Goal: Information Seeking & Learning: Learn about a topic

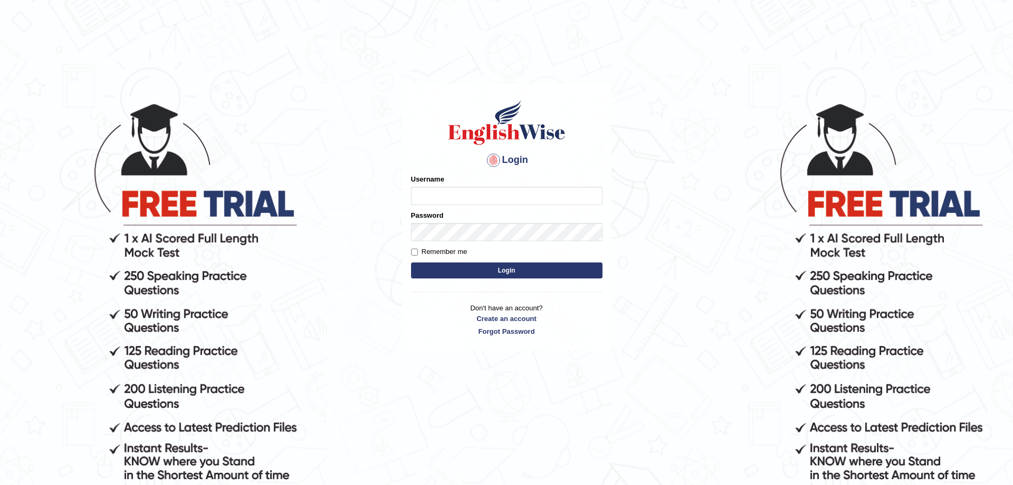
type input "somnath_parramatta"
click at [413, 250] on input "Remember me" at bounding box center [414, 251] width 7 height 7
checkbox input "true"
click at [478, 267] on button "Login" at bounding box center [507, 270] width 192 height 16
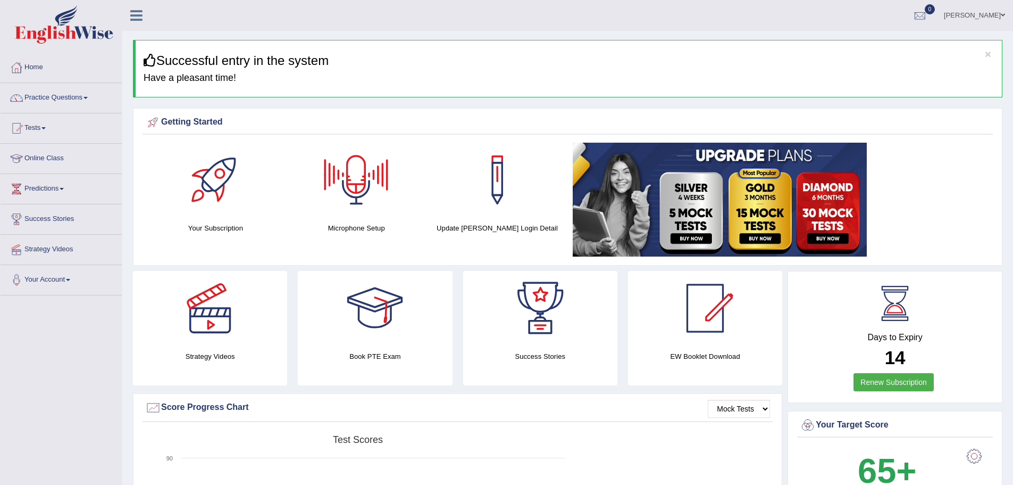
click at [355, 170] on div at bounding box center [356, 180] width 74 height 74
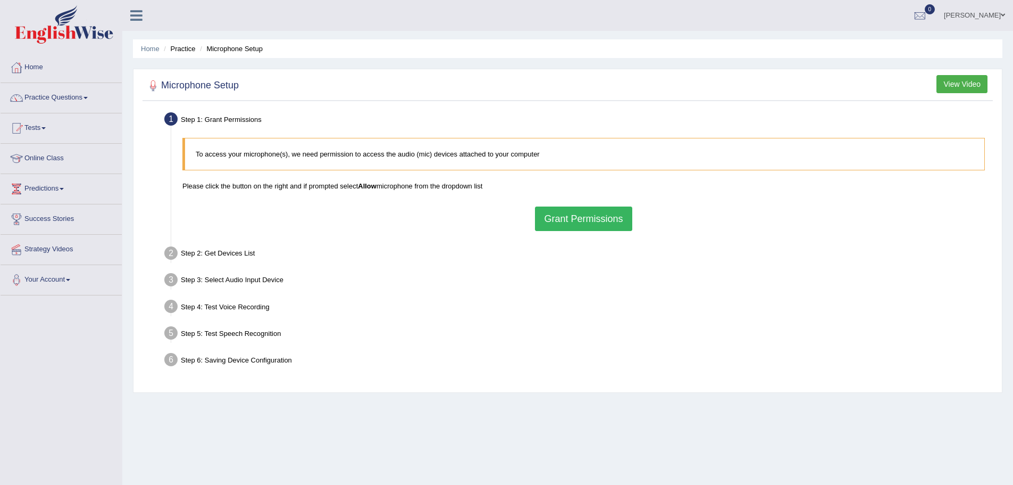
click at [953, 88] on button "View Video" at bounding box center [962, 84] width 51 height 18
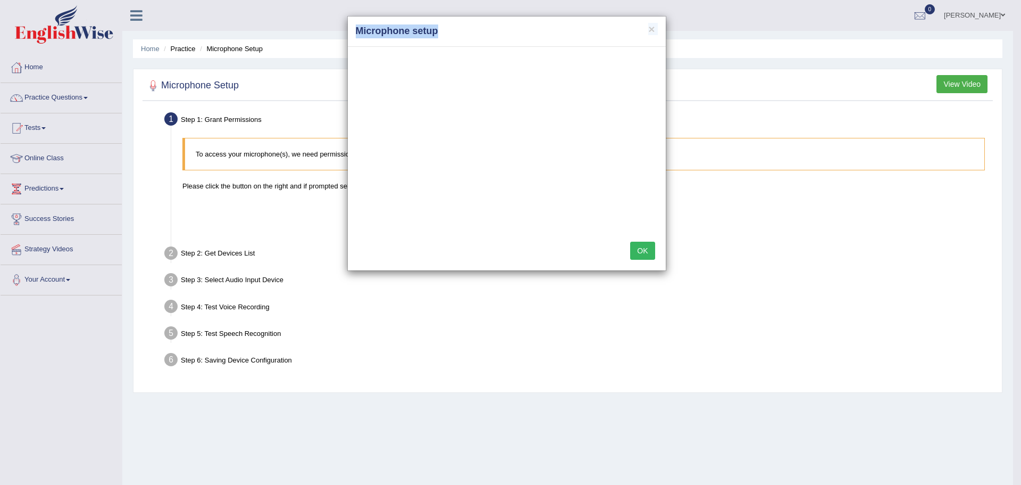
drag, startPoint x: 502, startPoint y: 31, endPoint x: 1259, endPoint y: 81, distance: 758.1
click at [1013, 81] on html "Toggle navigation Home Practice Questions Speaking Practice Read Aloud Repeat S…" at bounding box center [510, 242] width 1021 height 485
click at [646, 253] on button "OK" at bounding box center [642, 251] width 24 height 18
click at [646, 253] on div "× Microphone setup OK" at bounding box center [510, 242] width 1021 height 485
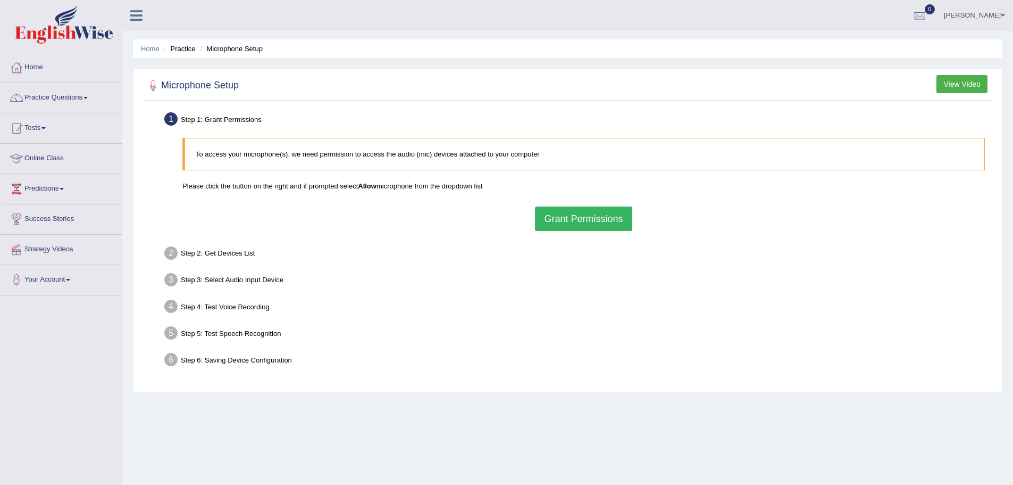
click at [572, 215] on button "Grant Permissions" at bounding box center [583, 218] width 97 height 24
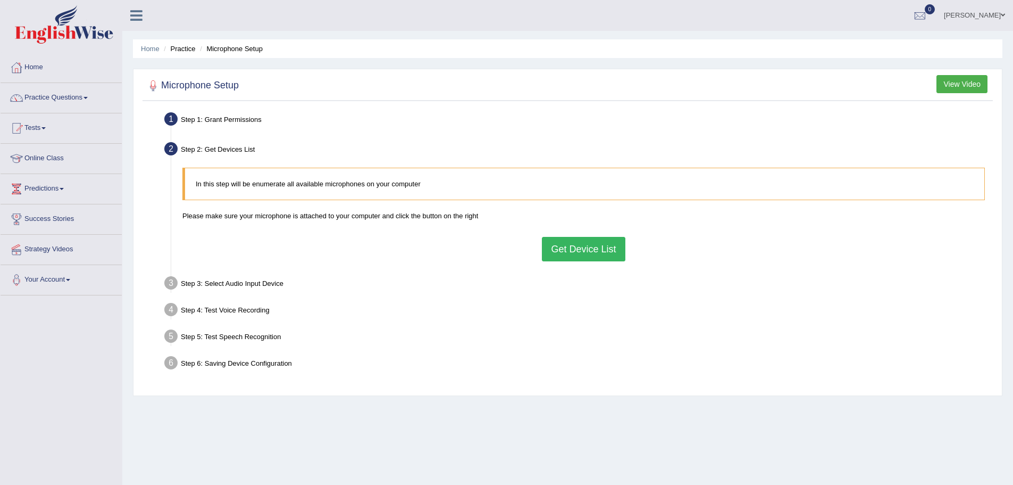
click at [586, 249] on button "Get Device List" at bounding box center [583, 249] width 83 height 24
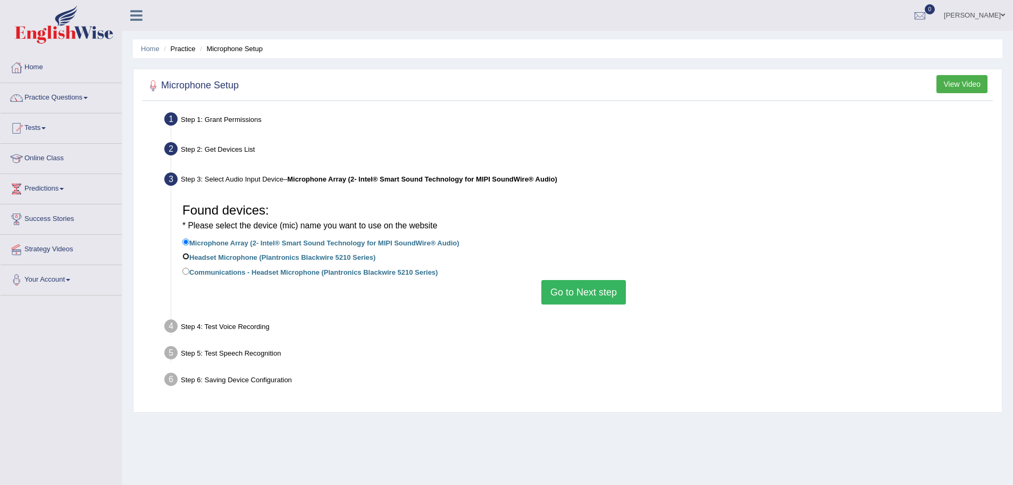
click at [185, 257] on input "Headset Microphone (Plantronics Blackwire 5210 Series)" at bounding box center [185, 256] width 7 height 7
radio input "true"
click at [575, 289] on button "Go to Next step" at bounding box center [584, 292] width 85 height 24
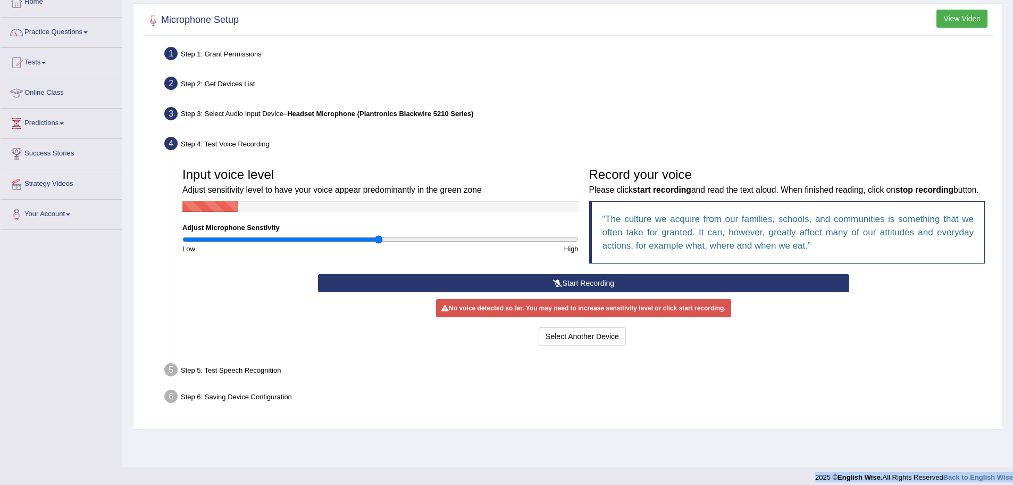
scroll to position [74, 0]
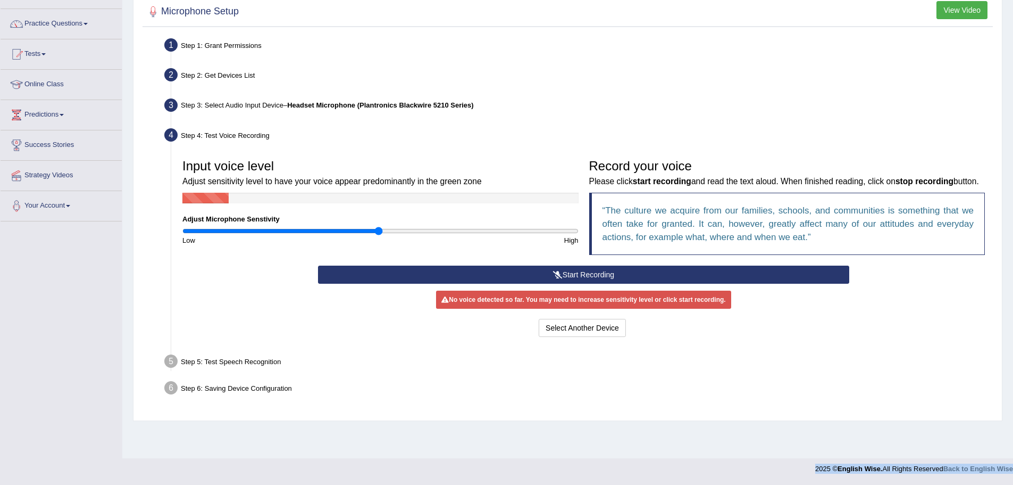
click at [571, 284] on button "Start Recording" at bounding box center [583, 274] width 531 height 18
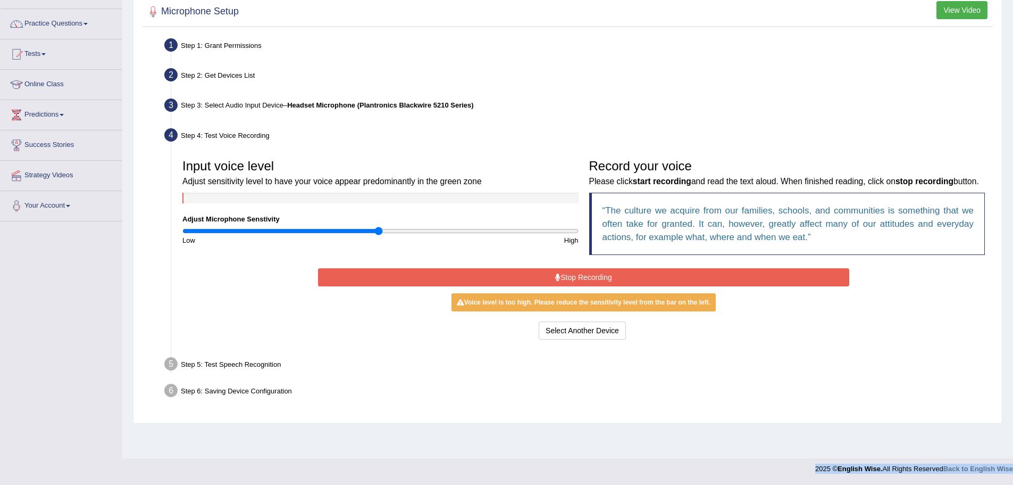
click at [603, 286] on button "Stop Recording" at bounding box center [583, 277] width 531 height 18
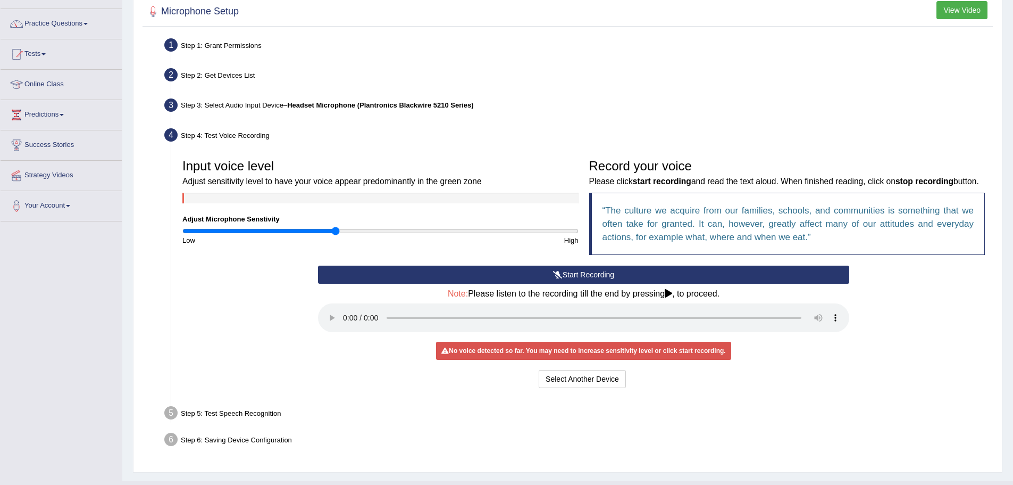
drag, startPoint x: 378, startPoint y: 232, endPoint x: 334, endPoint y: 230, distance: 44.2
type input "0.78"
click at [334, 230] on input "range" at bounding box center [380, 231] width 396 height 9
click at [592, 284] on button "Start Recording" at bounding box center [583, 274] width 531 height 18
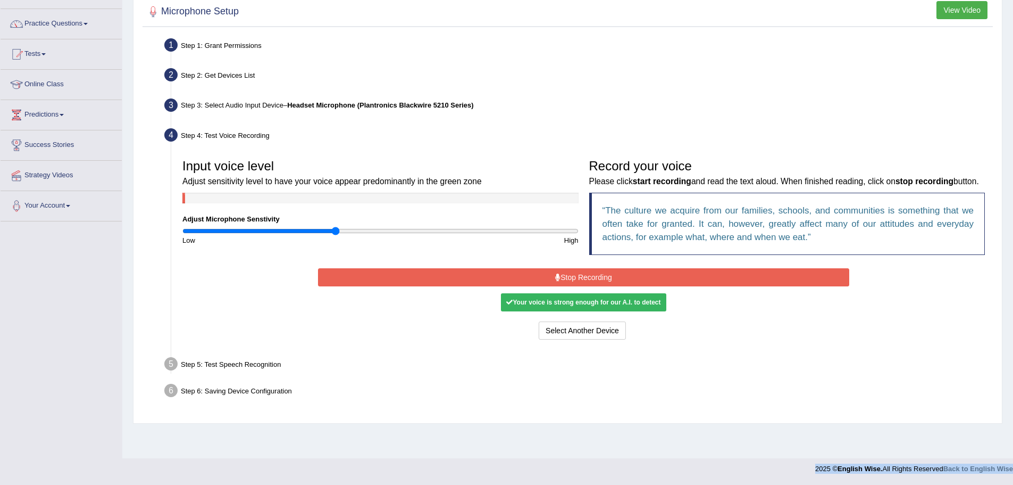
click at [572, 286] on button "Stop Recording" at bounding box center [583, 277] width 531 height 18
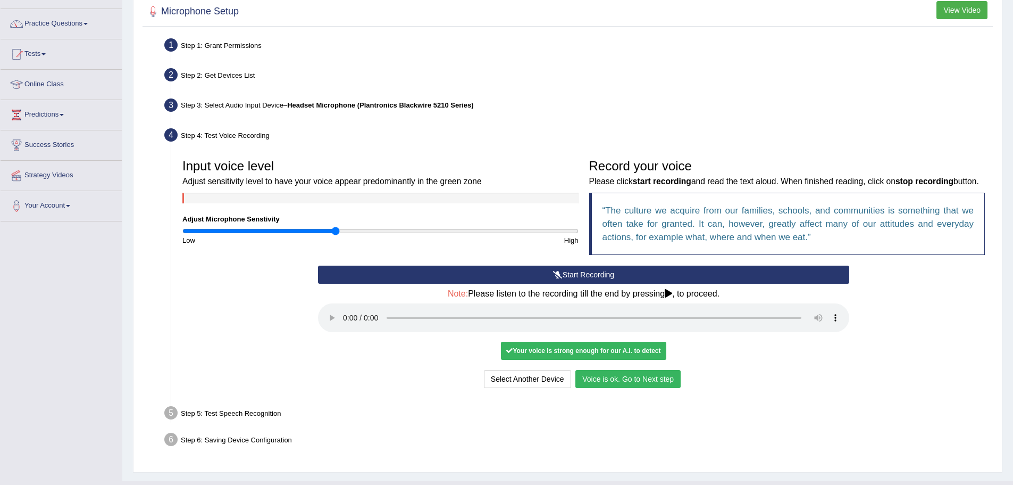
click at [607, 388] on button "Voice is ok. Go to Next step" at bounding box center [628, 379] width 105 height 18
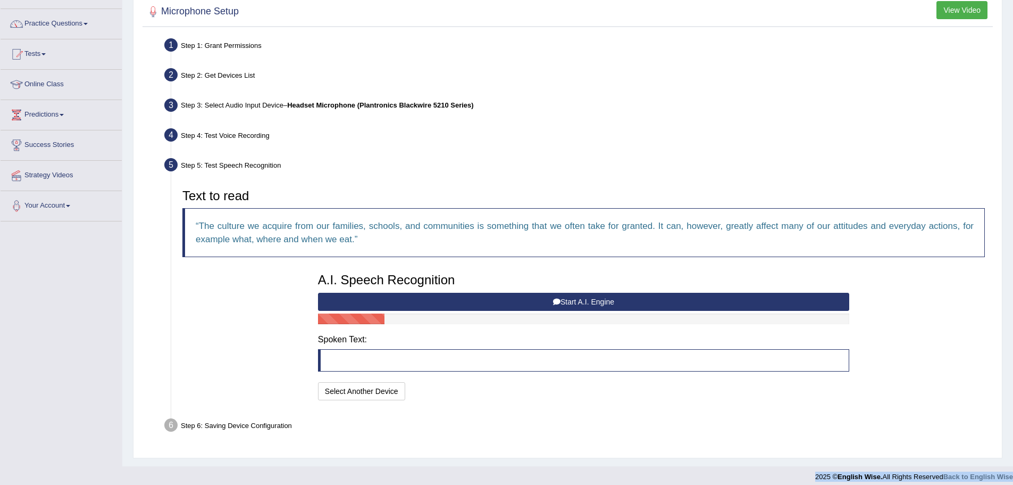
click at [535, 298] on button "Start A.I. Engine" at bounding box center [583, 302] width 531 height 18
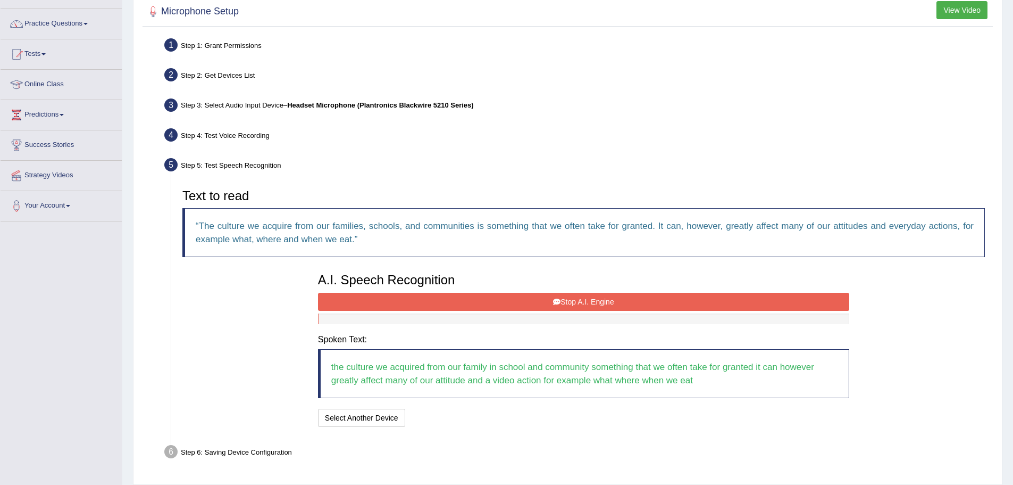
click at [635, 306] on button "Stop A.I. Engine" at bounding box center [583, 302] width 531 height 18
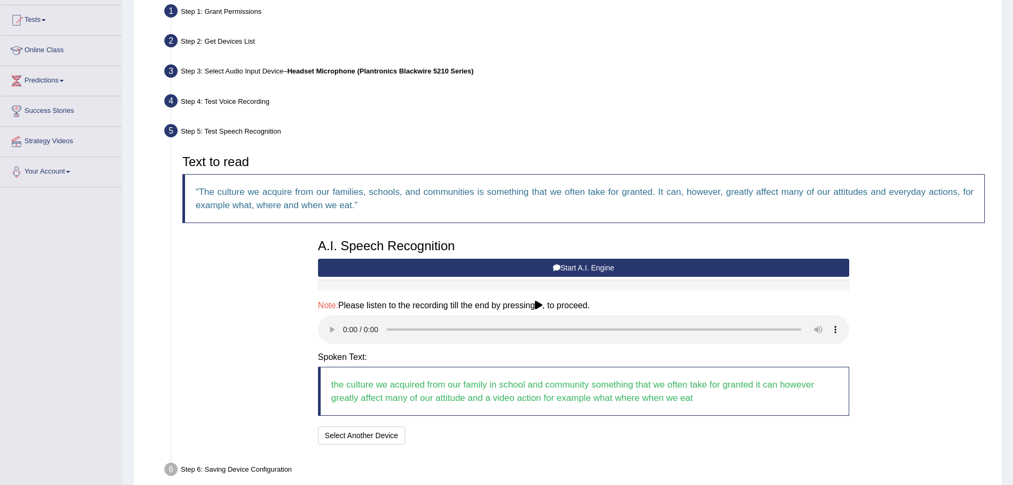
scroll to position [160, 0]
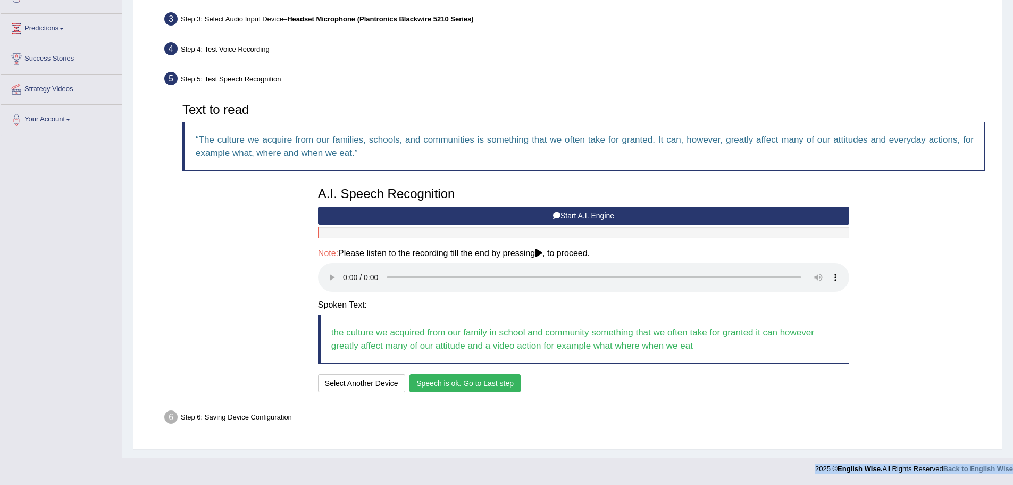
click at [456, 380] on button "Speech is ok. Go to Last step" at bounding box center [465, 383] width 111 height 18
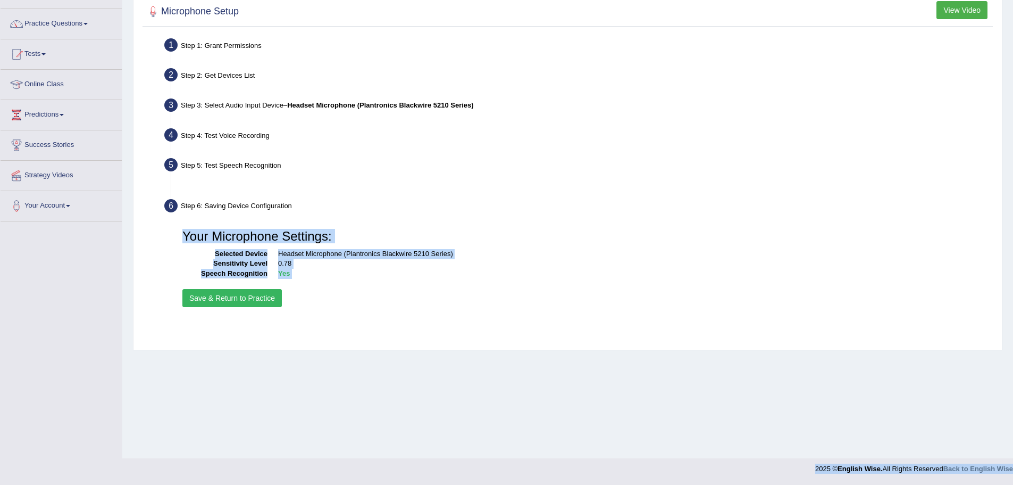
scroll to position [74, 0]
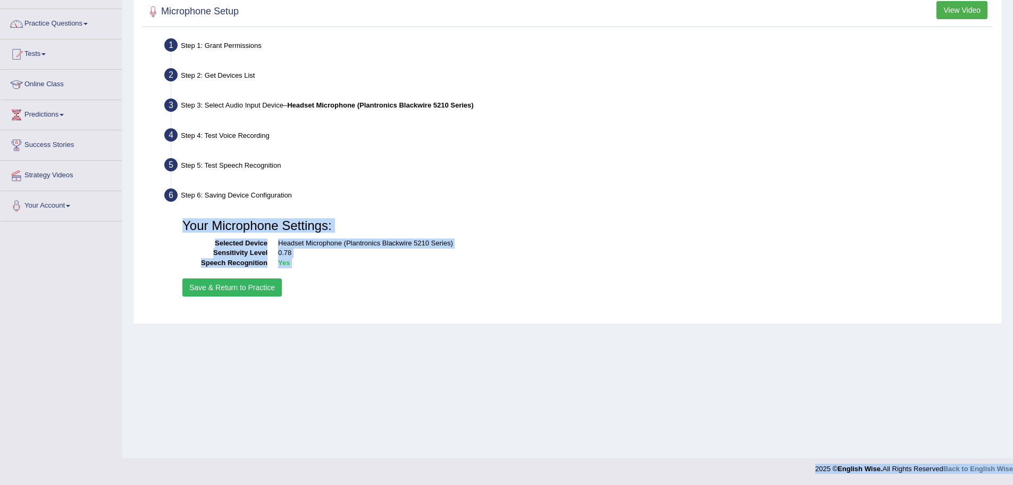
click at [246, 289] on button "Save & Return to Practice" at bounding box center [231, 287] width 99 height 18
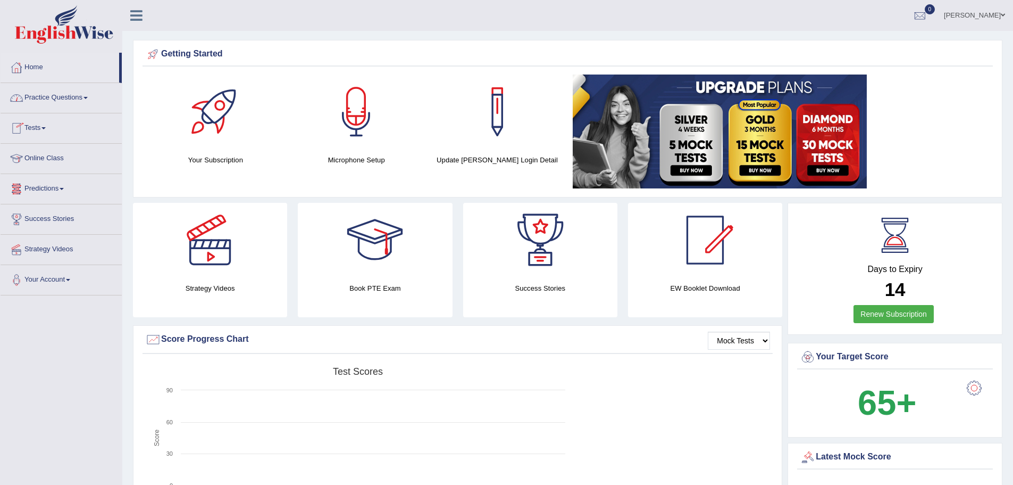
click at [53, 96] on link "Practice Questions" at bounding box center [61, 96] width 121 height 27
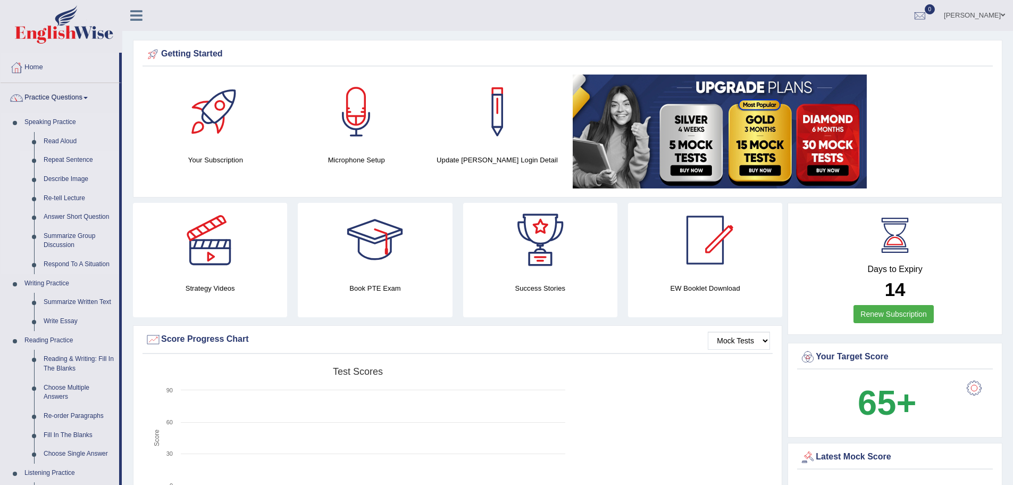
click at [68, 156] on link "Repeat Sentence" at bounding box center [79, 160] width 80 height 19
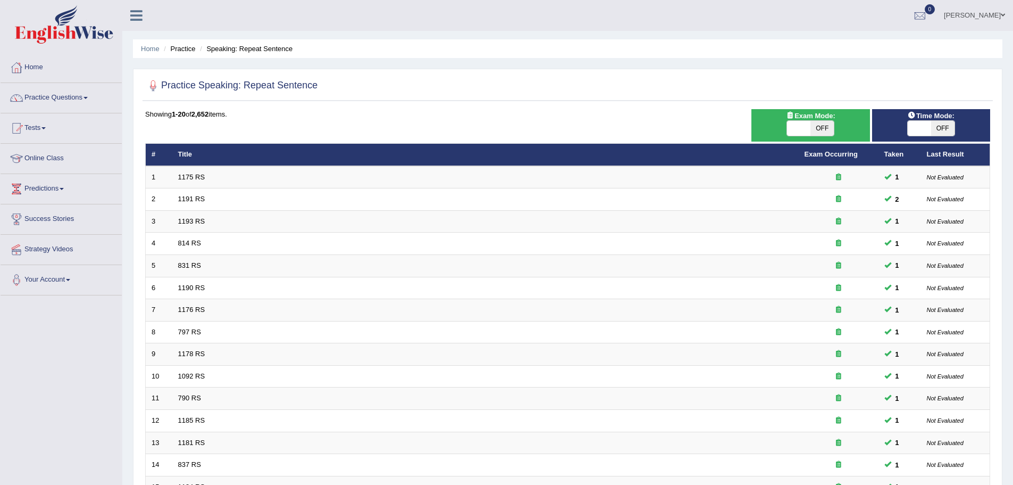
click at [941, 125] on span "OFF" at bounding box center [942, 128] width 23 height 15
checkbox input "true"
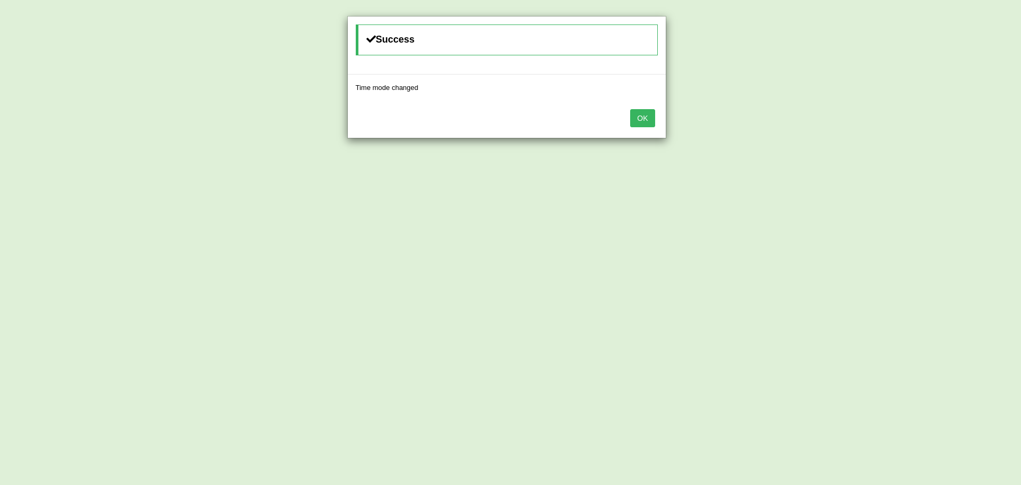
click at [648, 123] on button "OK" at bounding box center [642, 118] width 24 height 18
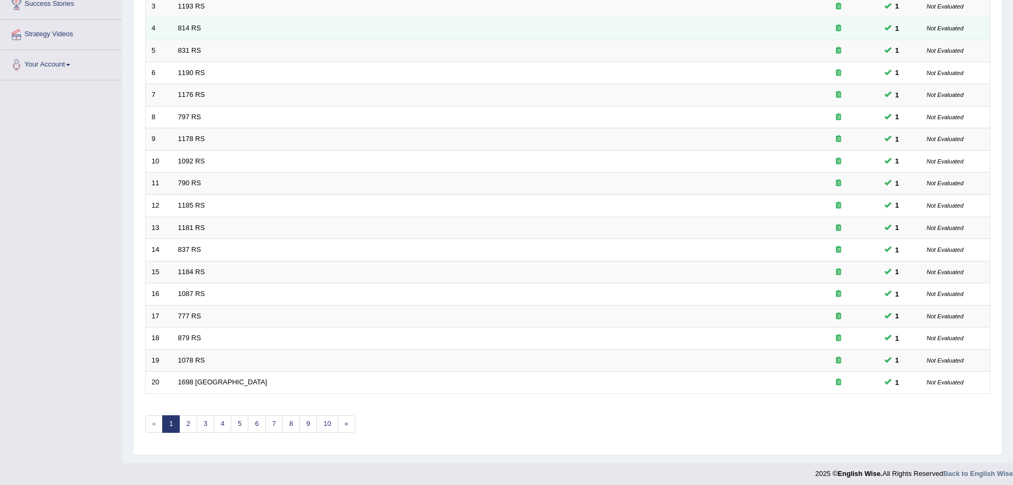
scroll to position [220, 0]
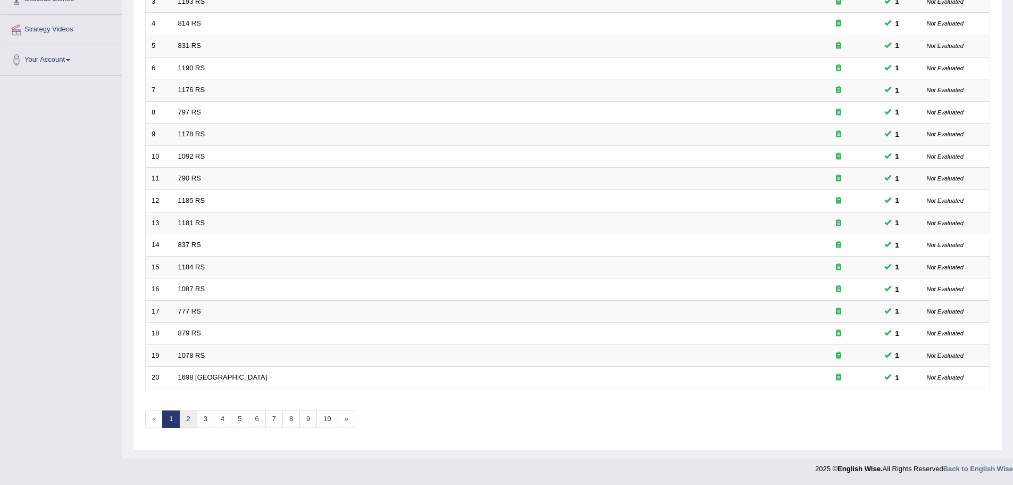
click at [192, 420] on link "2" at bounding box center [188, 419] width 18 height 18
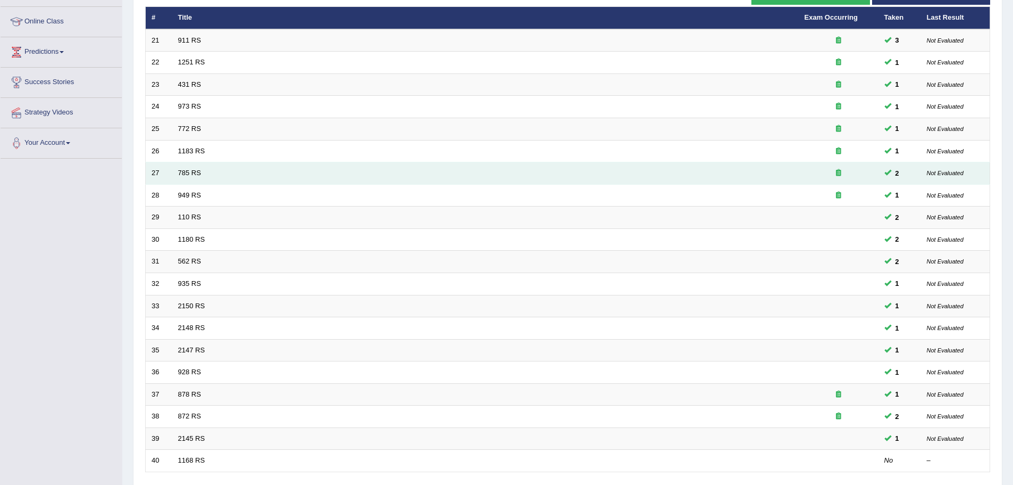
scroll to position [220, 0]
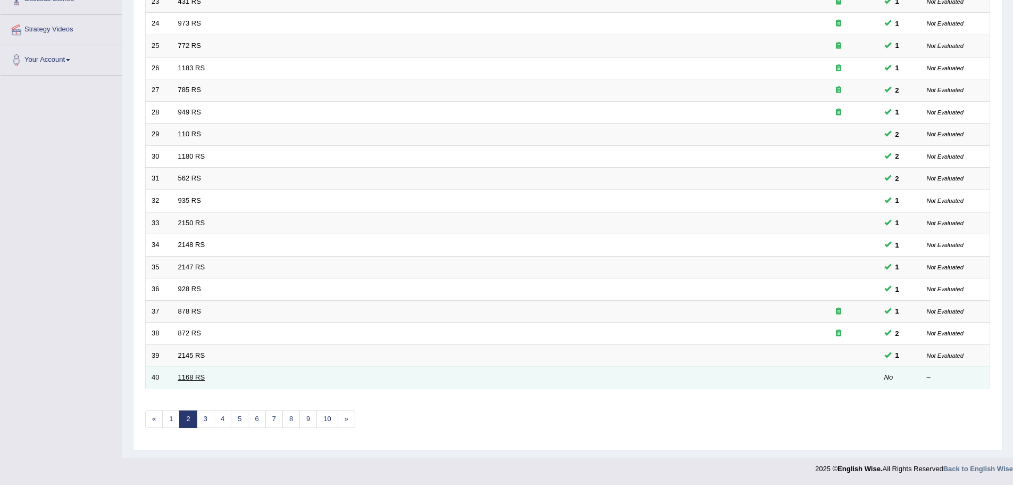
click at [194, 376] on link "1168 RS" at bounding box center [191, 377] width 27 height 8
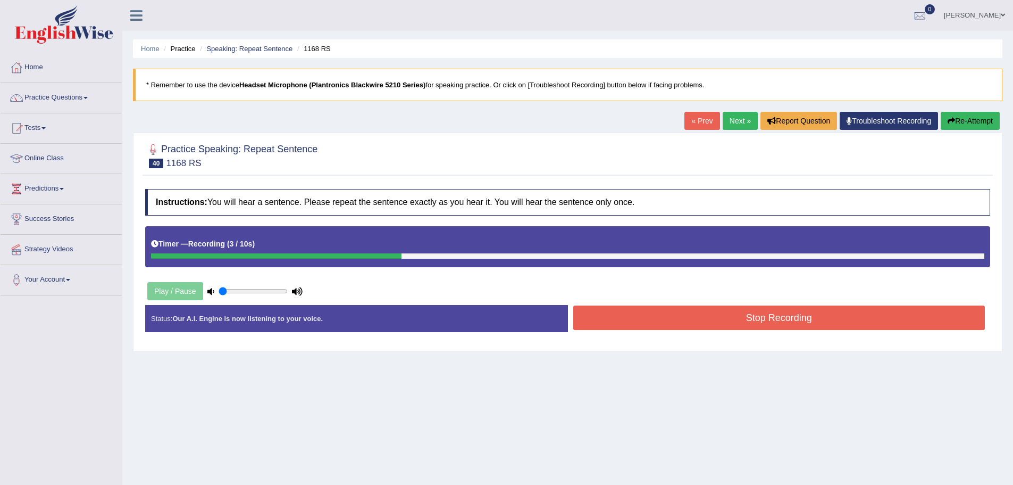
click at [748, 317] on button "Stop Recording" at bounding box center [779, 317] width 412 height 24
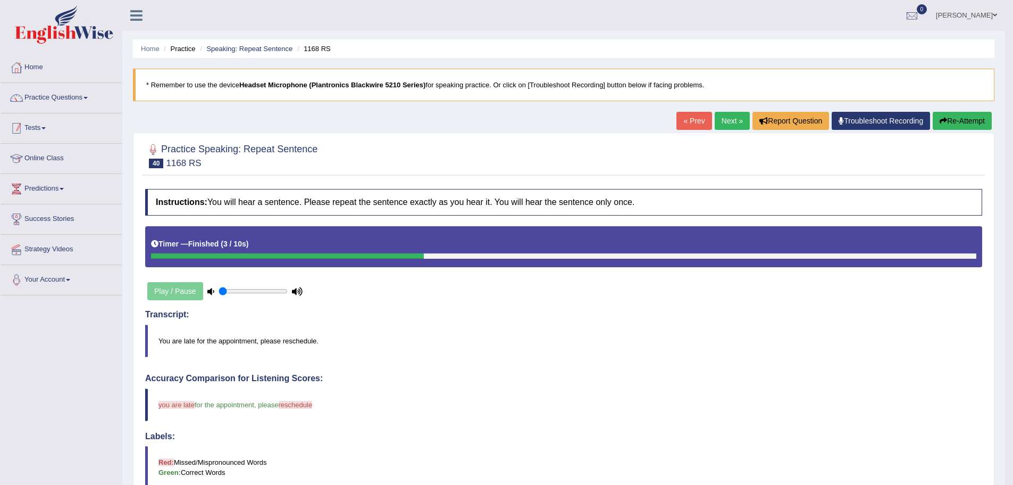
drag, startPoint x: 78, startPoint y: 112, endPoint x: 123, endPoint y: 142, distance: 54.0
click at [78, 112] on li "Practice Questions Speaking Practice Read Aloud Repeat Sentence Describe Image …" at bounding box center [61, 98] width 121 height 30
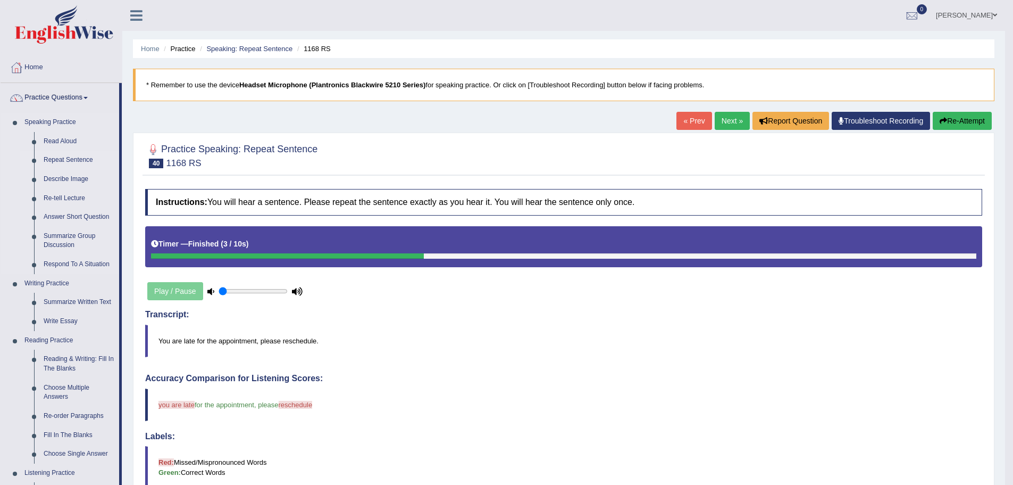
click at [60, 157] on link "Repeat Sentence" at bounding box center [79, 160] width 80 height 19
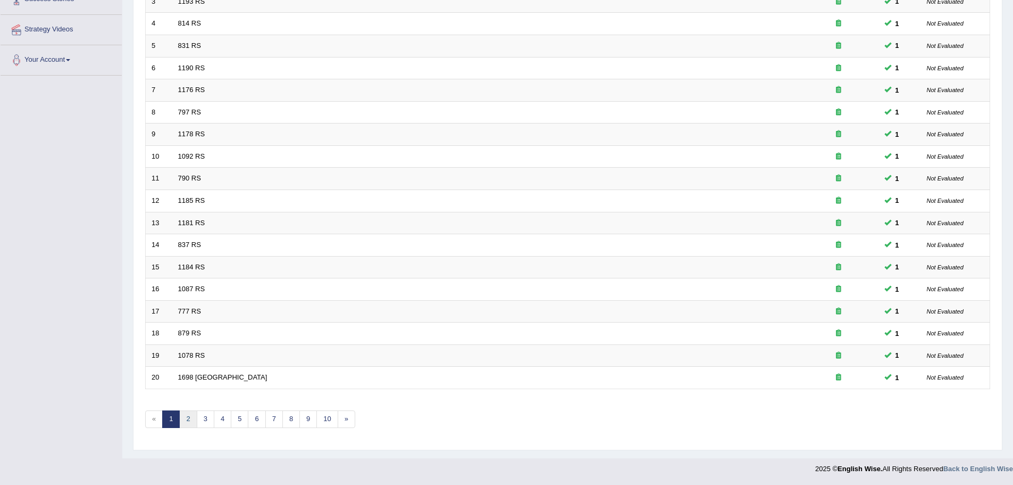
click at [189, 414] on link "2" at bounding box center [188, 419] width 18 height 18
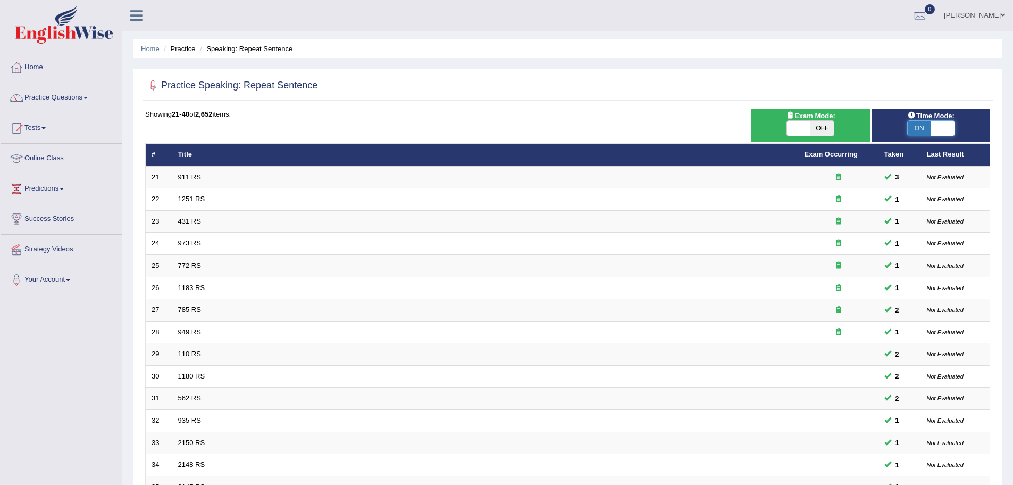
click at [947, 124] on span at bounding box center [942, 128] width 23 height 15
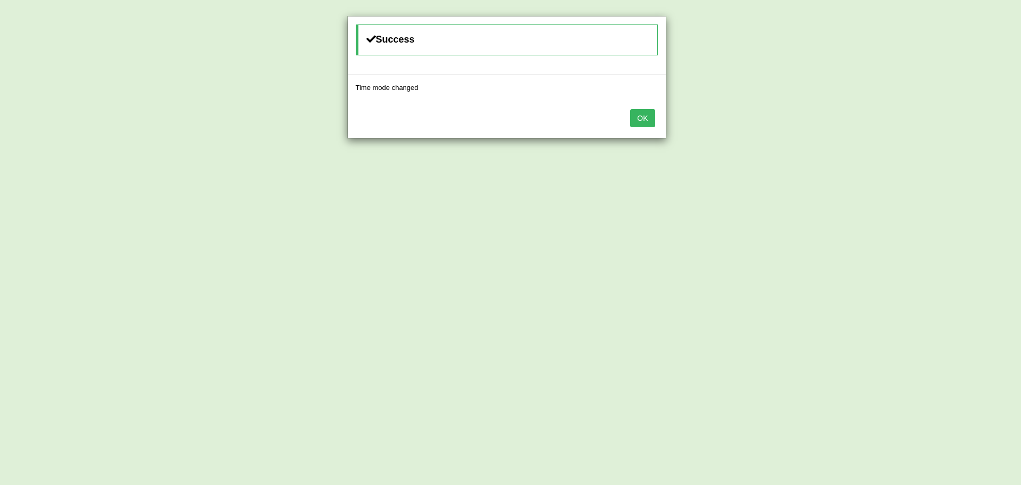
click at [652, 120] on button "OK" at bounding box center [642, 118] width 24 height 18
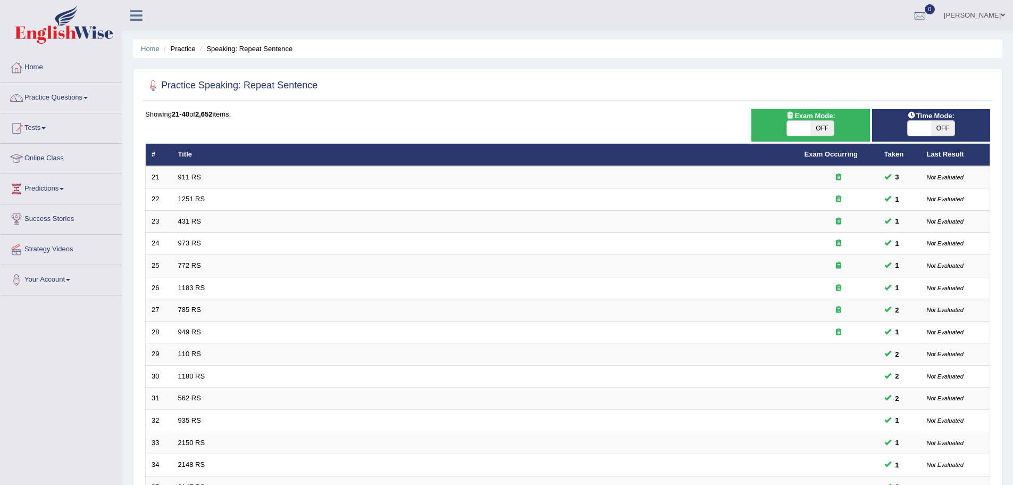
click at [948, 129] on span "OFF" at bounding box center [942, 128] width 23 height 15
checkbox input "true"
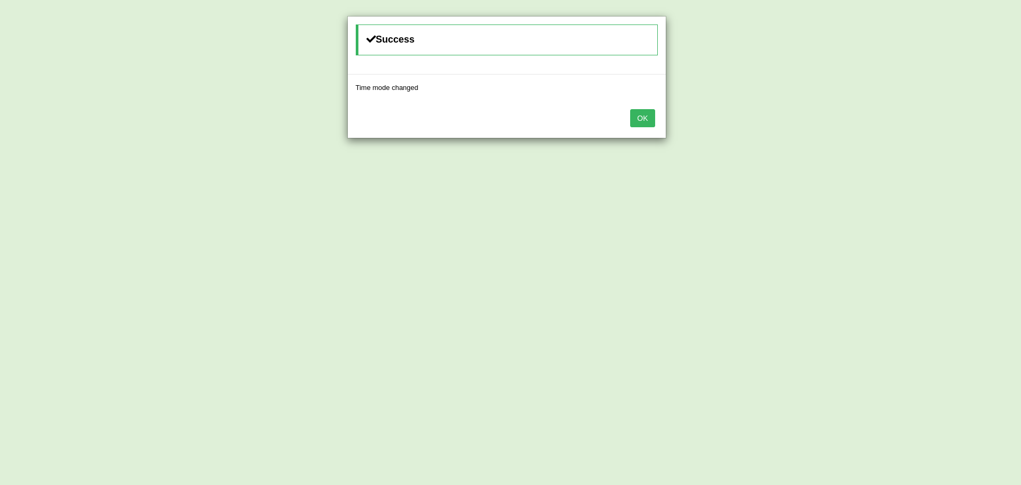
click at [635, 118] on button "OK" at bounding box center [642, 118] width 24 height 18
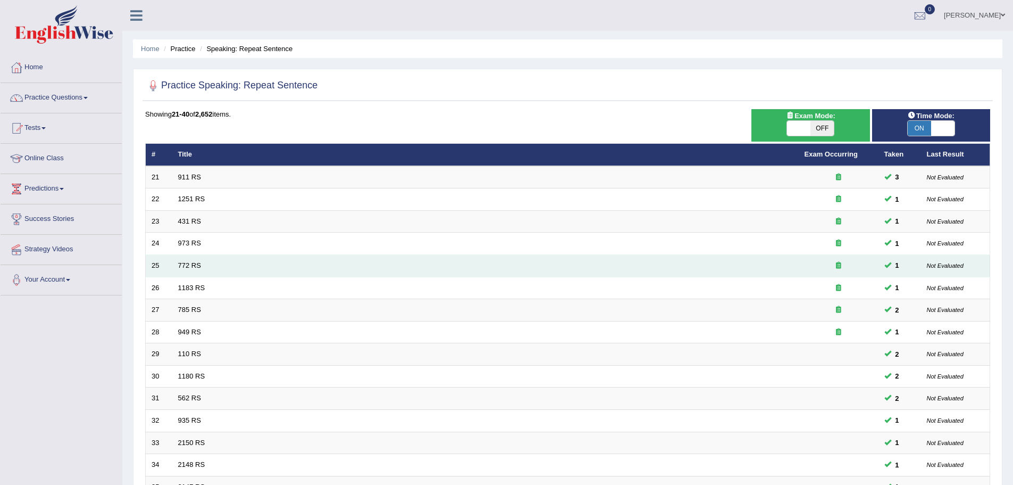
scroll to position [220, 0]
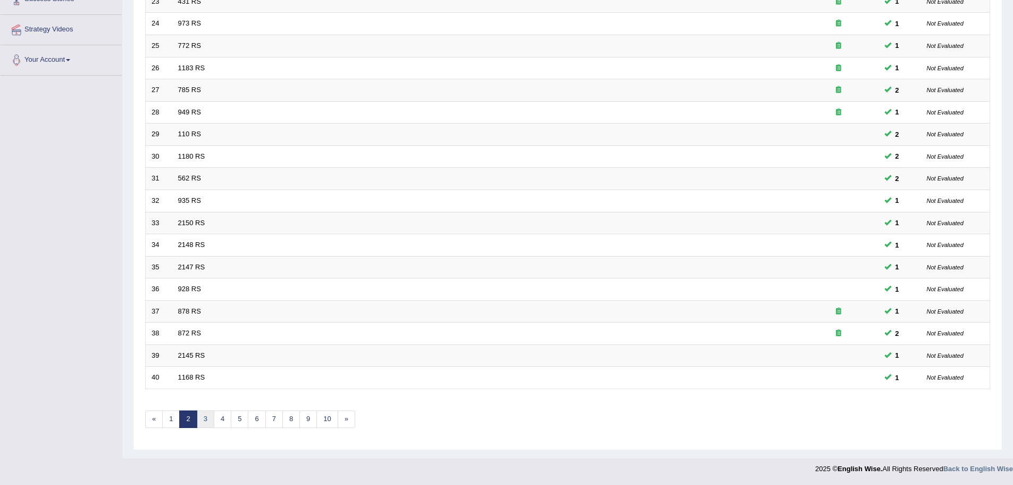
click at [205, 421] on link "3" at bounding box center [206, 419] width 18 height 18
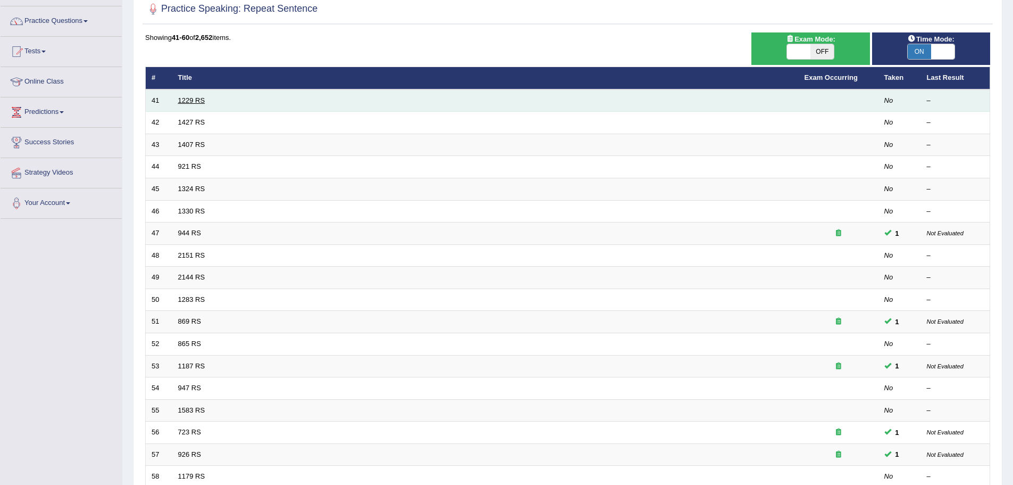
scroll to position [7, 0]
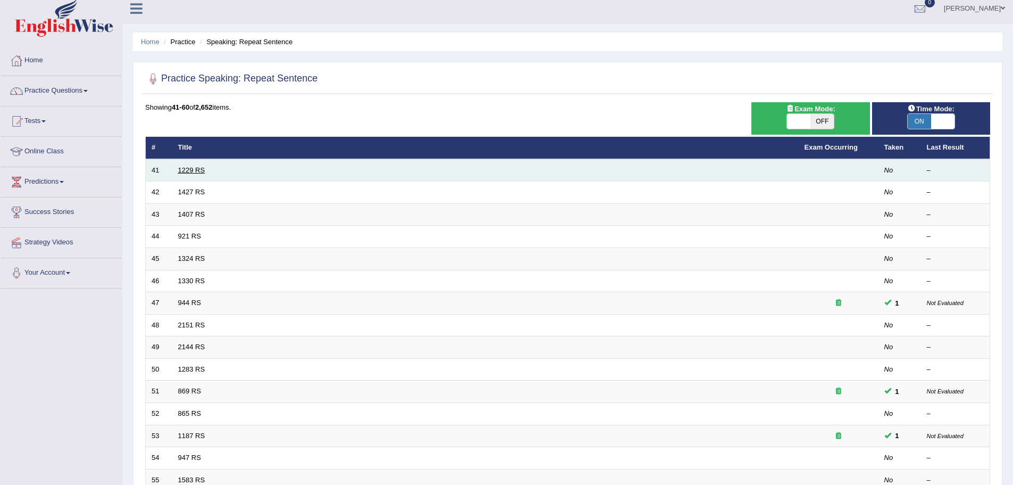
click at [197, 168] on link "1229 RS" at bounding box center [191, 170] width 27 height 8
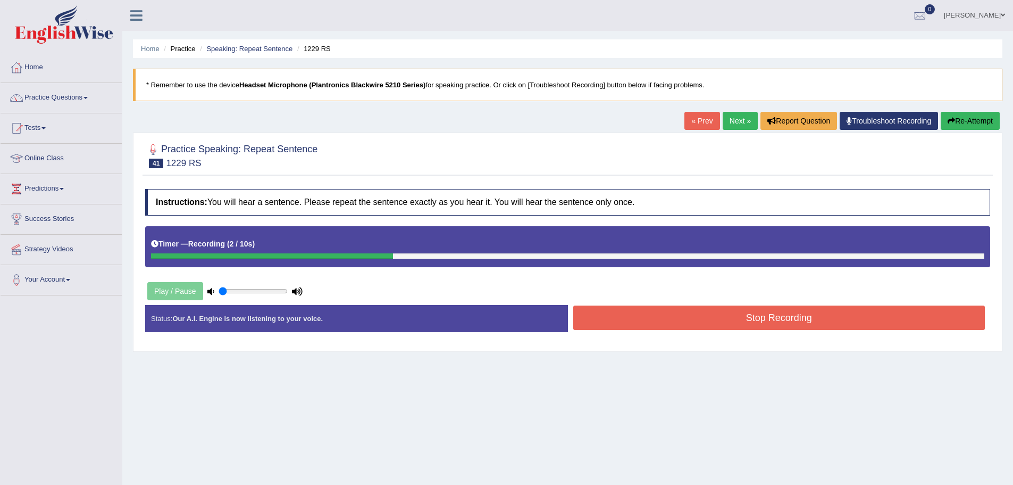
click at [736, 317] on button "Stop Recording" at bounding box center [779, 317] width 412 height 24
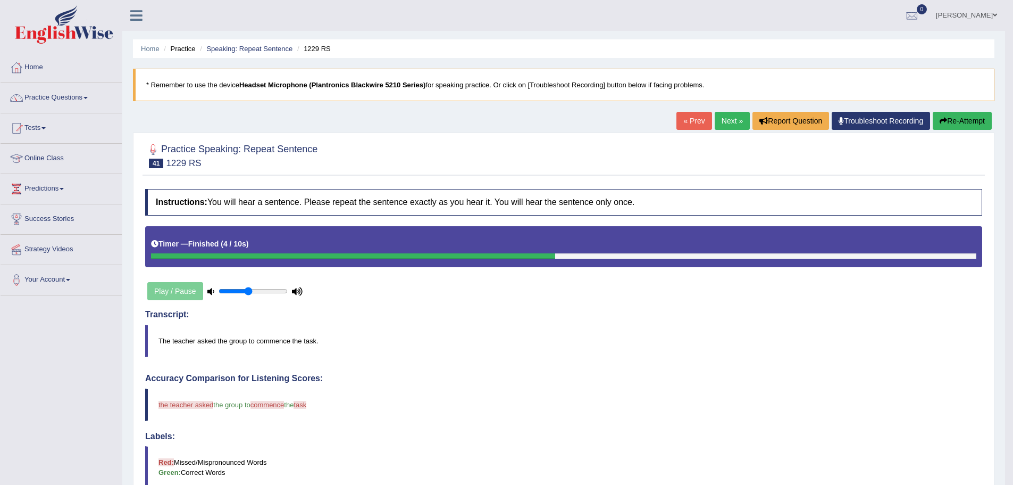
drag, startPoint x: 239, startPoint y: 289, endPoint x: 250, endPoint y: 289, distance: 11.2
click at [250, 289] on input "range" at bounding box center [253, 291] width 69 height 9
click at [170, 290] on div "Play / Pause" at bounding box center [225, 291] width 160 height 27
type input "0.5"
click at [253, 289] on input "range" at bounding box center [253, 291] width 69 height 9
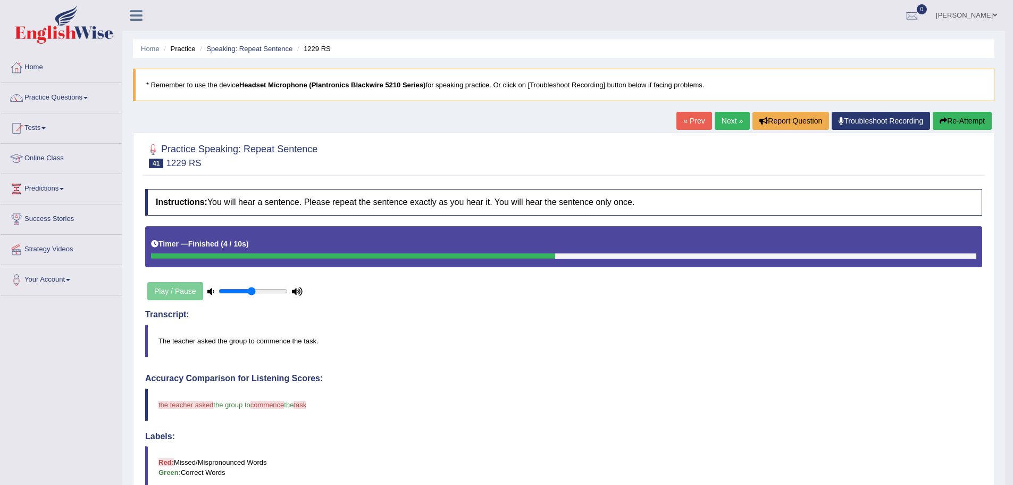
click at [951, 116] on button "Re-Attempt" at bounding box center [962, 121] width 59 height 18
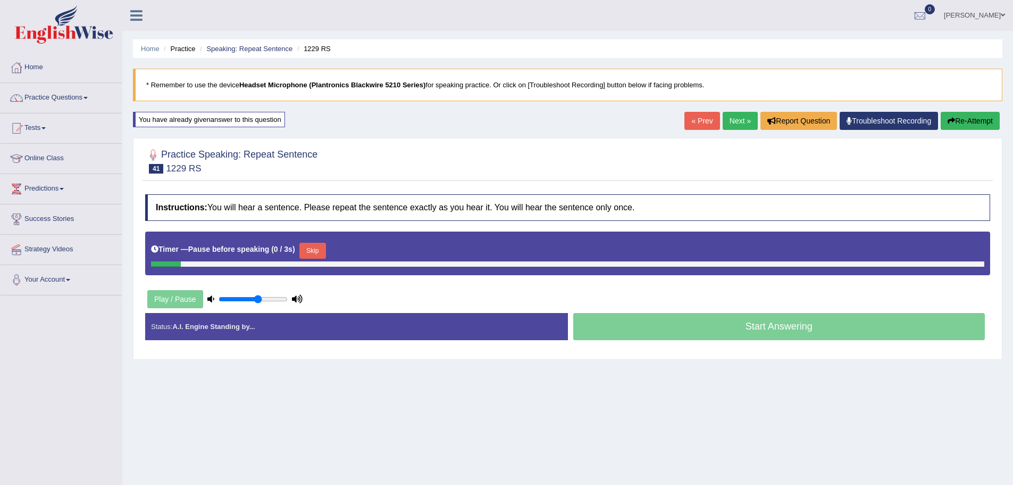
type input "0.6"
click at [260, 295] on input "range" at bounding box center [253, 299] width 69 height 9
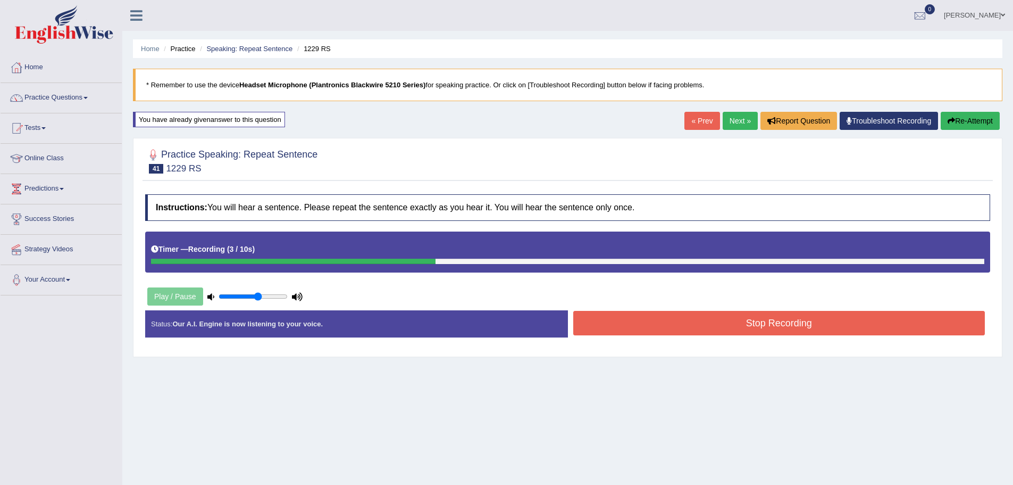
click at [745, 322] on button "Stop Recording" at bounding box center [779, 323] width 412 height 24
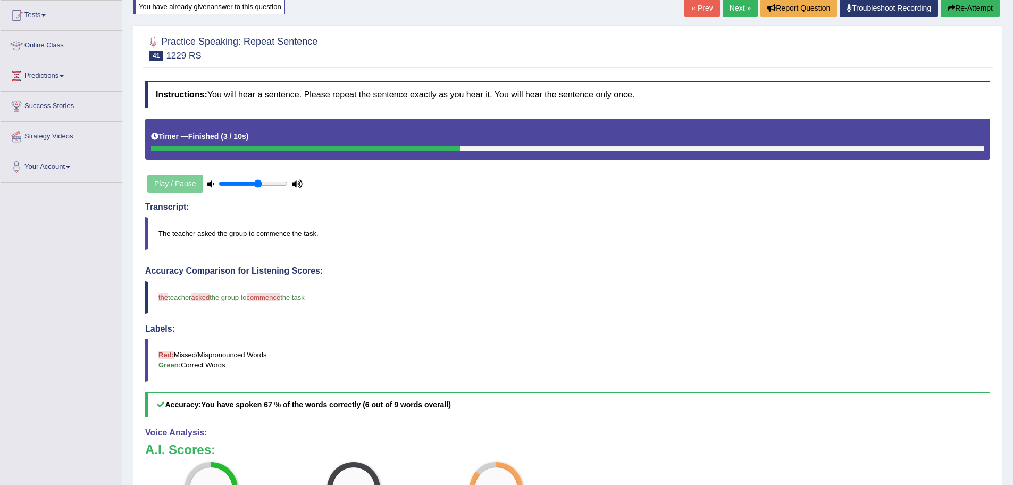
scroll to position [71, 0]
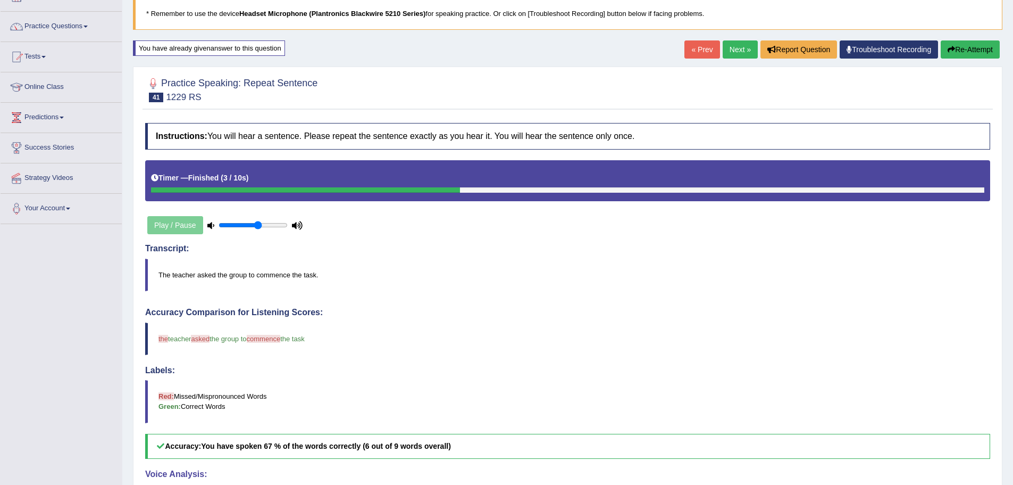
click at [735, 50] on link "Next »" at bounding box center [740, 49] width 35 height 18
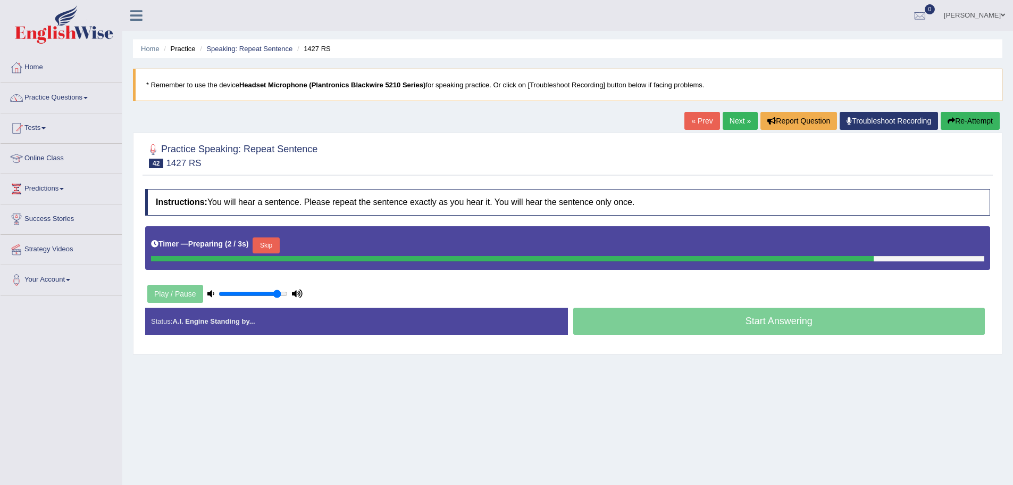
type input "0.9"
click at [278, 294] on input "range" at bounding box center [253, 293] width 69 height 9
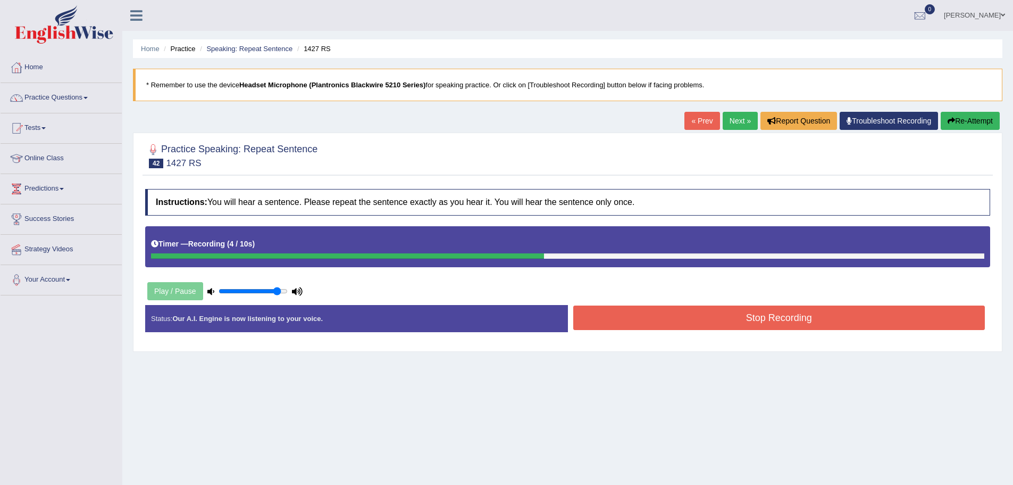
click at [772, 313] on button "Stop Recording" at bounding box center [779, 317] width 412 height 24
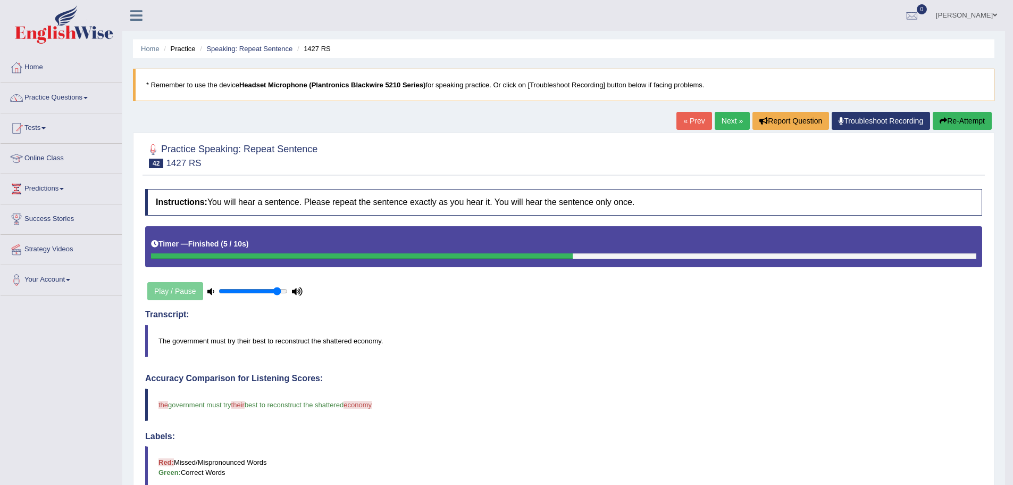
click at [962, 119] on button "Re-Attempt" at bounding box center [962, 121] width 59 height 18
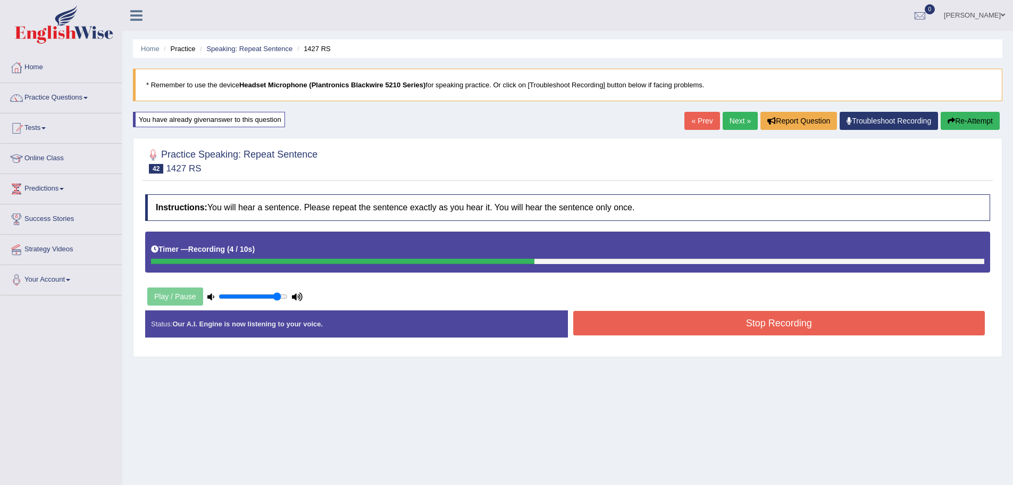
click at [685, 319] on button "Stop Recording" at bounding box center [779, 323] width 412 height 24
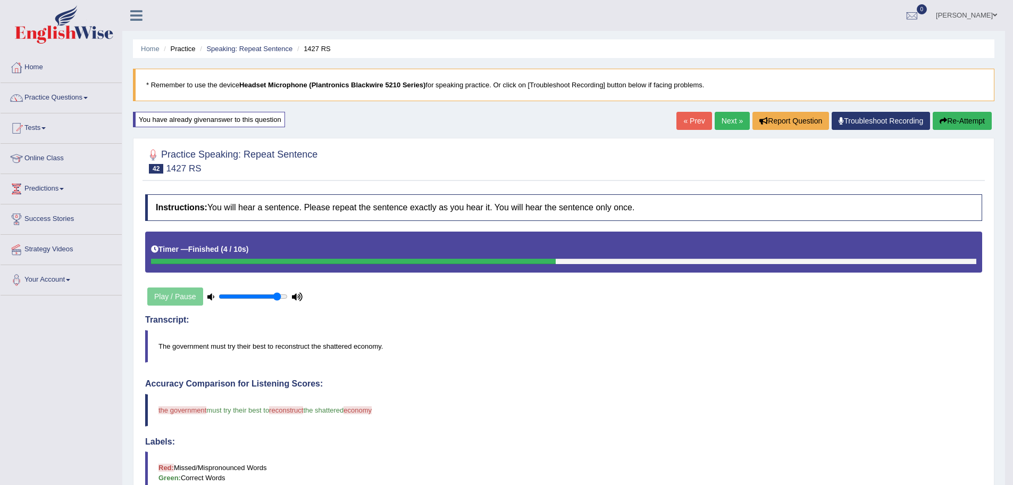
click at [733, 115] on link "Next »" at bounding box center [732, 121] width 35 height 18
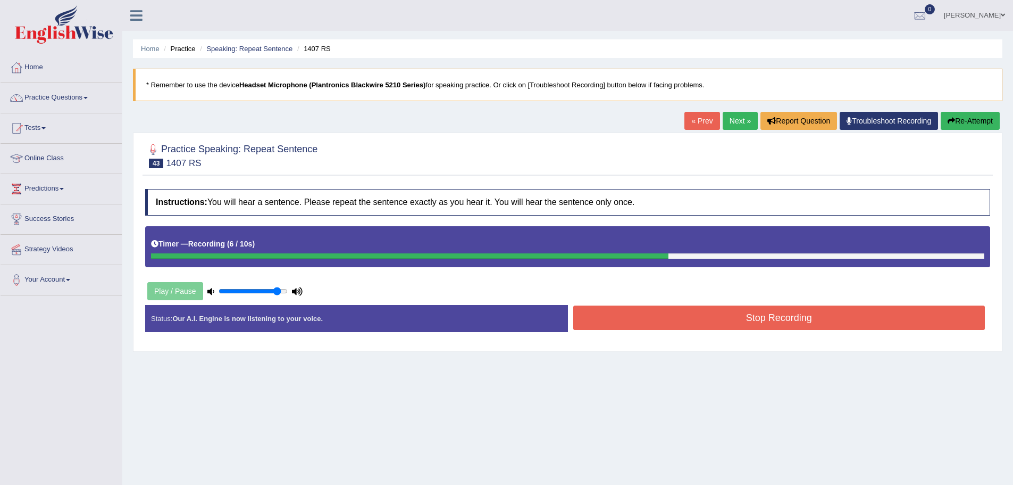
click at [764, 318] on button "Stop Recording" at bounding box center [779, 317] width 412 height 24
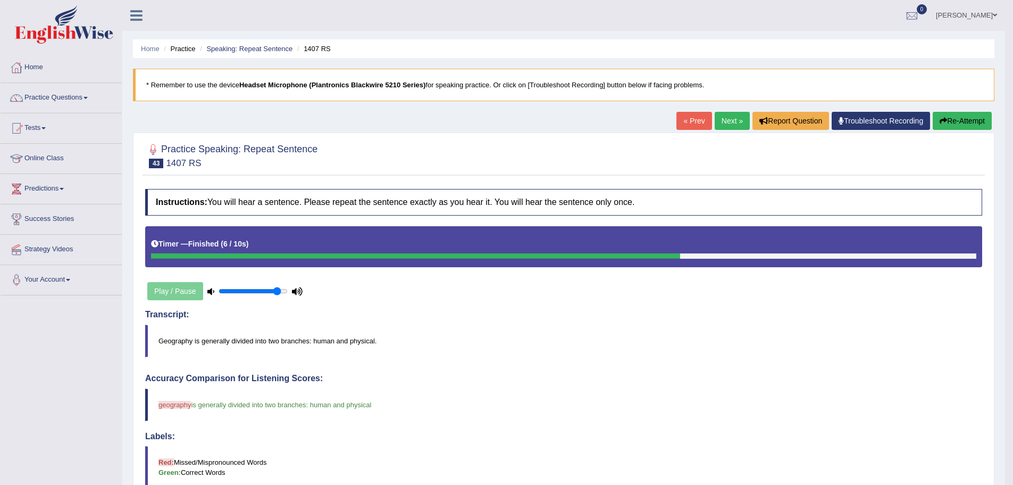
click at [729, 117] on link "Next »" at bounding box center [732, 121] width 35 height 18
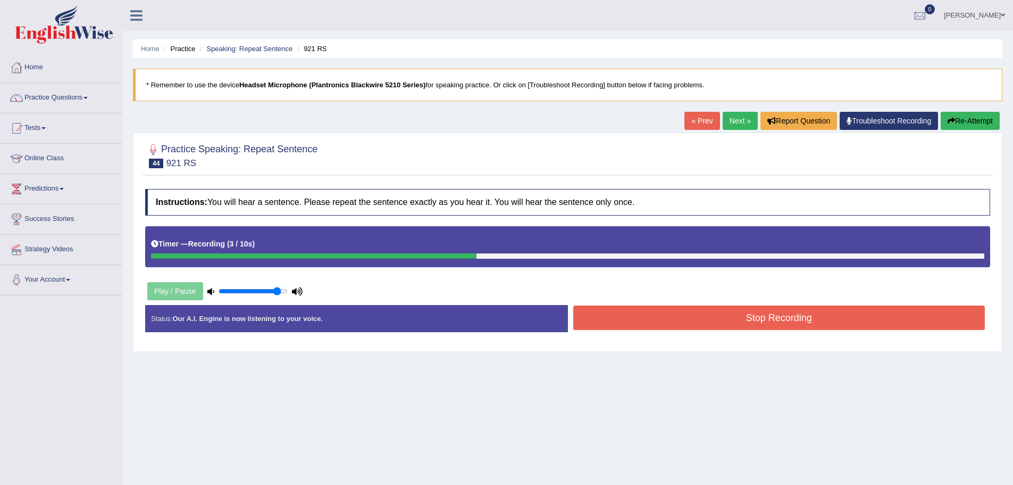
click at [743, 318] on button "Stop Recording" at bounding box center [779, 317] width 412 height 24
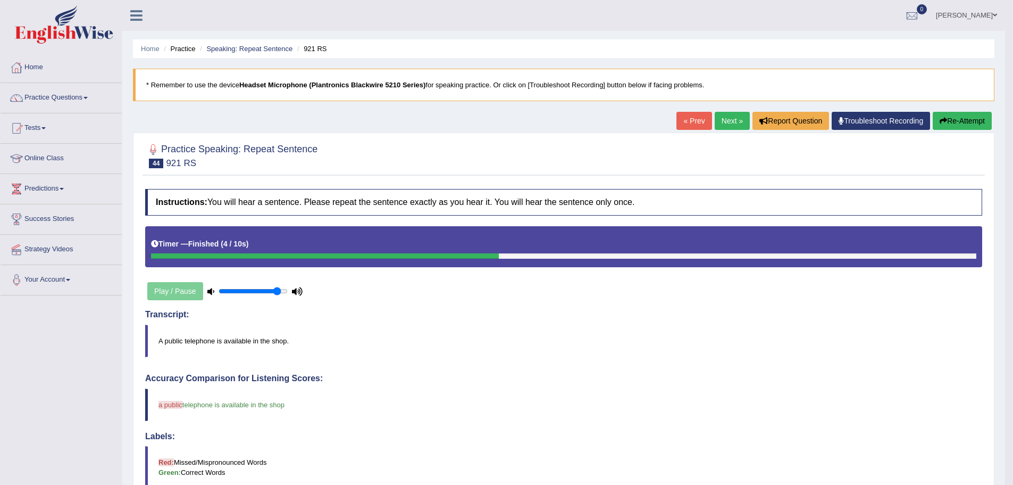
drag, startPoint x: 463, startPoint y: 138, endPoint x: 461, endPoint y: 182, distance: 44.2
click at [444, 142] on div "Practice Speaking: Repeat Sentence 44 921 RS Instructions: You will hear a sent…" at bounding box center [564, 430] width 862 height 596
click at [726, 120] on link "Next »" at bounding box center [732, 121] width 35 height 18
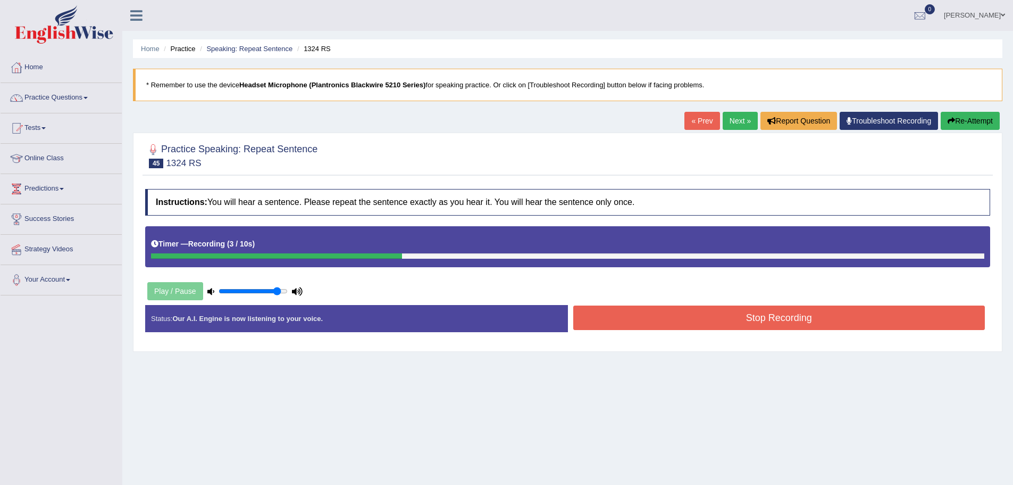
click at [736, 314] on button "Stop Recording" at bounding box center [779, 317] width 412 height 24
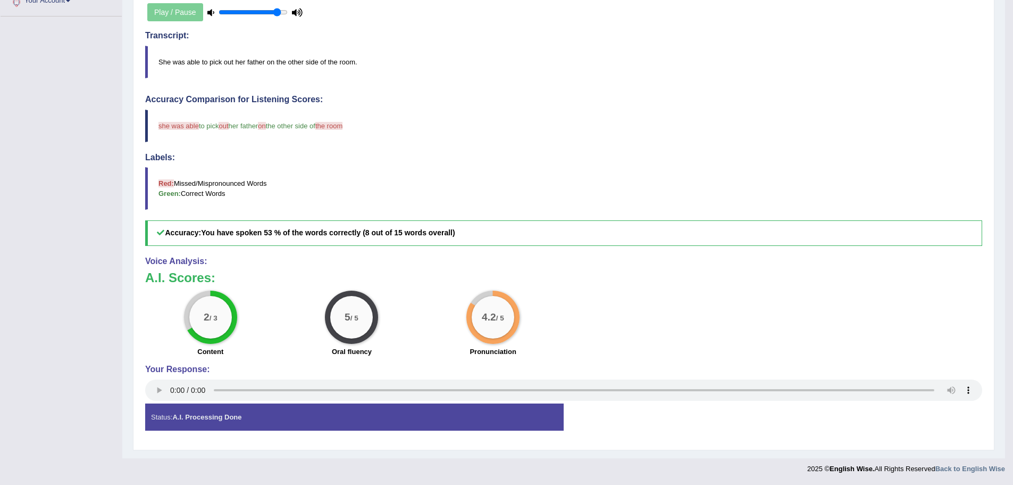
scroll to position [13, 0]
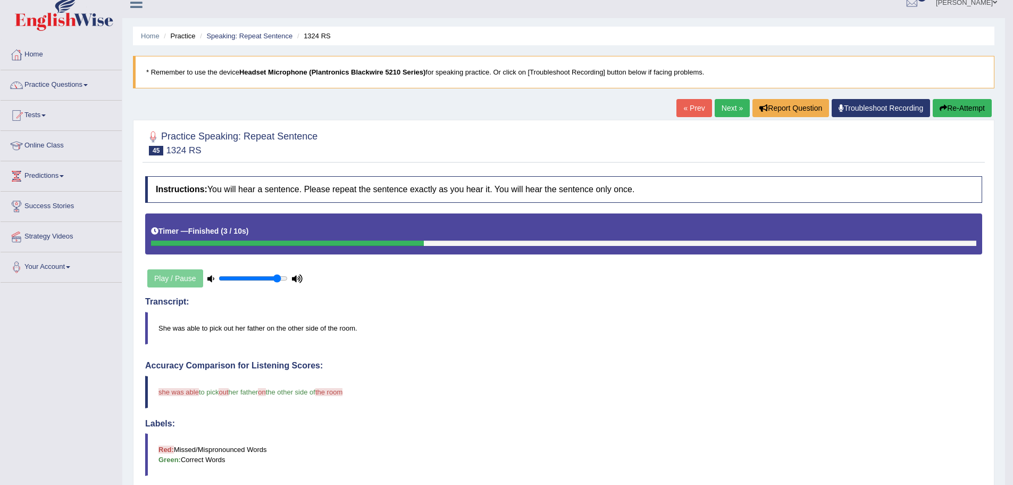
click at [723, 111] on link "Next »" at bounding box center [732, 108] width 35 height 18
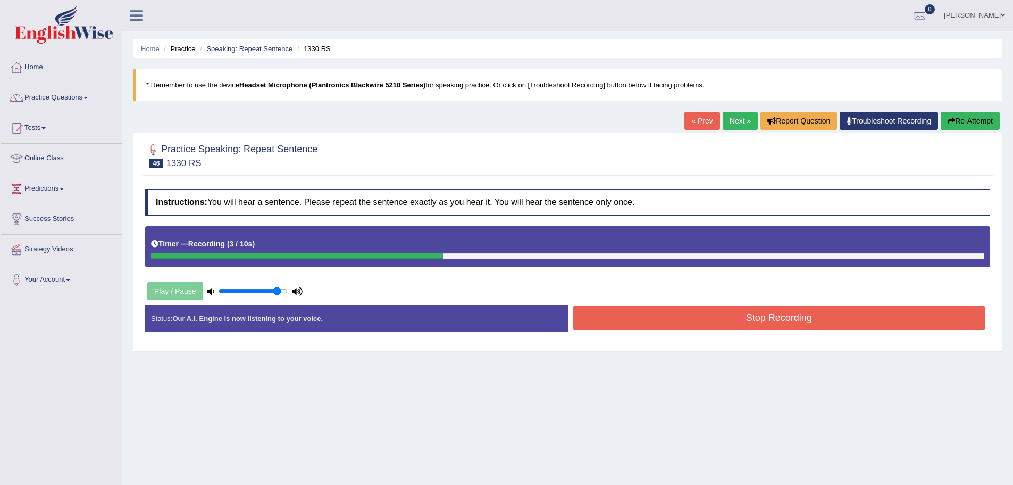
click at [713, 322] on button "Stop Recording" at bounding box center [779, 317] width 412 height 24
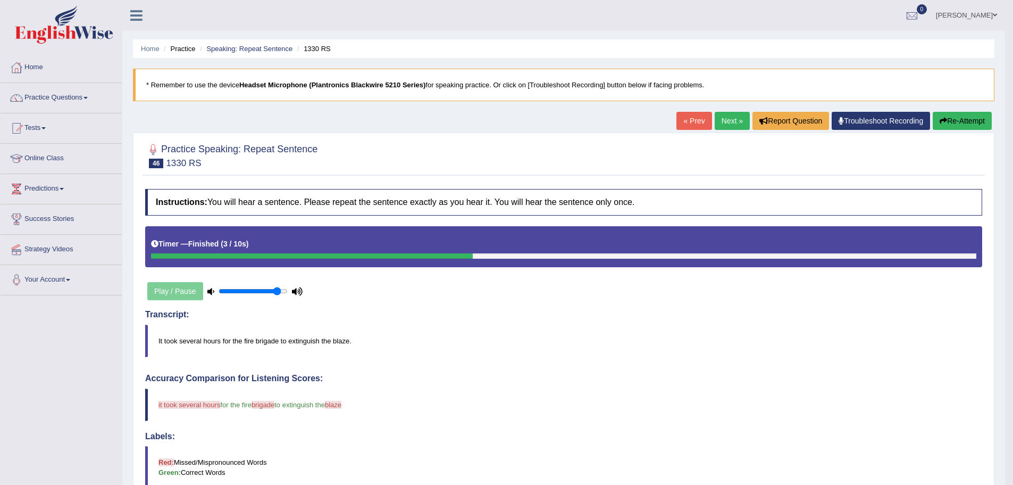
click at [725, 124] on link "Next »" at bounding box center [732, 121] width 35 height 18
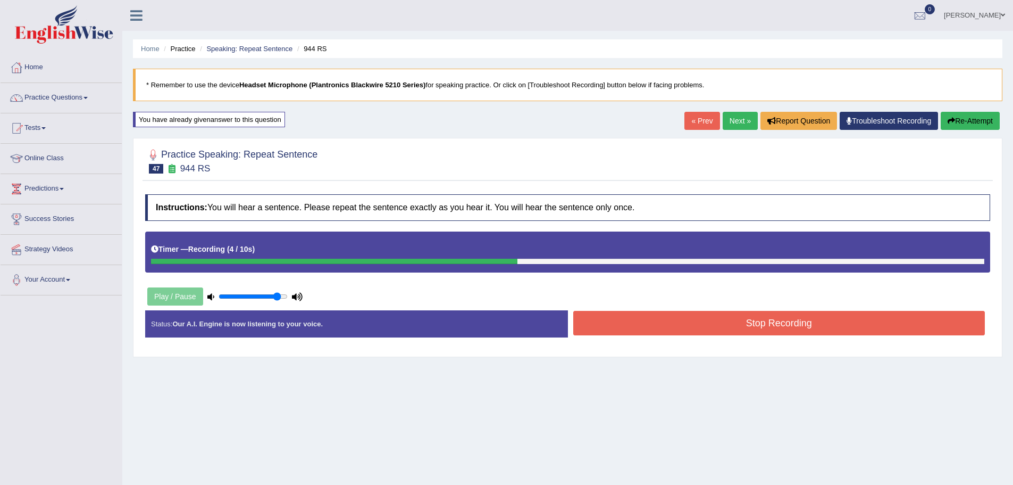
click at [782, 320] on button "Stop Recording" at bounding box center [779, 323] width 412 height 24
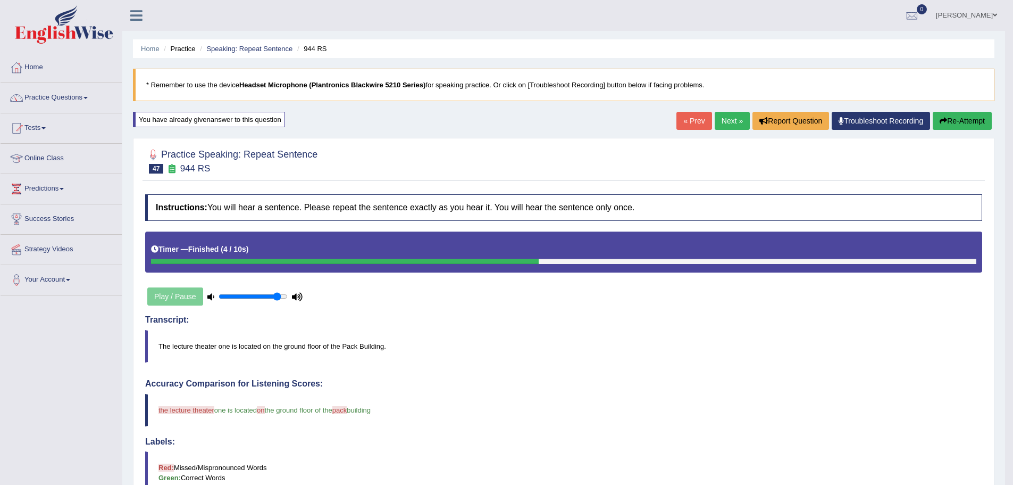
click at [725, 122] on link "Next »" at bounding box center [732, 121] width 35 height 18
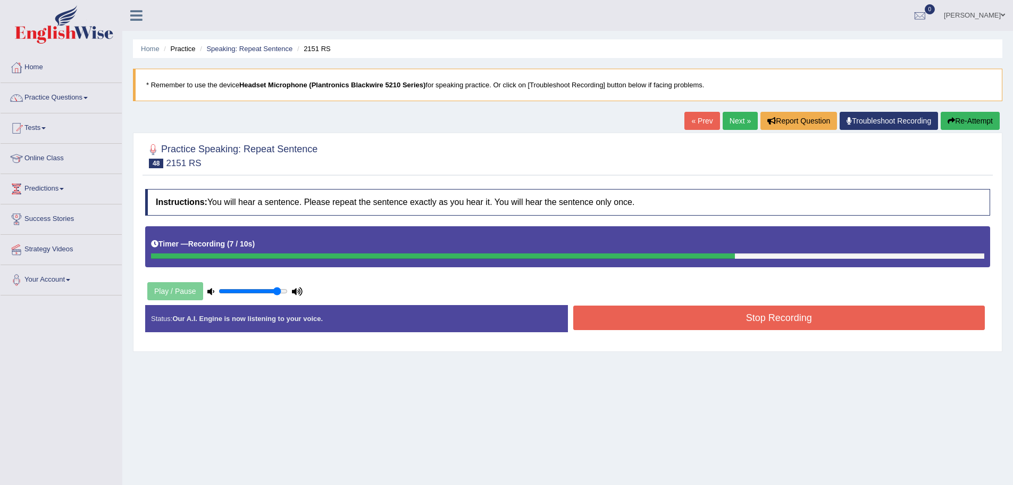
click at [781, 317] on button "Stop Recording" at bounding box center [779, 317] width 412 height 24
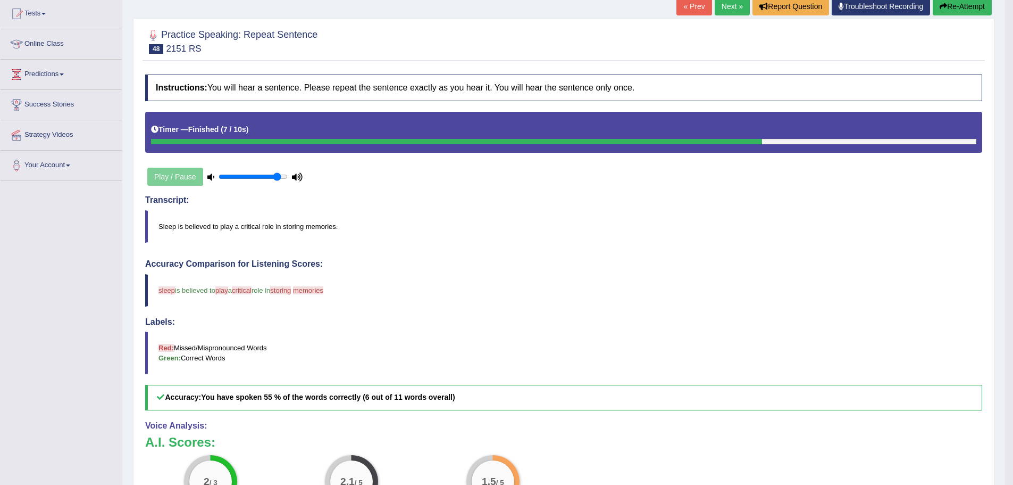
scroll to position [106, 0]
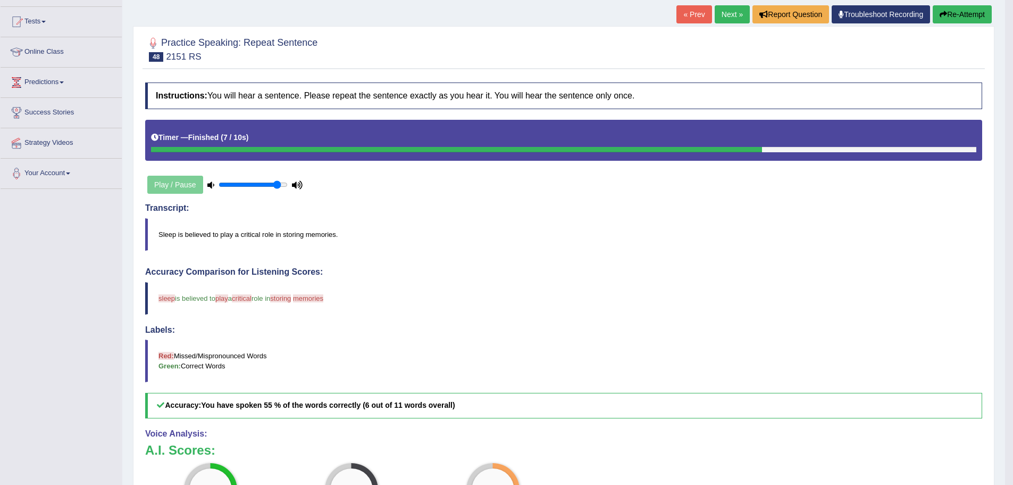
click at [964, 13] on button "Re-Attempt" at bounding box center [962, 14] width 59 height 18
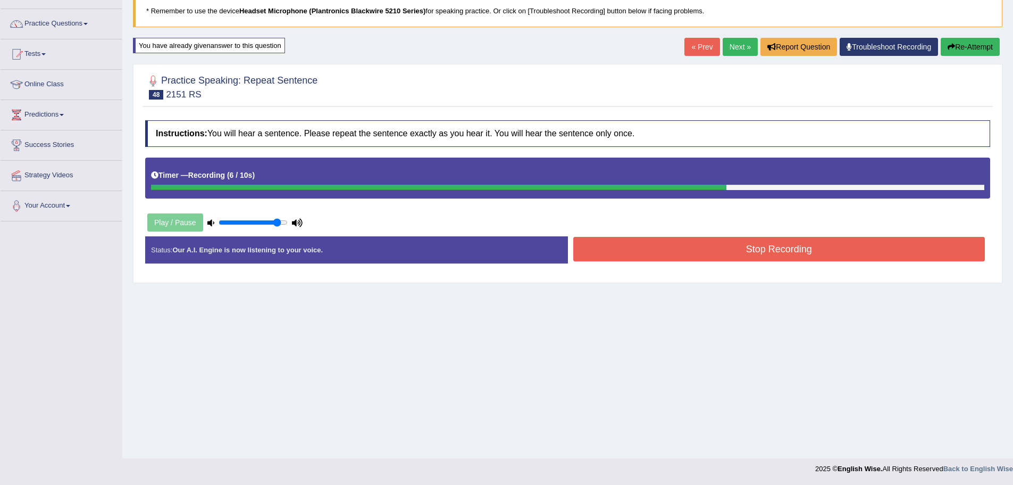
click at [610, 249] on button "Stop Recording" at bounding box center [779, 249] width 412 height 24
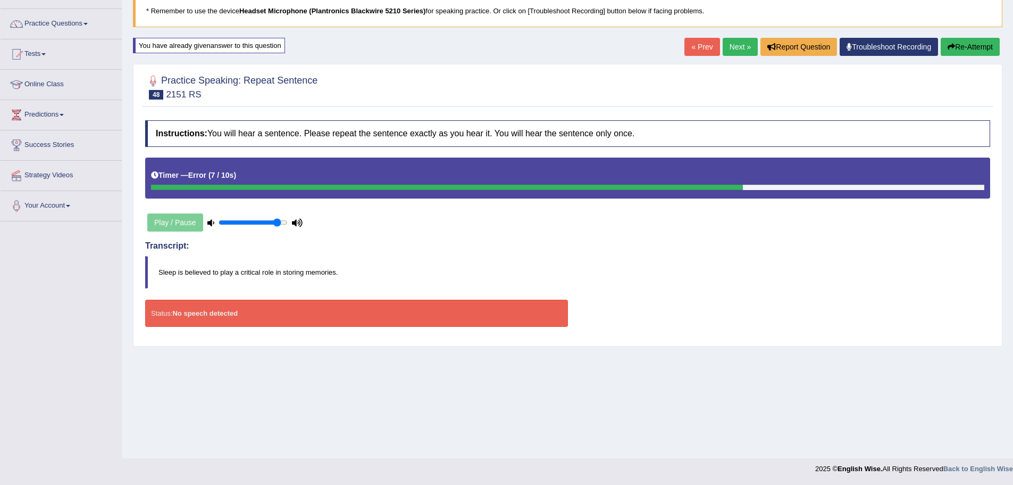
click at [970, 46] on button "Re-Attempt" at bounding box center [970, 47] width 59 height 18
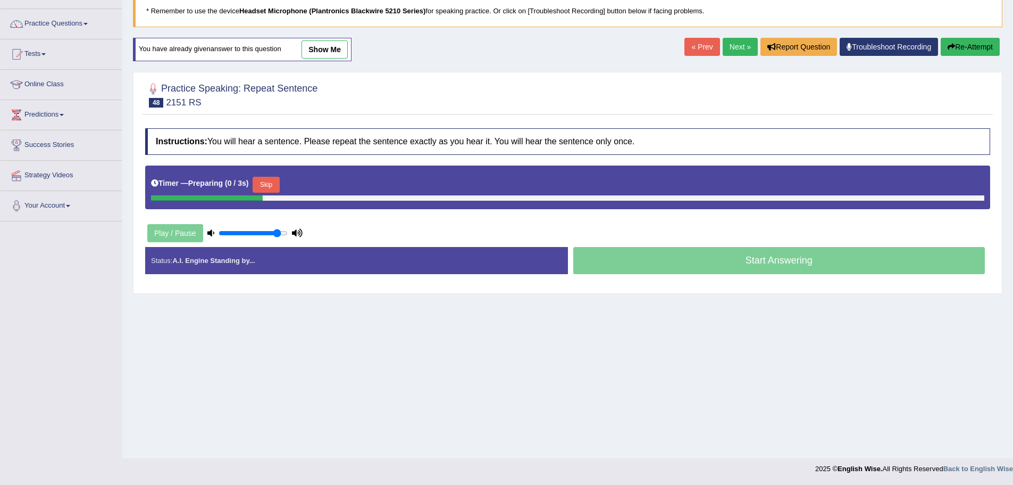
scroll to position [74, 0]
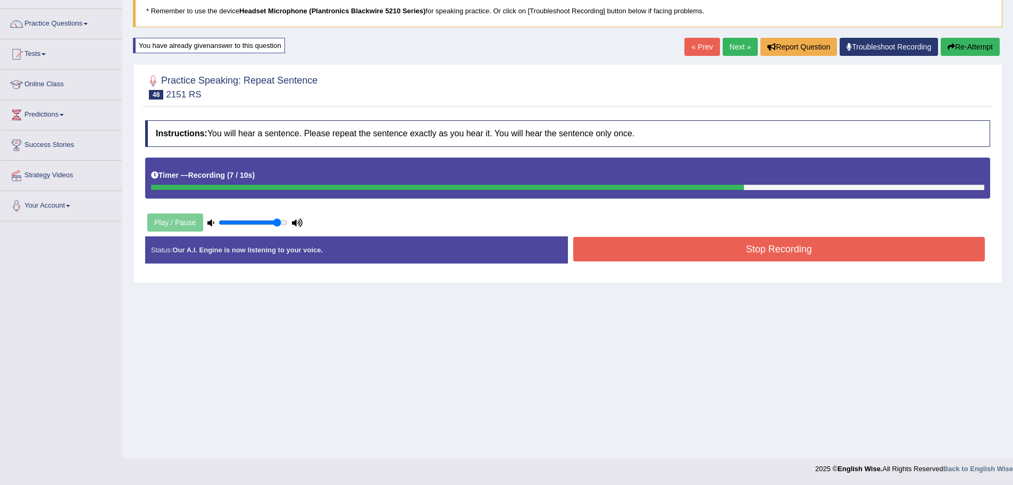
click at [737, 257] on button "Stop Recording" at bounding box center [779, 249] width 412 height 24
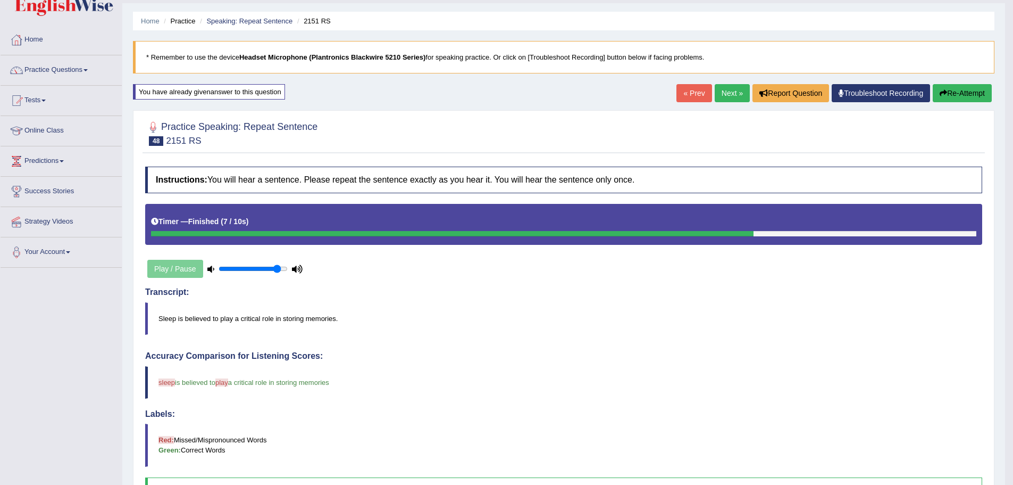
scroll to position [21, 0]
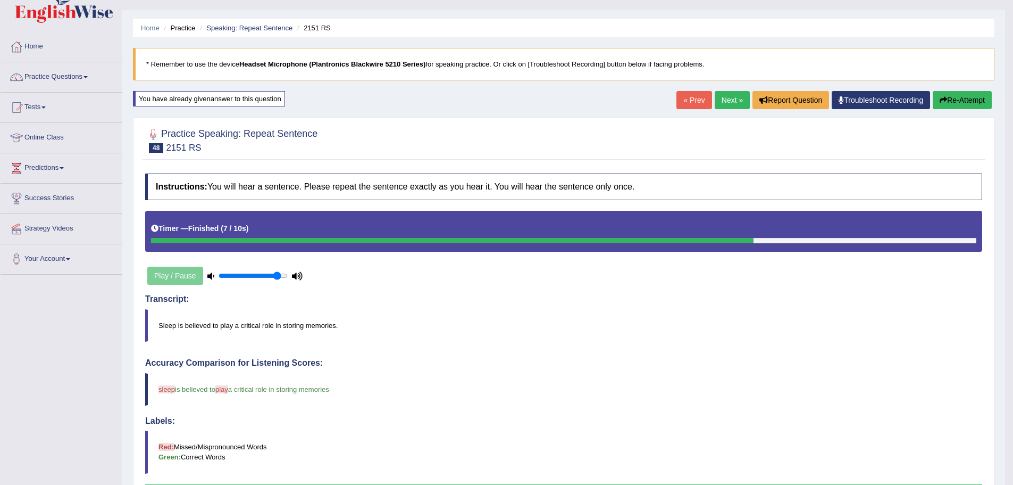
click at [725, 103] on link "Next »" at bounding box center [732, 100] width 35 height 18
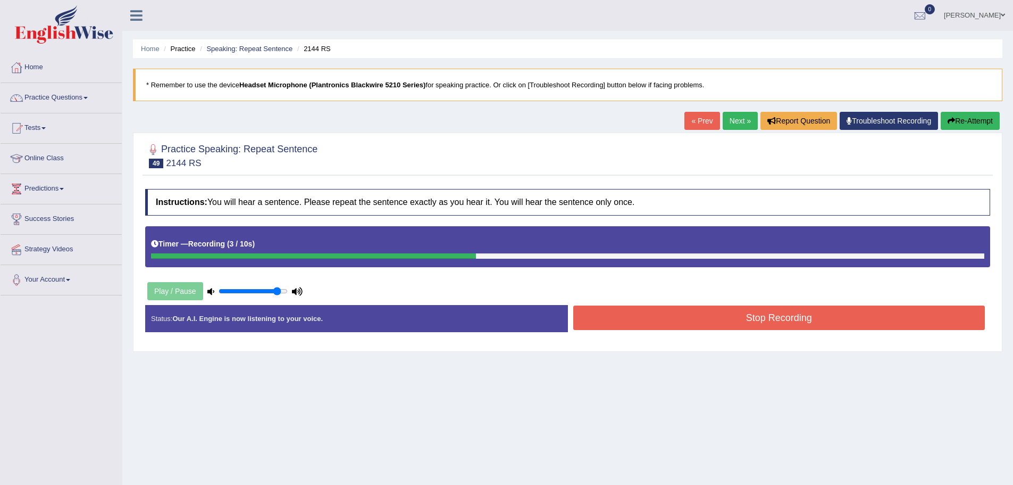
click at [779, 322] on button "Stop Recording" at bounding box center [779, 317] width 412 height 24
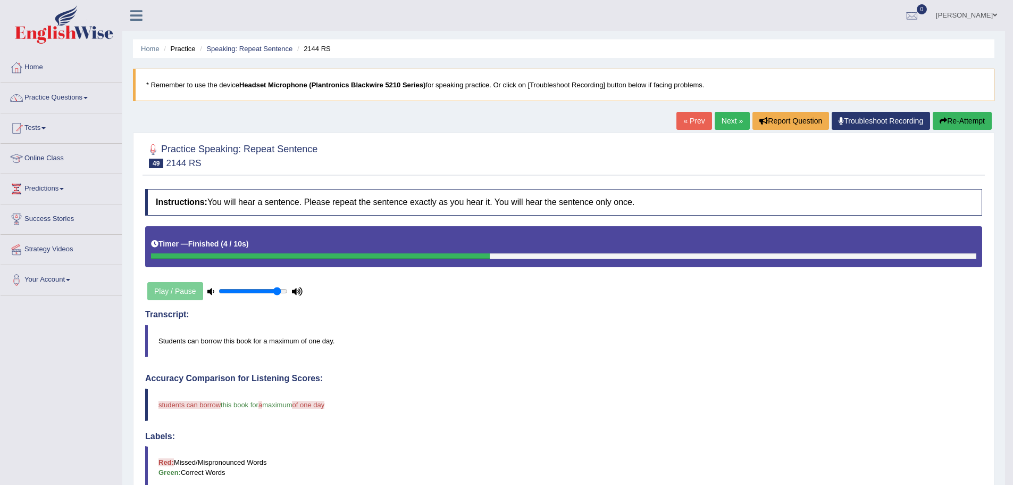
click at [956, 122] on button "Re-Attempt" at bounding box center [962, 121] width 59 height 18
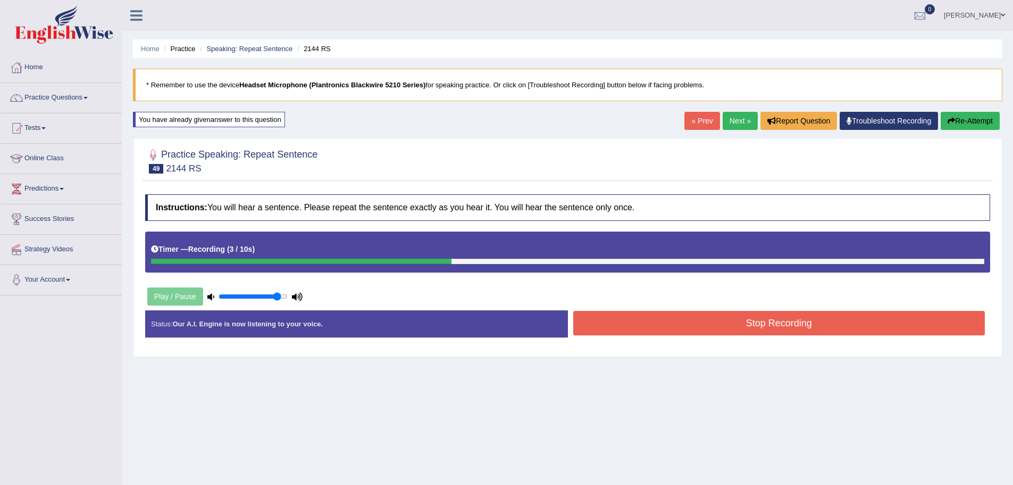
click at [723, 327] on button "Stop Recording" at bounding box center [779, 323] width 412 height 24
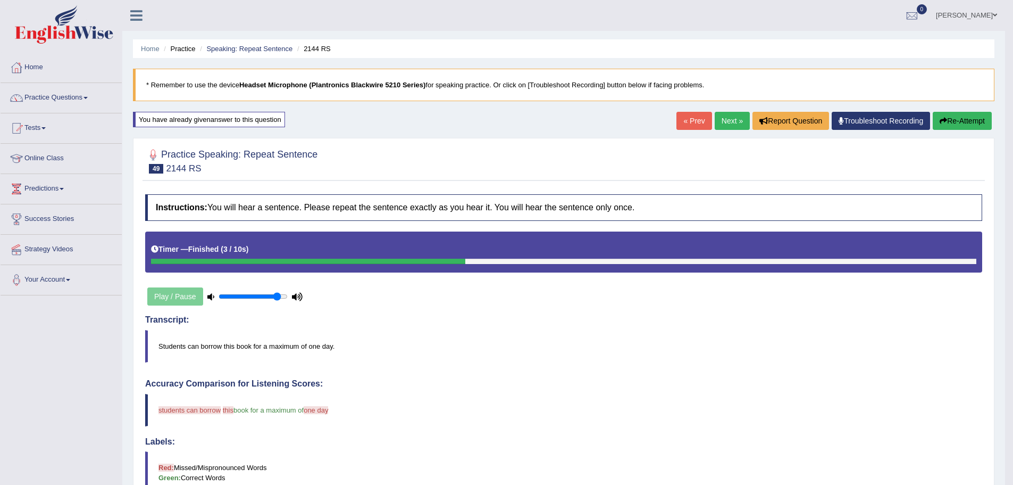
click at [963, 118] on button "Re-Attempt" at bounding box center [962, 121] width 59 height 18
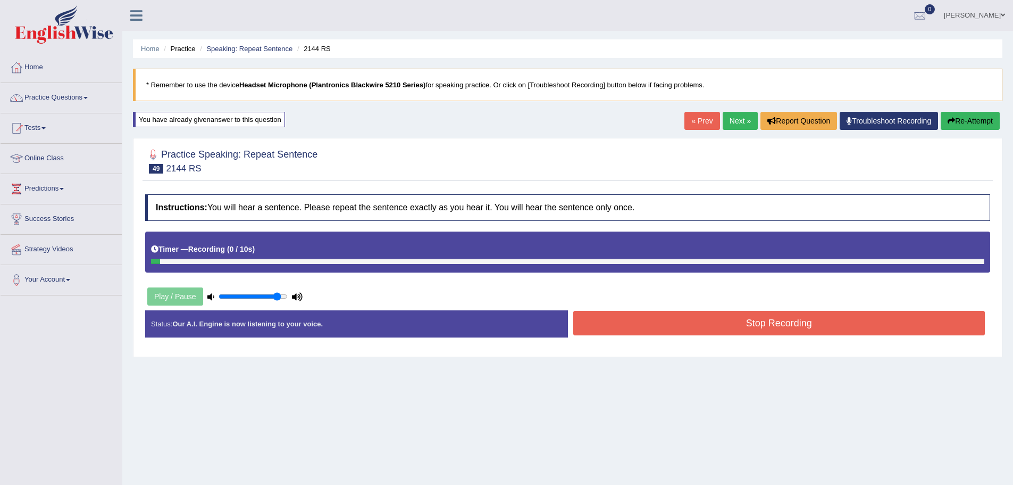
click at [736, 326] on button "Stop Recording" at bounding box center [779, 323] width 412 height 24
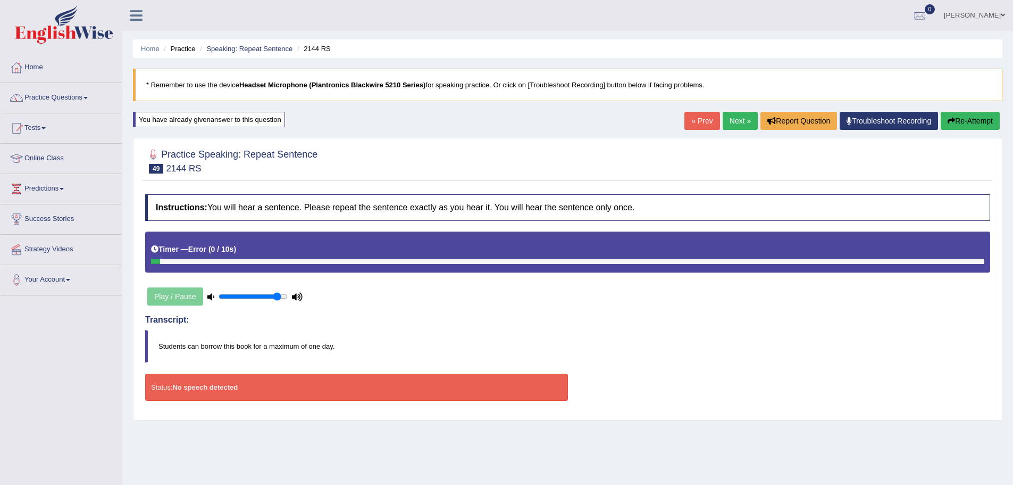
click at [214, 390] on strong "No speech detected" at bounding box center [204, 387] width 65 height 8
click at [969, 118] on button "Re-Attempt" at bounding box center [970, 121] width 59 height 18
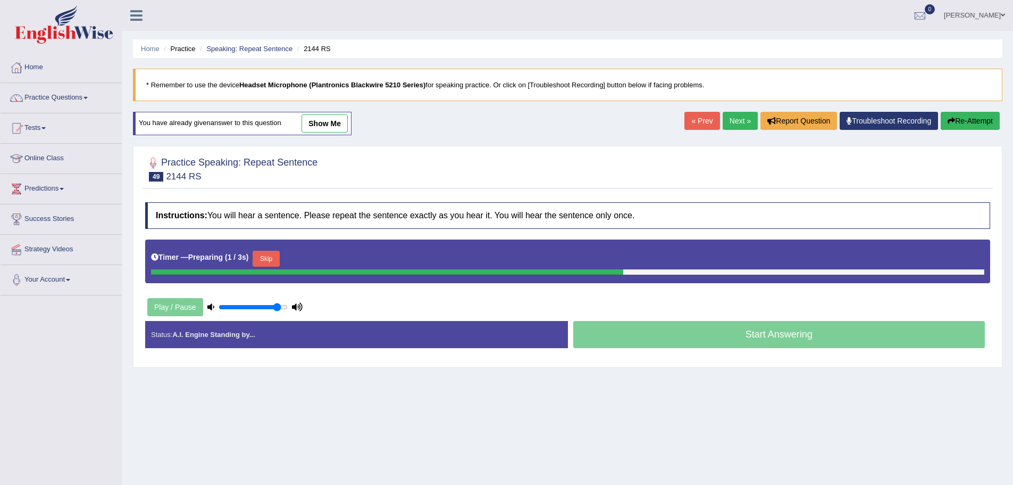
click at [276, 260] on button "Skip" at bounding box center [266, 259] width 27 height 16
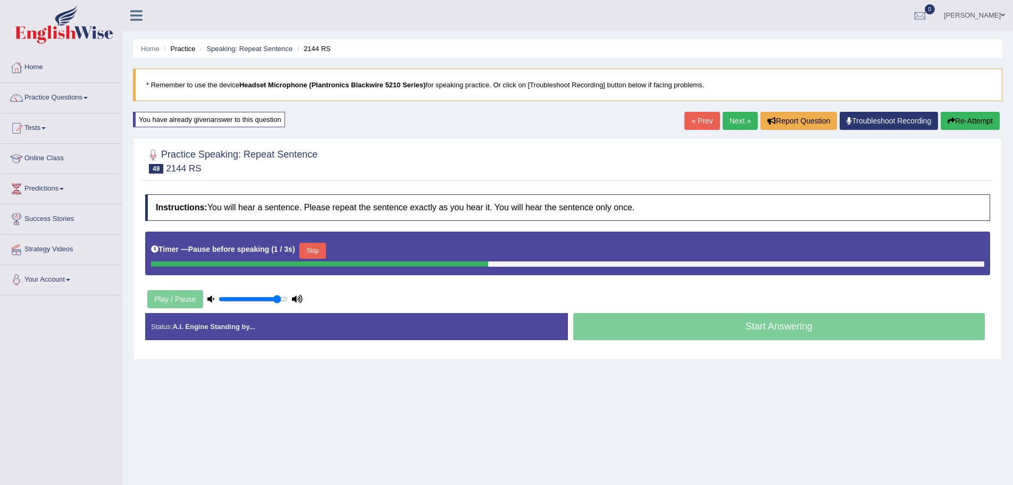
click at [317, 247] on button "Skip" at bounding box center [313, 251] width 27 height 16
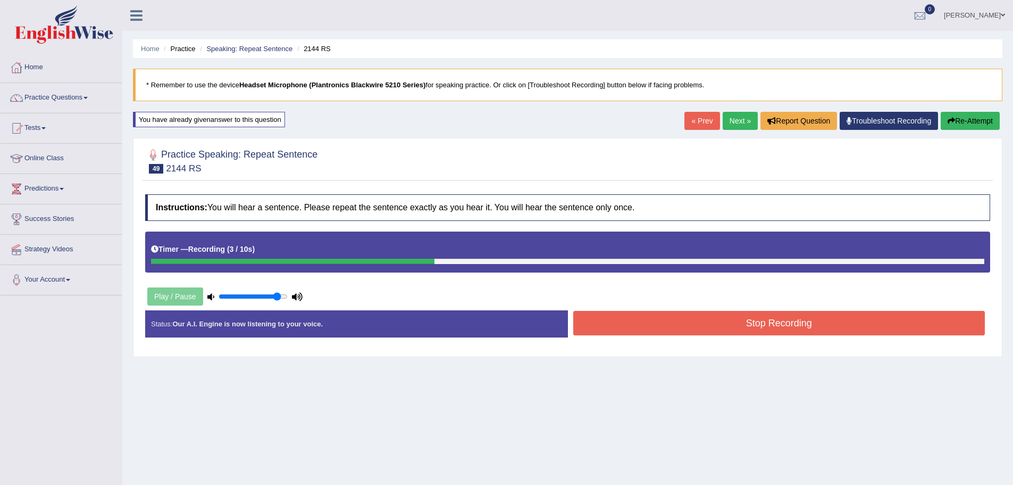
click at [751, 323] on button "Stop Recording" at bounding box center [779, 323] width 412 height 24
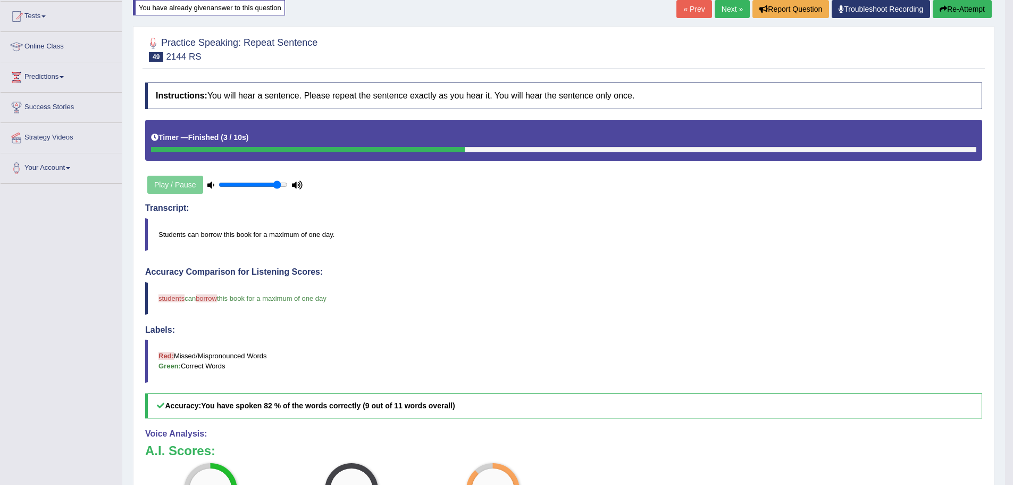
scroll to position [71, 0]
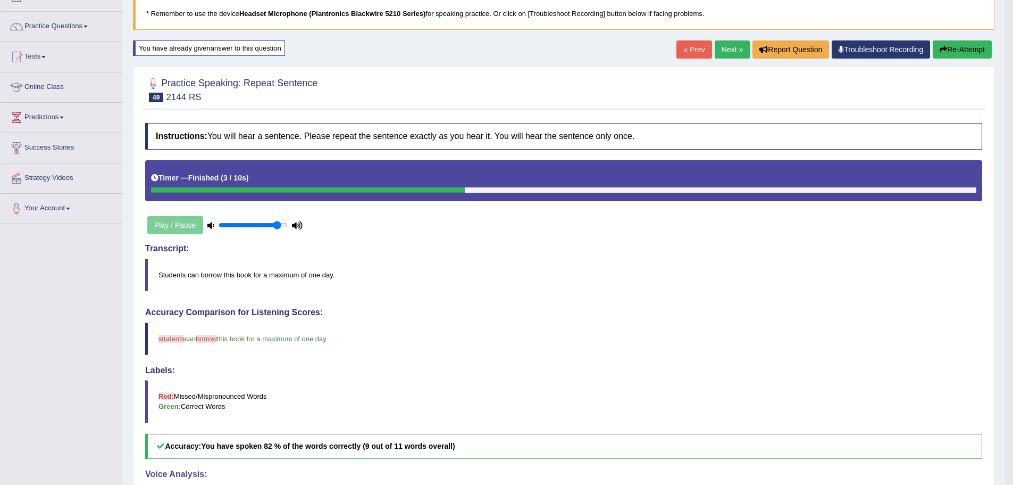
click at [729, 50] on link "Next »" at bounding box center [732, 49] width 35 height 18
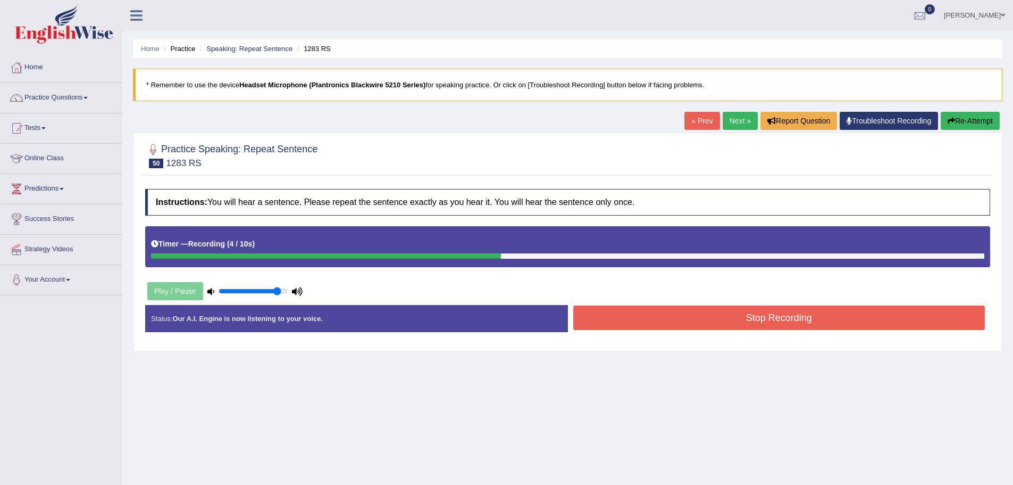
click at [769, 314] on button "Stop Recording" at bounding box center [779, 317] width 412 height 24
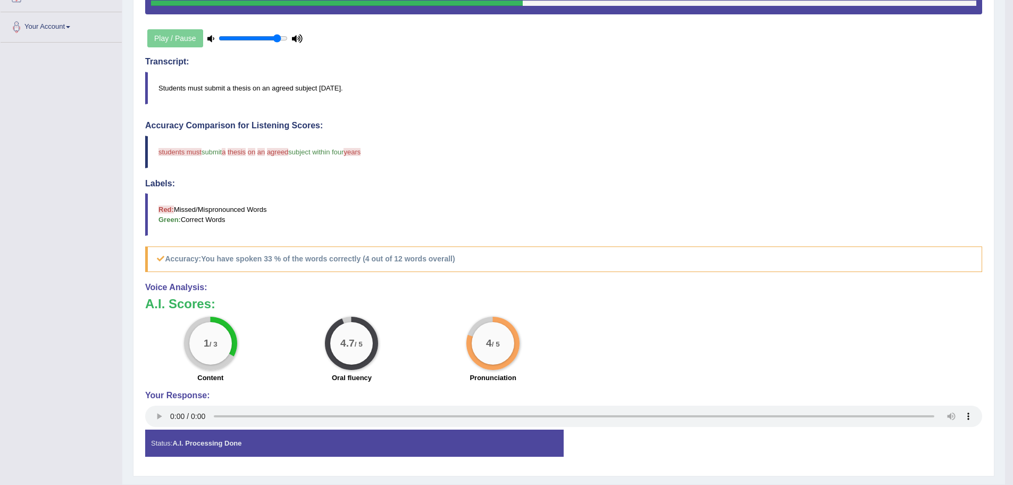
scroll to position [279, 0]
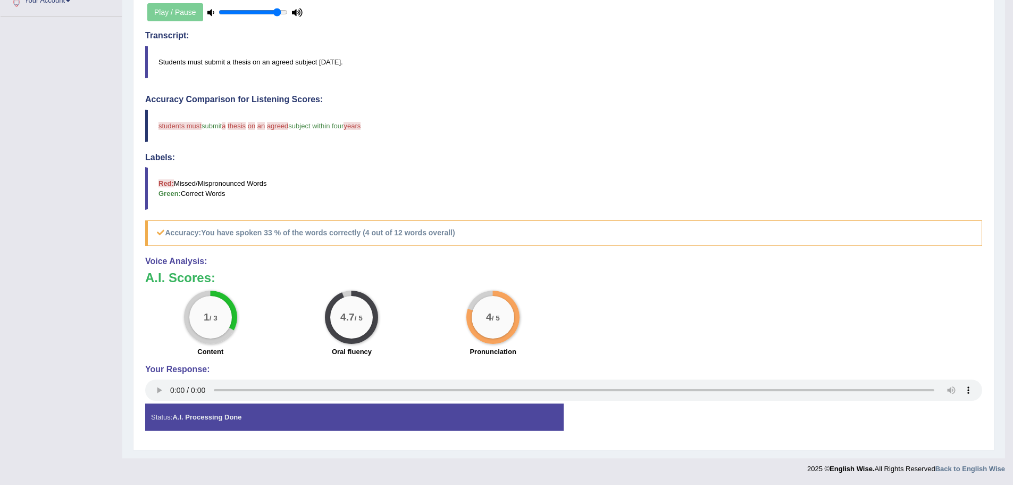
click at [209, 419] on strong "A.I. Processing Done" at bounding box center [206, 417] width 69 height 8
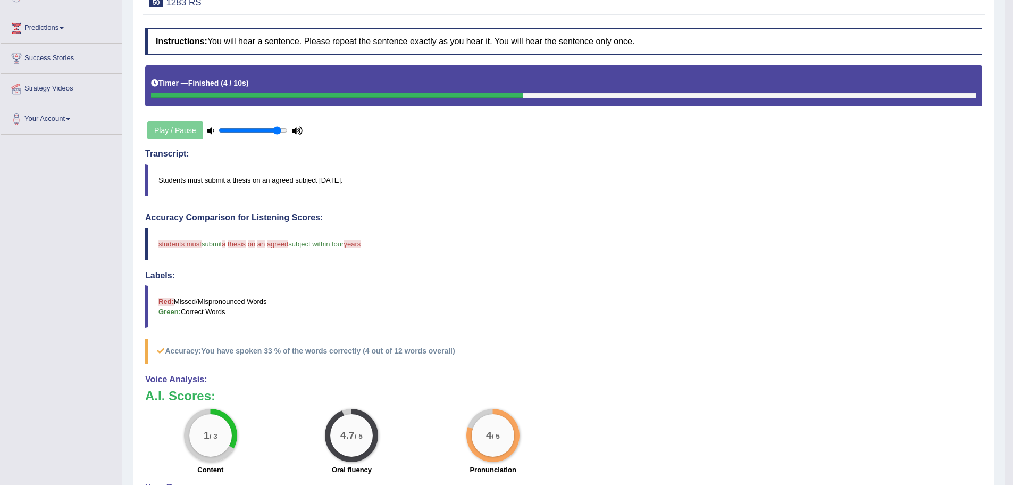
scroll to position [119, 0]
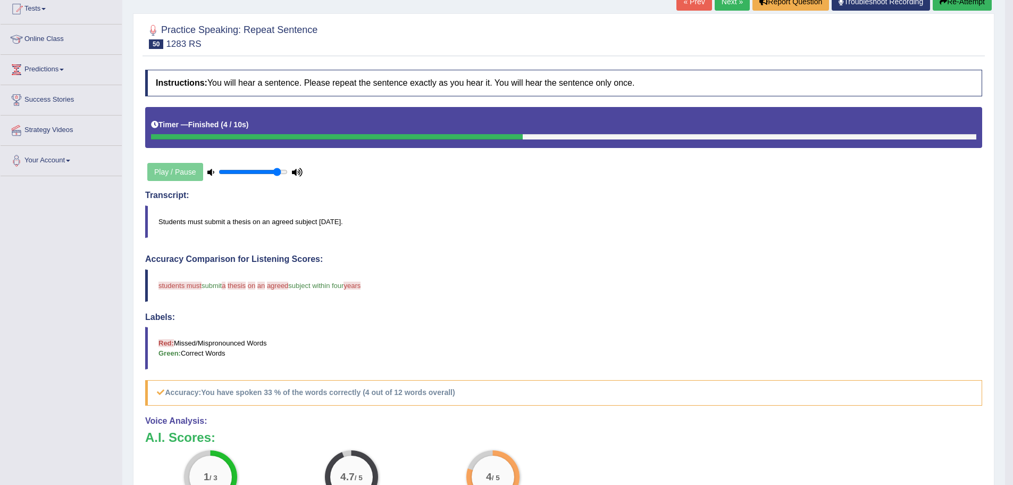
click at [730, 4] on link "Next »" at bounding box center [732, 2] width 35 height 18
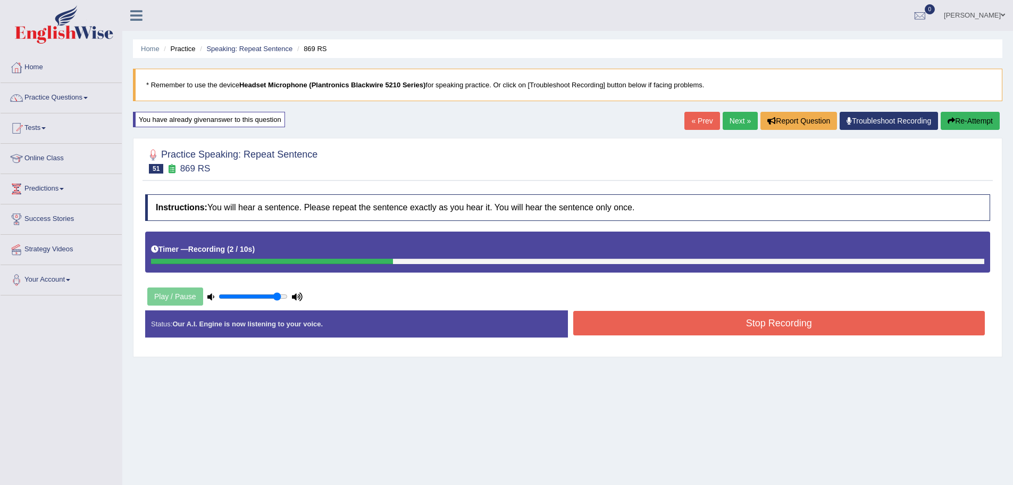
click at [743, 329] on button "Stop Recording" at bounding box center [779, 323] width 412 height 24
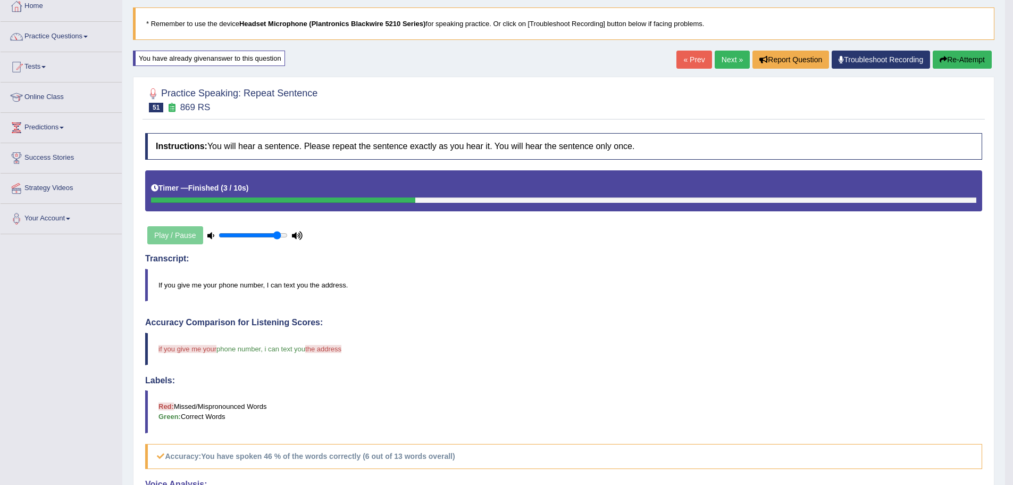
scroll to position [53, 0]
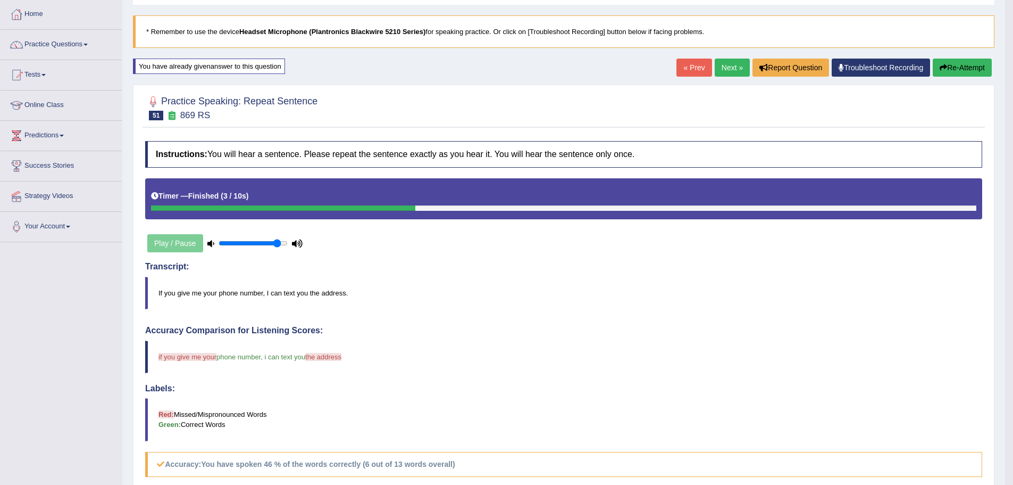
click at [178, 243] on div "Play / Pause" at bounding box center [225, 243] width 160 height 27
click at [175, 244] on div "Play / Pause" at bounding box center [225, 243] width 160 height 27
drag, startPoint x: 278, startPoint y: 242, endPoint x: 261, endPoint y: 242, distance: 17.6
click at [261, 242] on input "range" at bounding box center [253, 243] width 69 height 9
type input "0.6"
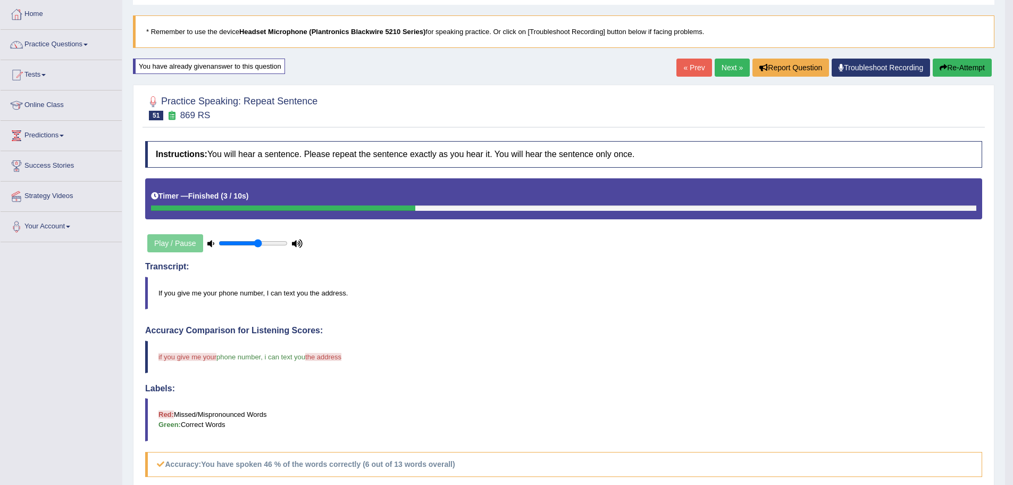
click at [257, 242] on input "range" at bounding box center [253, 243] width 69 height 9
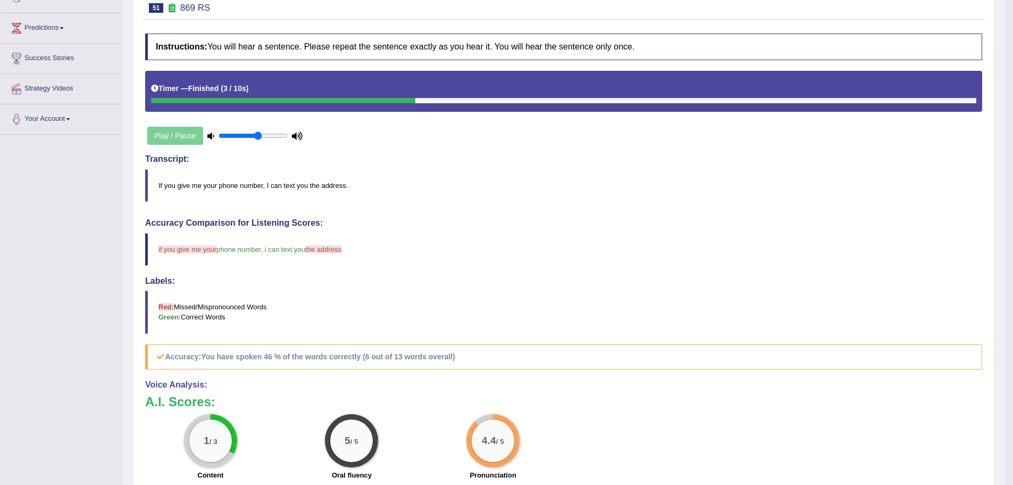
scroll to position [71, 0]
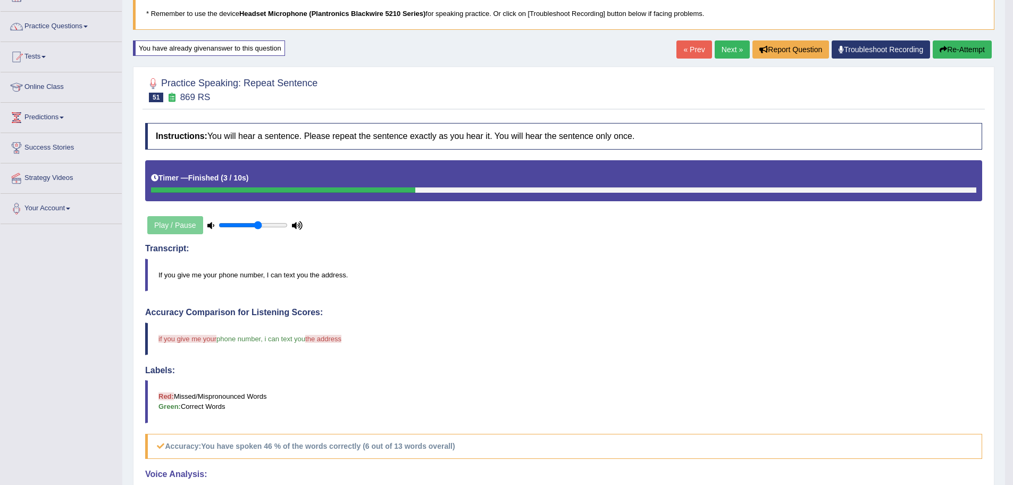
click at [959, 51] on button "Re-Attempt" at bounding box center [962, 49] width 59 height 18
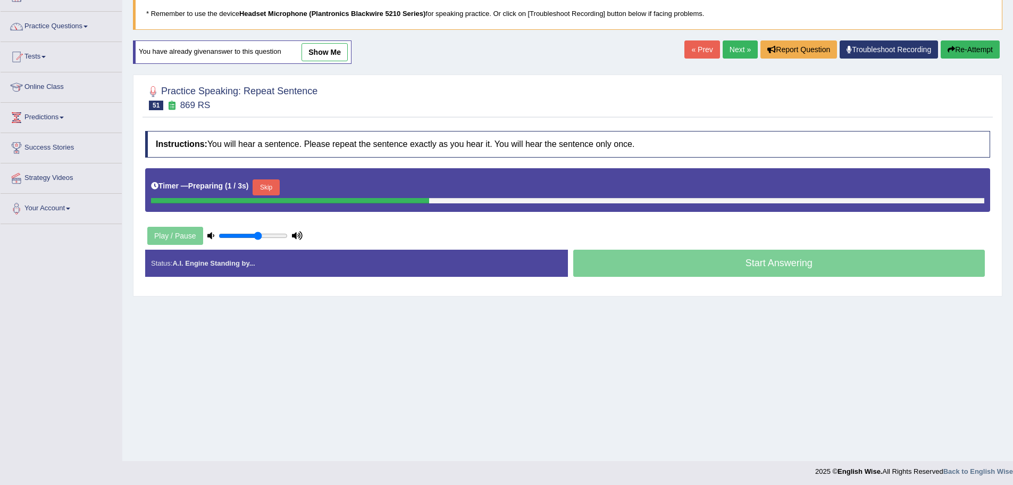
click at [268, 182] on button "Skip" at bounding box center [266, 187] width 27 height 16
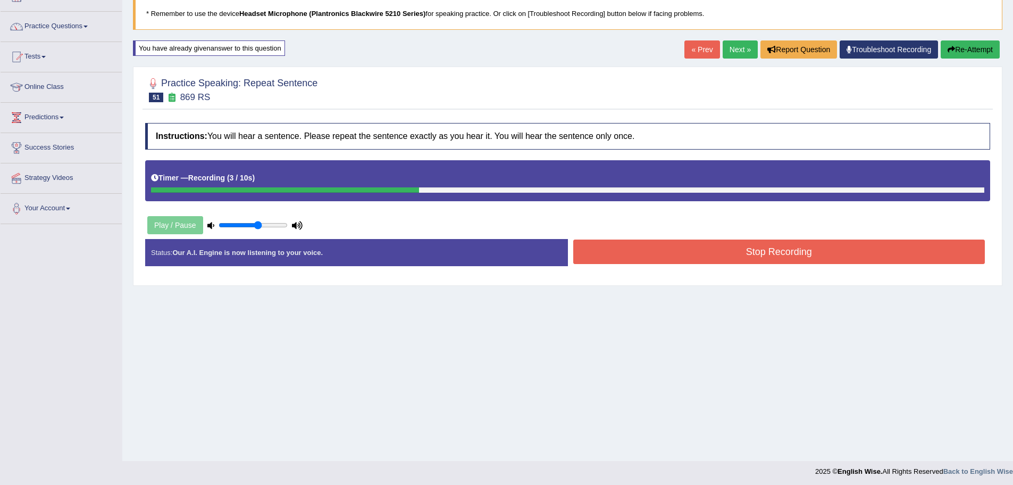
click at [752, 253] on button "Stop Recording" at bounding box center [779, 251] width 412 height 24
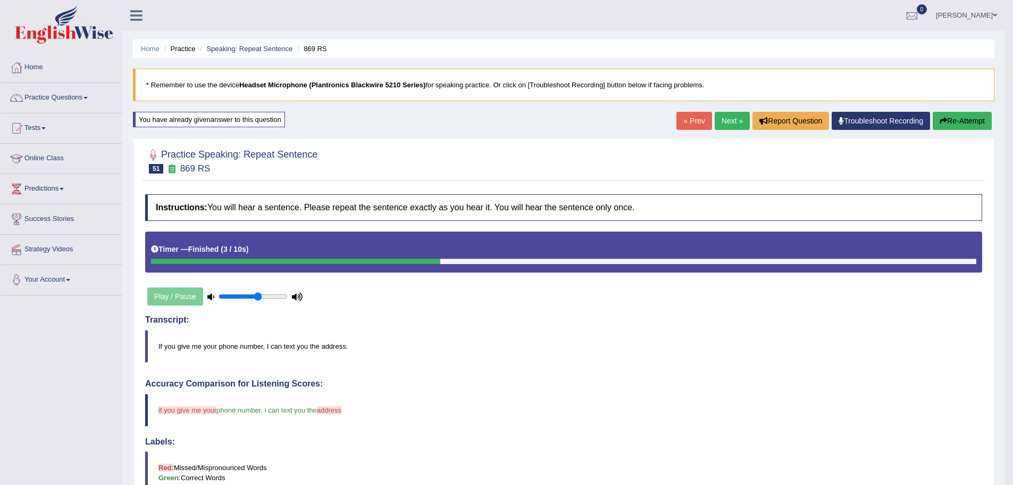
click at [730, 116] on link "Next »" at bounding box center [732, 121] width 35 height 18
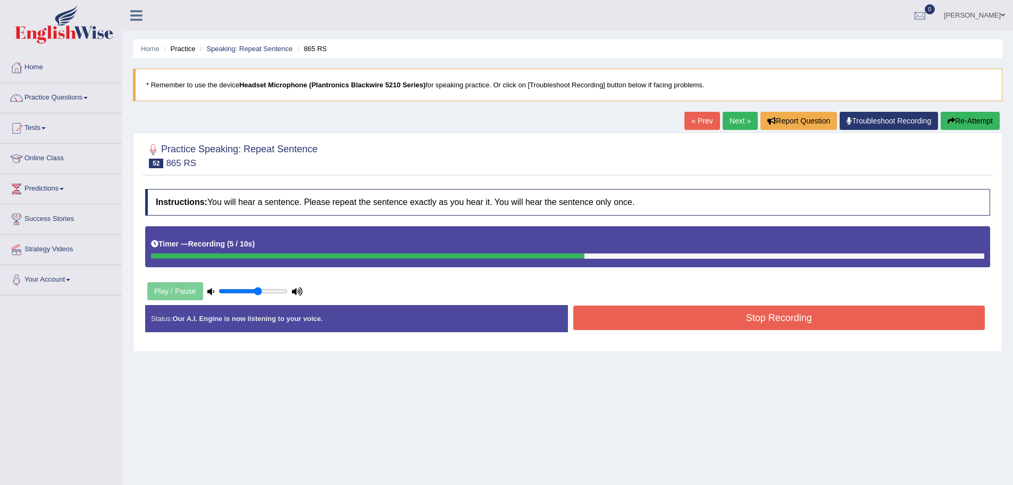
click at [764, 317] on button "Stop Recording" at bounding box center [779, 317] width 412 height 24
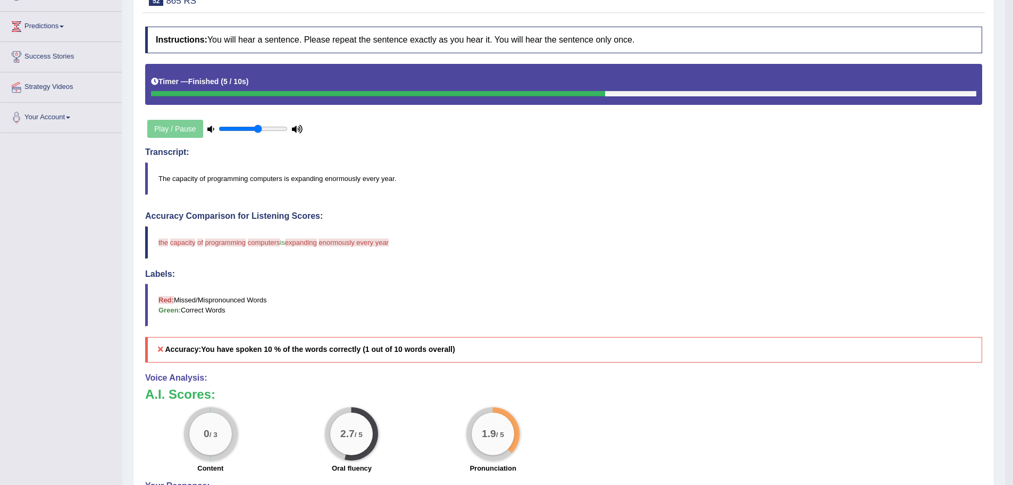
scroll to position [53, 0]
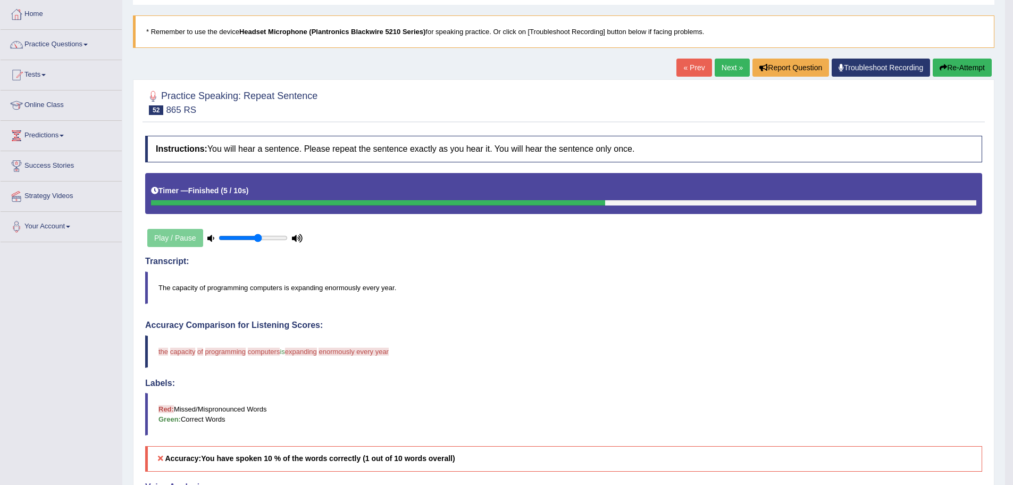
click at [964, 64] on button "Re-Attempt" at bounding box center [962, 68] width 59 height 18
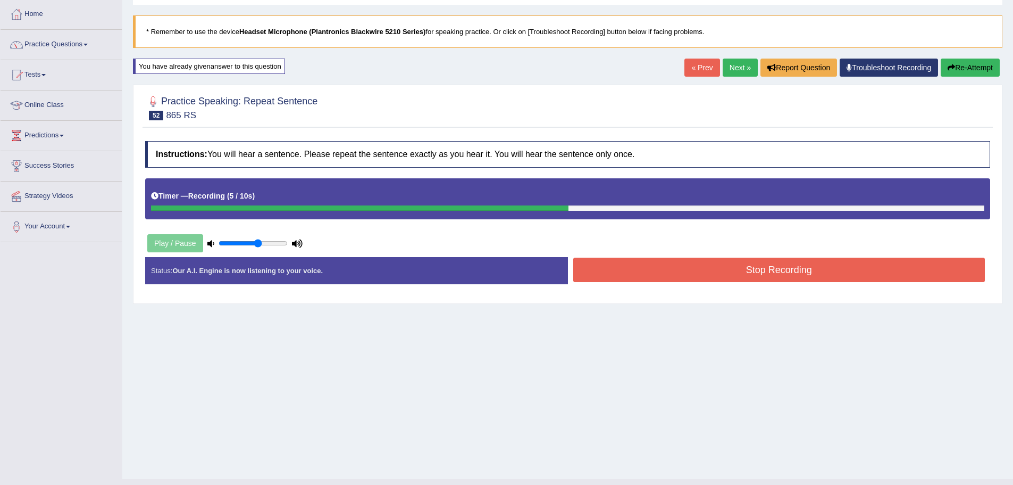
click at [760, 270] on button "Stop Recording" at bounding box center [779, 269] width 412 height 24
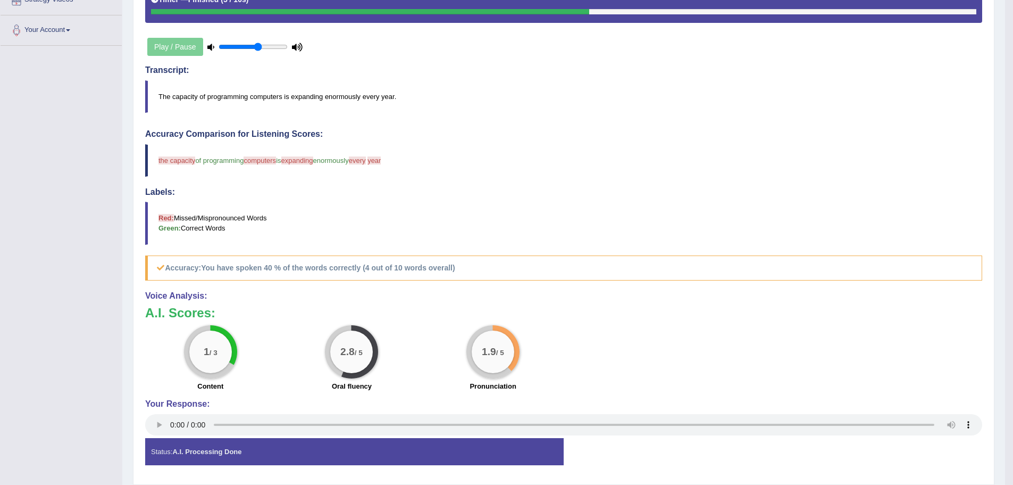
scroll to position [266, 0]
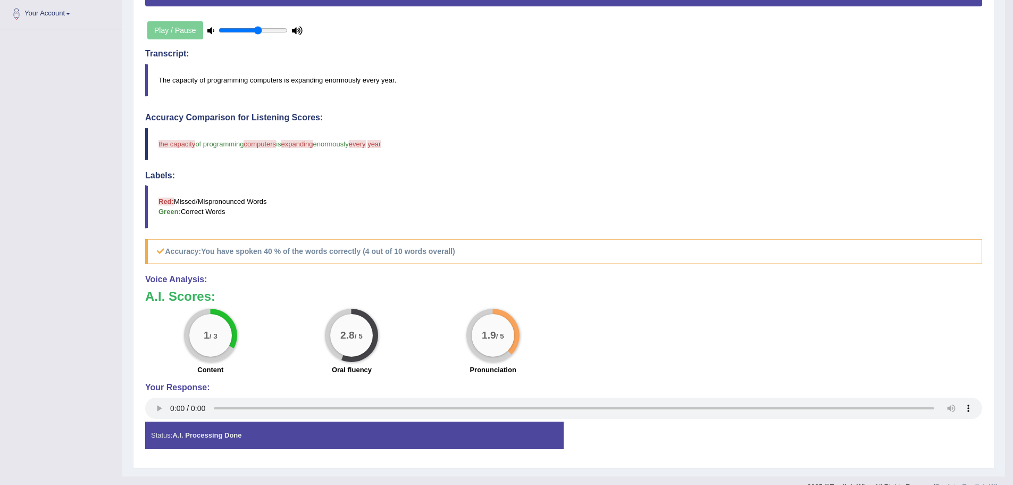
click at [186, 436] on strong "A.I. Processing Done" at bounding box center [206, 435] width 69 height 8
click at [184, 436] on strong "A.I. Processing Done" at bounding box center [206, 435] width 69 height 8
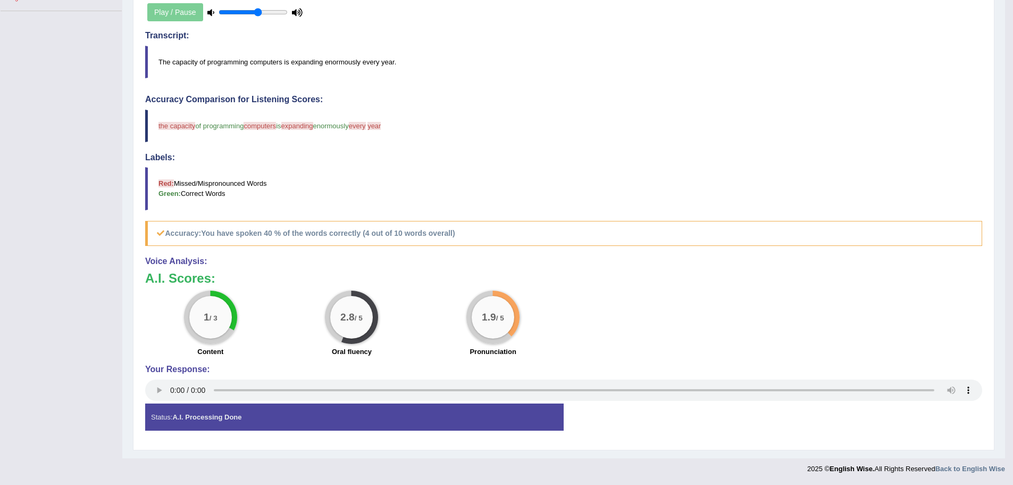
scroll to position [0, 0]
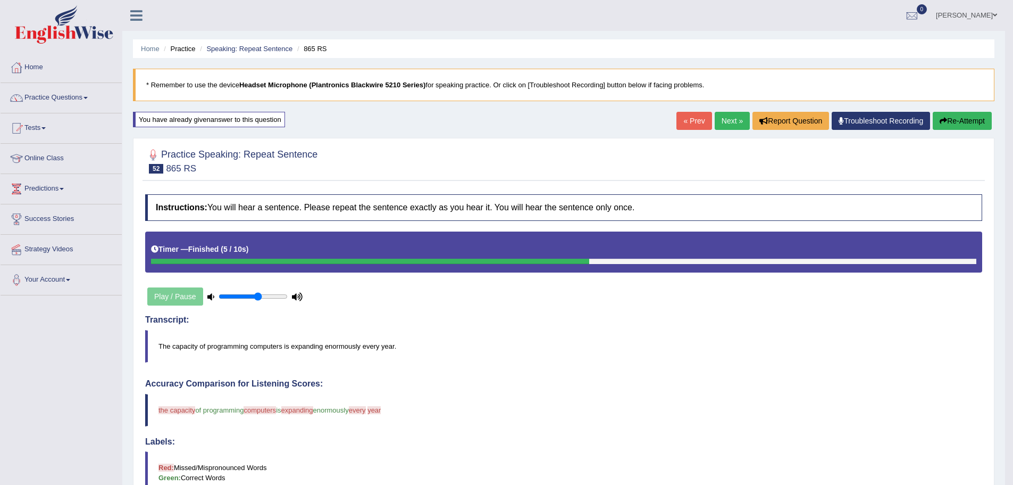
click at [222, 117] on div "You have already given answer to this question" at bounding box center [209, 119] width 152 height 15
click at [269, 47] on link "Speaking: Repeat Sentence" at bounding box center [249, 49] width 86 height 8
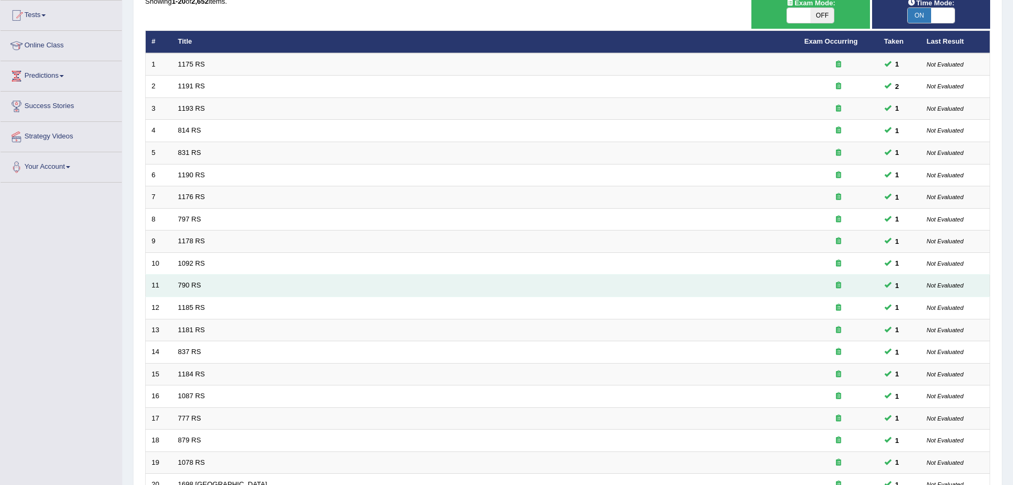
scroll to position [220, 0]
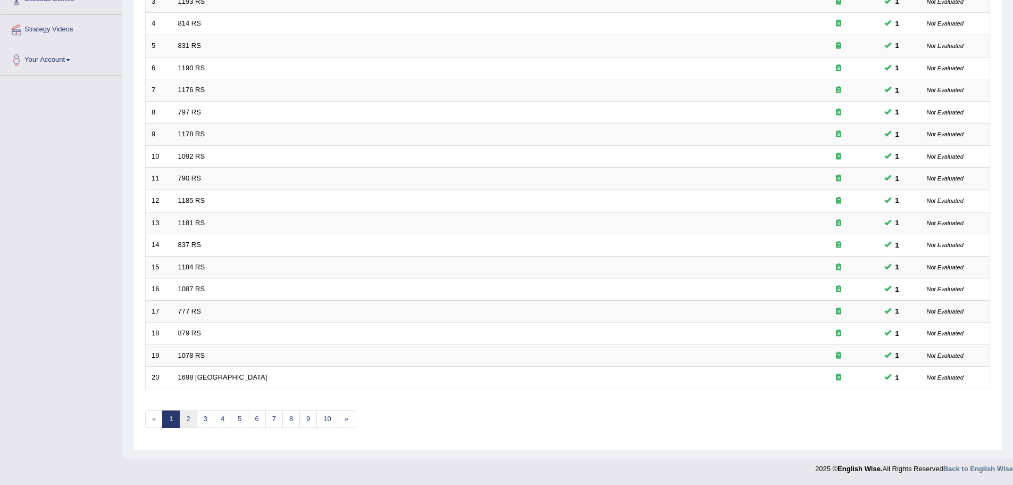
click at [194, 419] on link "2" at bounding box center [188, 419] width 18 height 18
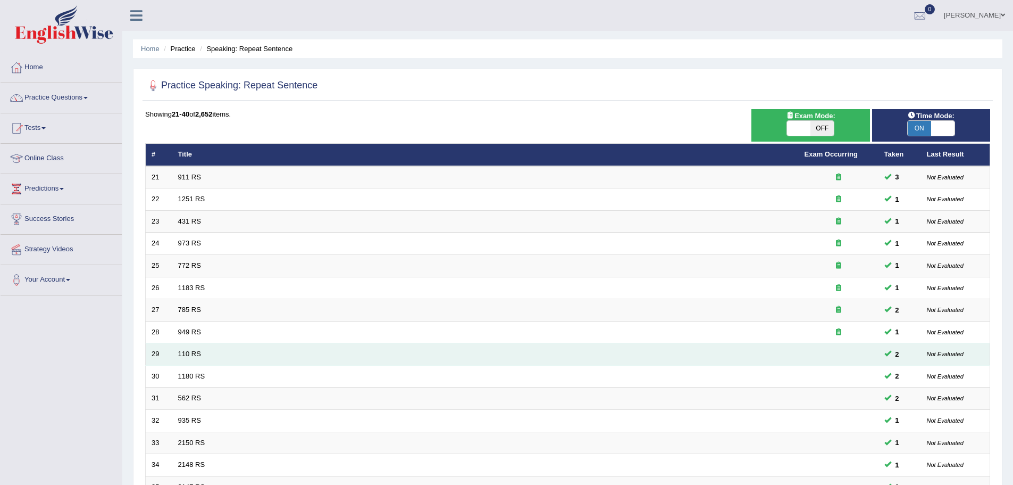
click at [941, 353] on small "Not Evaluated" at bounding box center [945, 354] width 37 height 6
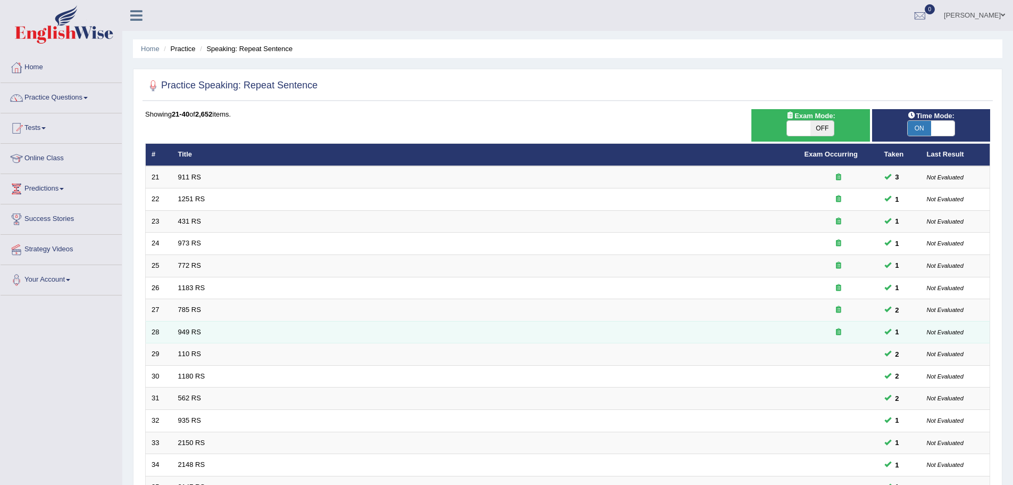
click at [838, 330] on icon at bounding box center [838, 331] width 5 height 7
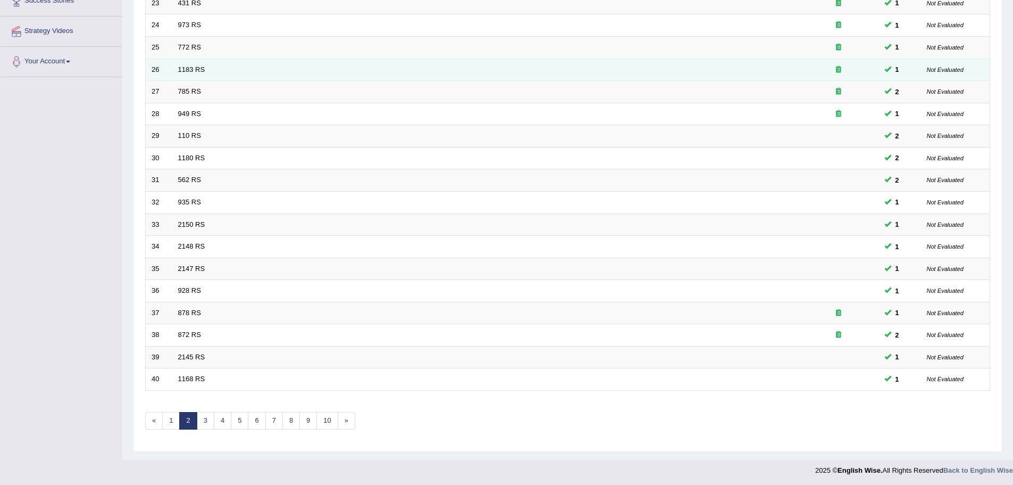
scroll to position [220, 0]
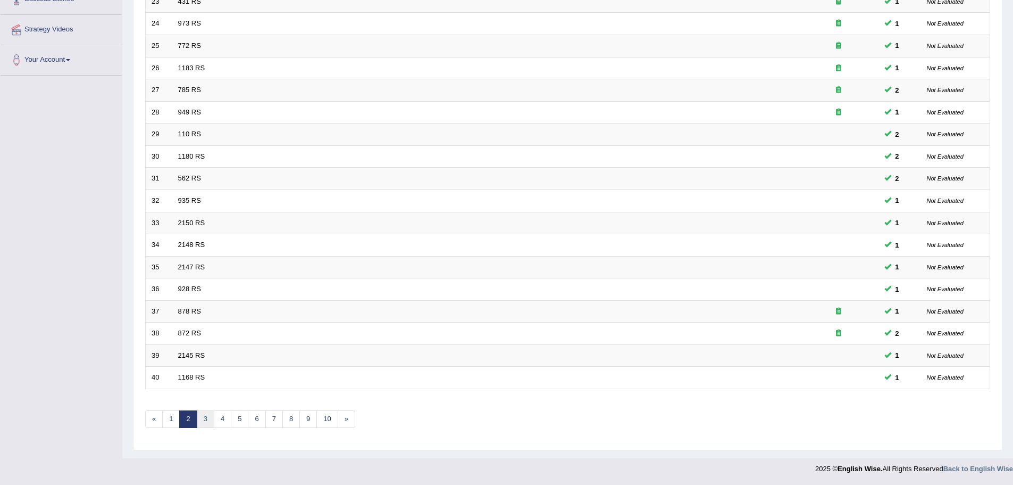
click at [203, 418] on link "3" at bounding box center [206, 419] width 18 height 18
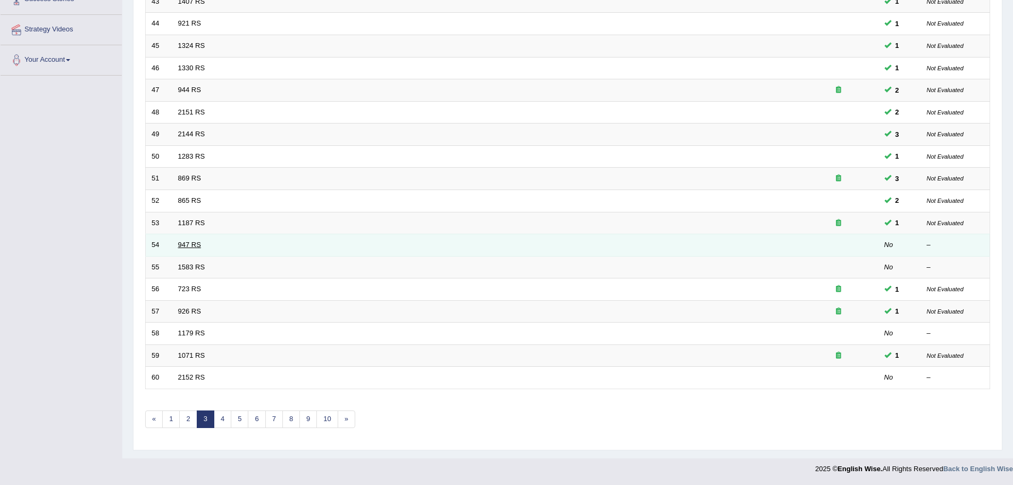
click at [189, 244] on link "947 RS" at bounding box center [189, 244] width 23 height 8
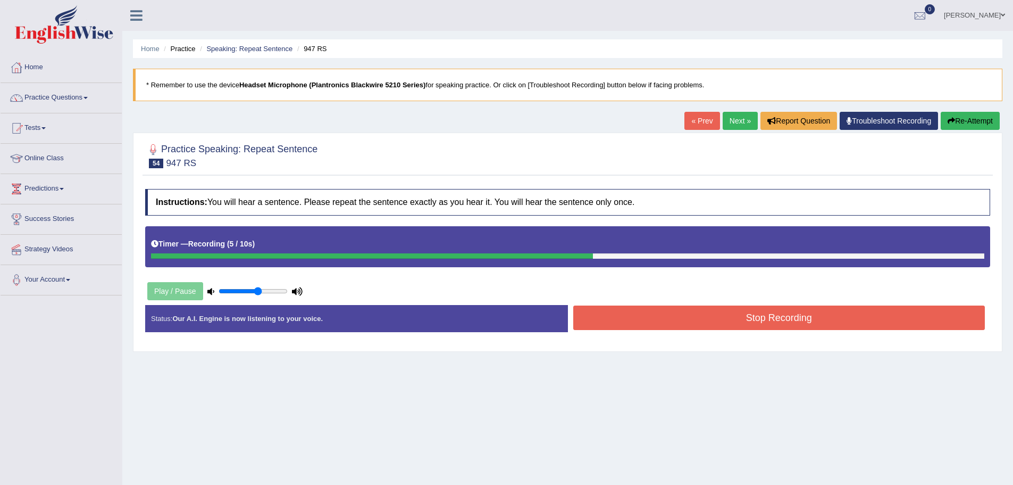
click at [747, 326] on button "Stop Recording" at bounding box center [779, 317] width 412 height 24
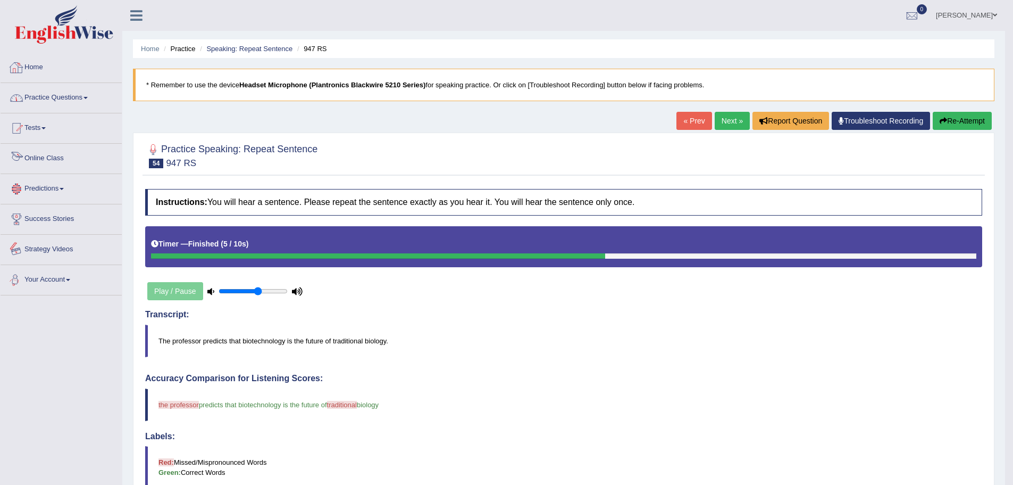
click at [77, 96] on link "Practice Questions" at bounding box center [61, 96] width 121 height 27
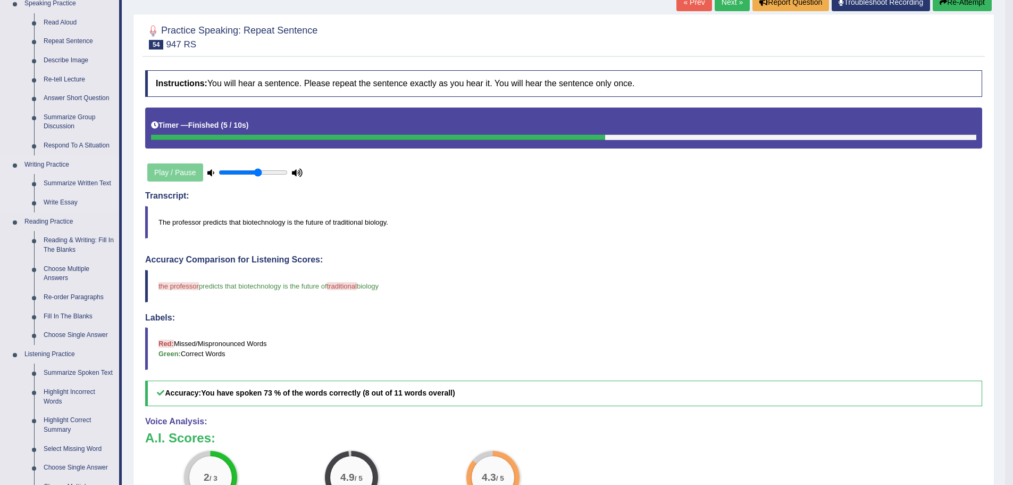
scroll to position [160, 0]
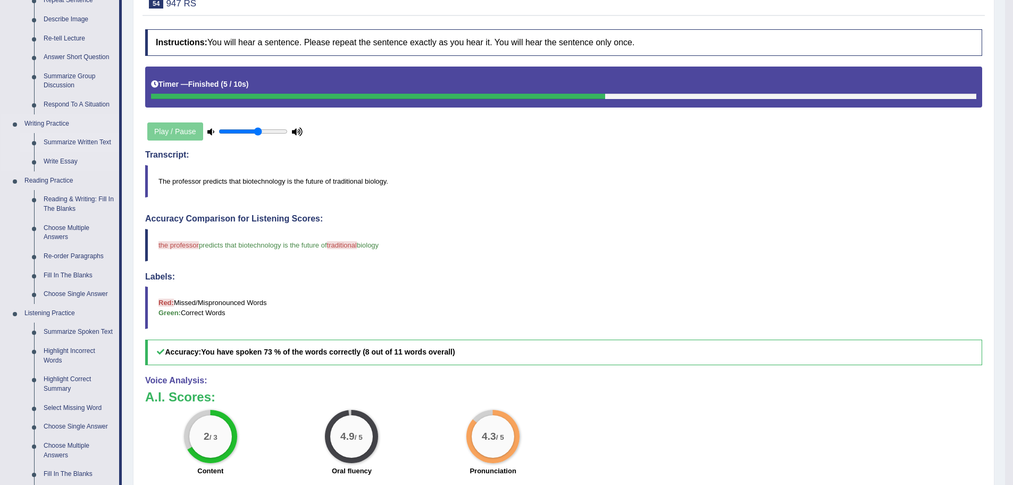
click at [87, 143] on link "Summarize Written Text" at bounding box center [79, 142] width 80 height 19
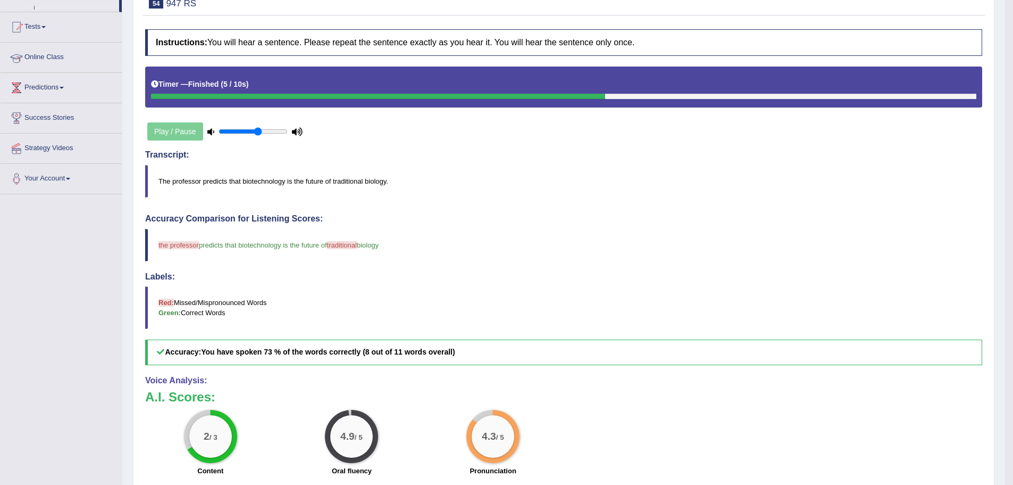
scroll to position [179, 0]
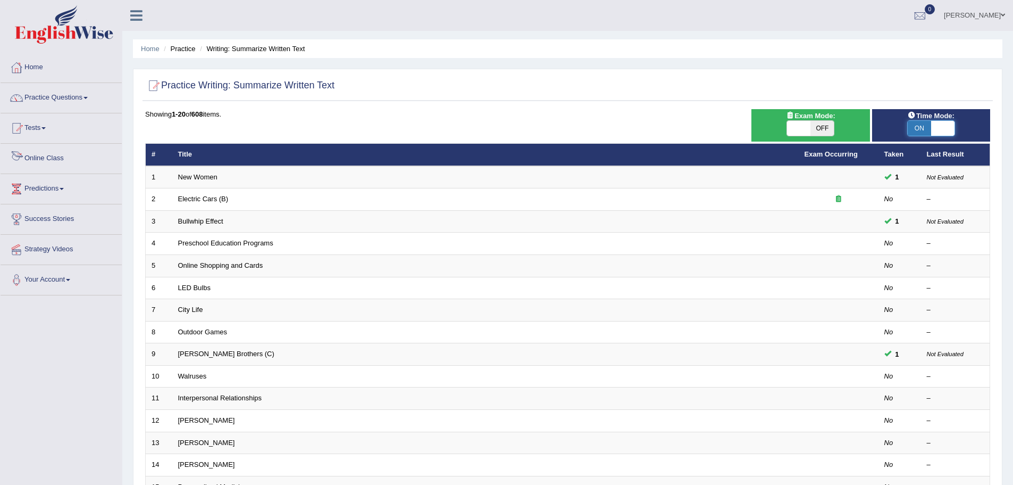
click at [944, 129] on span at bounding box center [942, 128] width 23 height 15
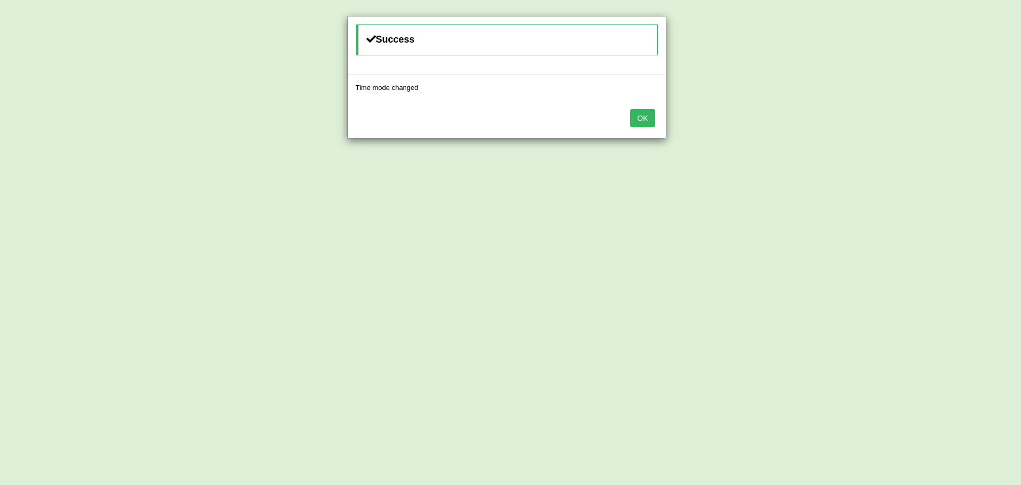
click at [644, 115] on button "OK" at bounding box center [642, 118] width 24 height 18
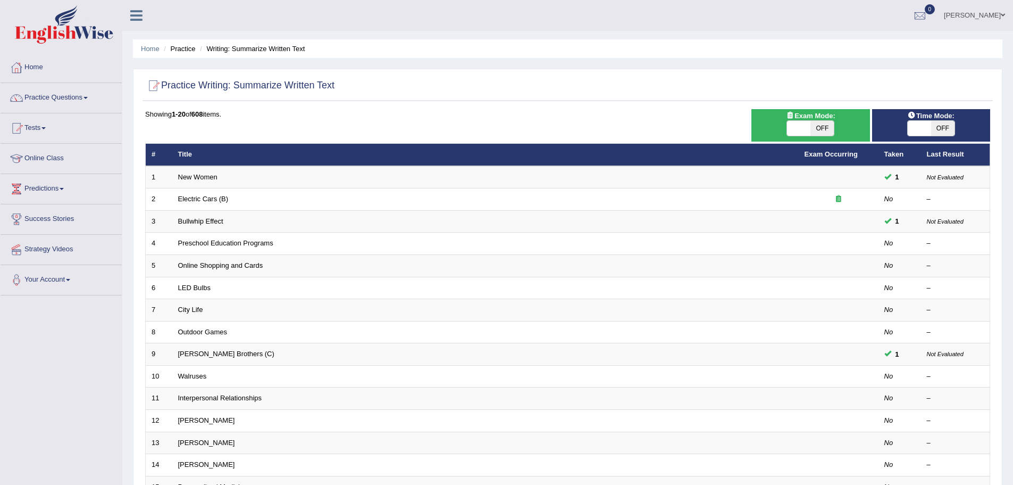
click at [936, 132] on span "OFF" at bounding box center [942, 128] width 23 height 15
checkbox input "true"
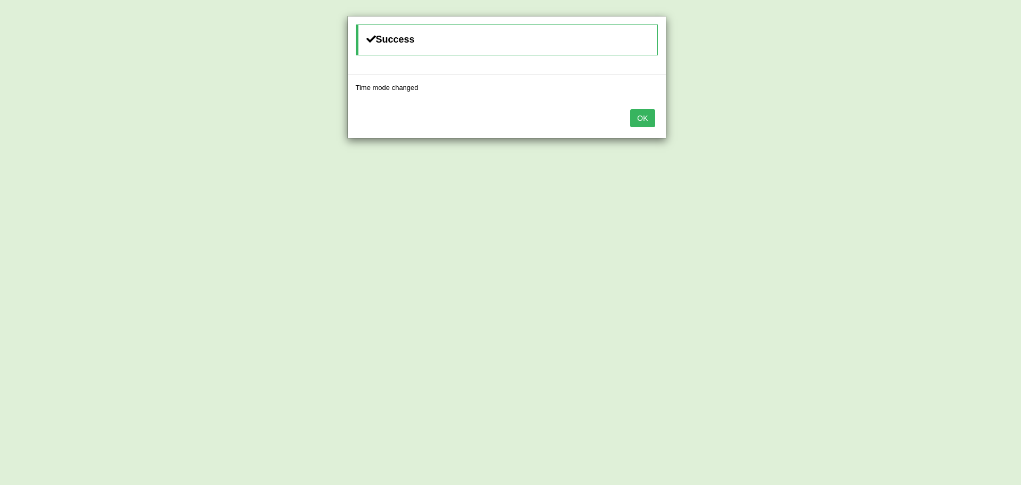
click at [651, 118] on button "OK" at bounding box center [642, 118] width 24 height 18
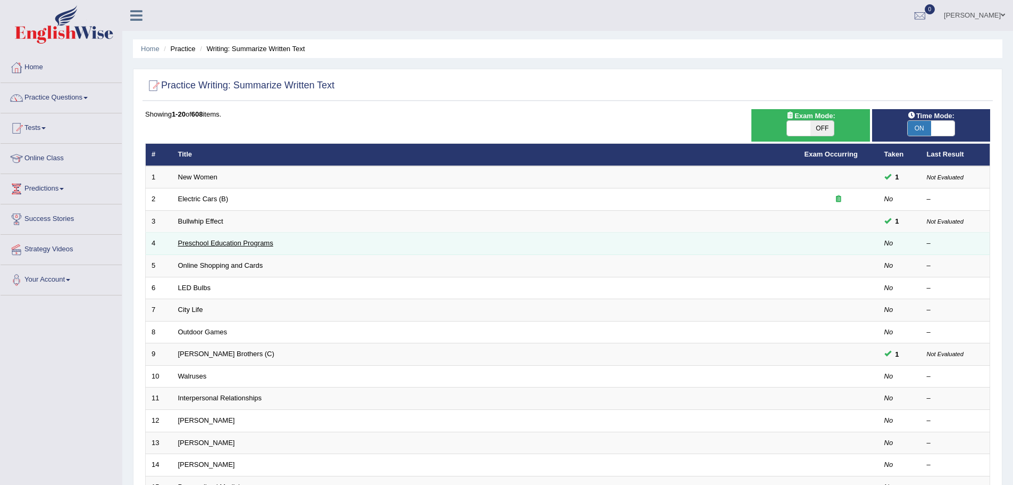
click at [248, 243] on link "Preschool Education Programs" at bounding box center [225, 243] width 95 height 8
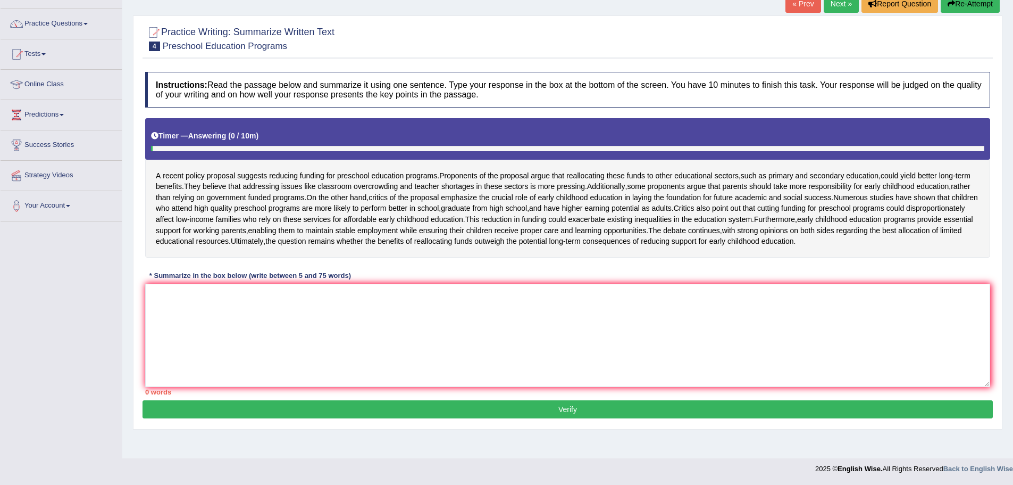
scroll to position [97, 0]
click at [169, 325] on textarea at bounding box center [567, 335] width 845 height 103
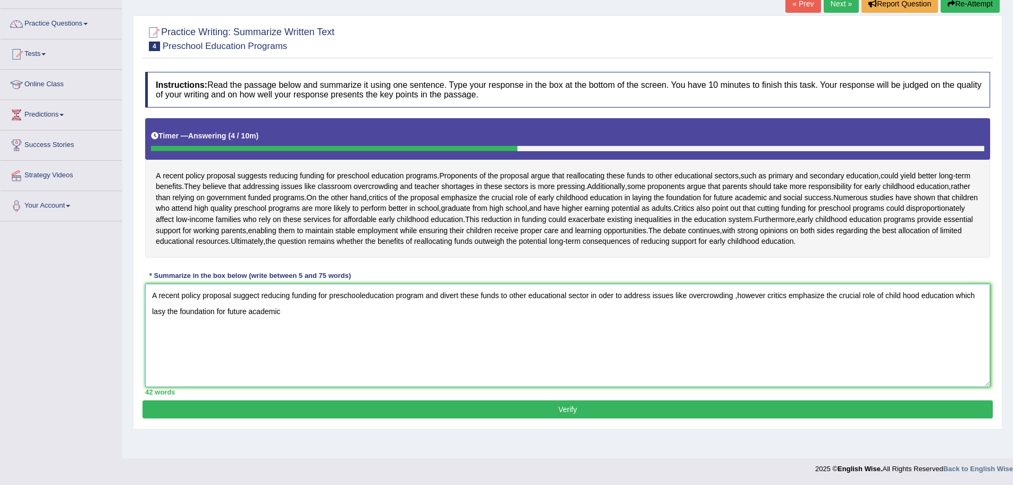
click at [766, 317] on textarea "A recent policy proposal suggect reducing funding for preschooleducation progra…" at bounding box center [567, 335] width 845 height 103
click at [322, 335] on textarea "A recent policy proposal suggect reducing funding for preschooleducation progra…" at bounding box center [567, 335] width 845 height 103
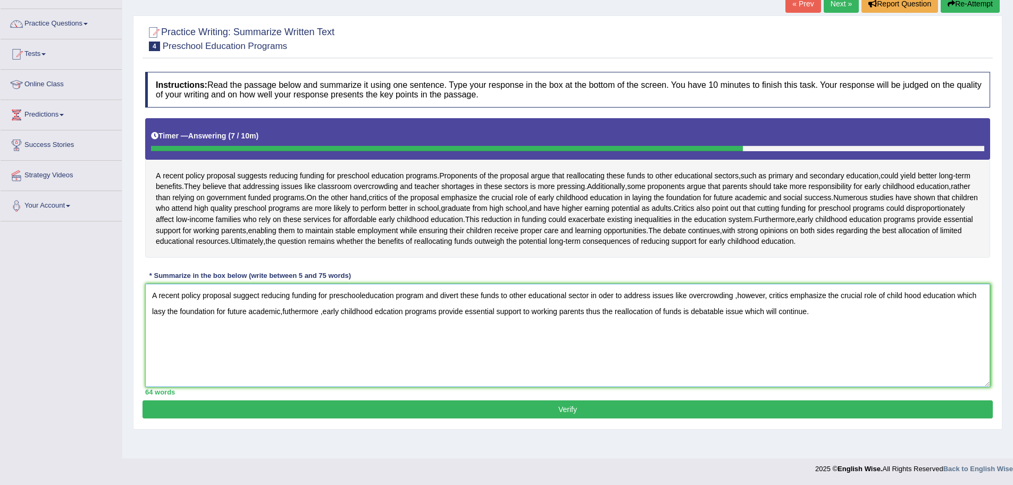
type textarea "A recent policy proposal suggect reducing funding for preschooleducation progra…"
click at [569, 418] on button "Verify" at bounding box center [568, 409] width 851 height 18
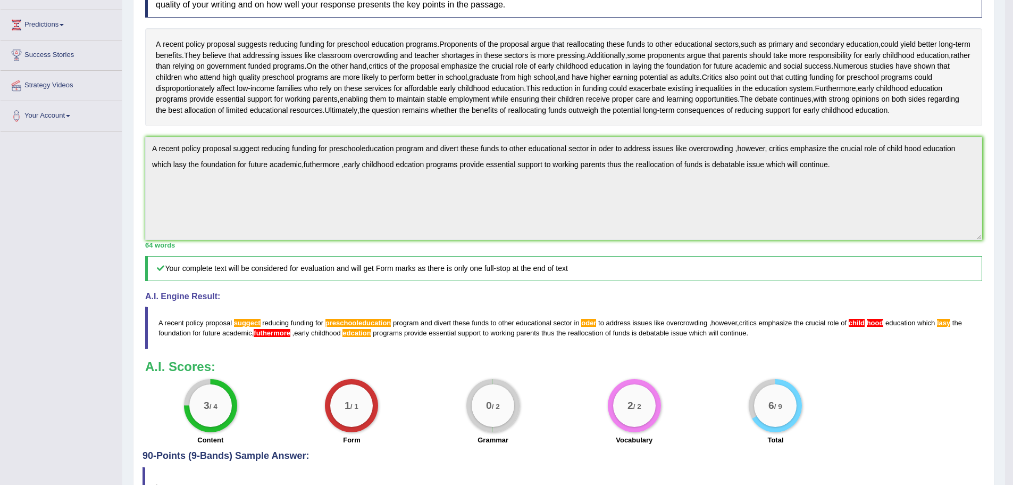
scroll to position [0, 0]
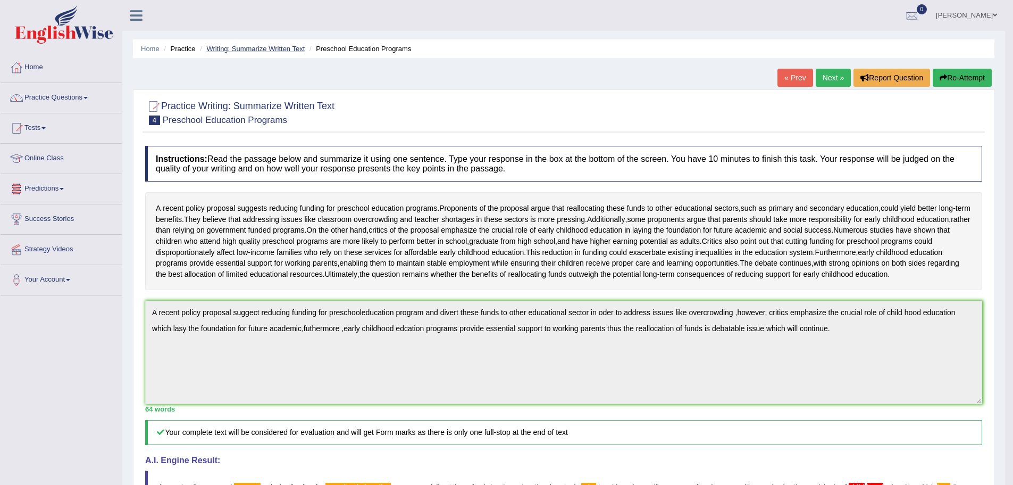
click at [245, 46] on link "Writing: Summarize Written Text" at bounding box center [255, 49] width 98 height 8
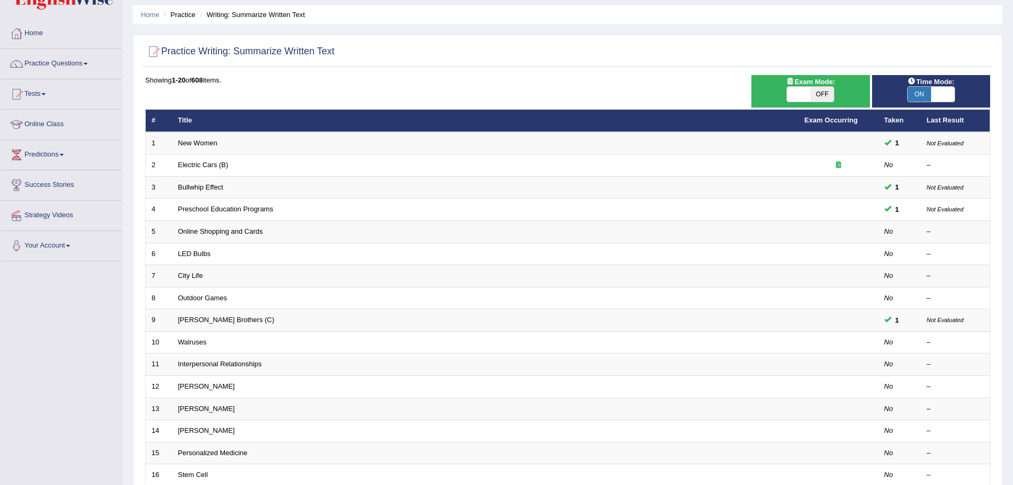
scroll to position [53, 0]
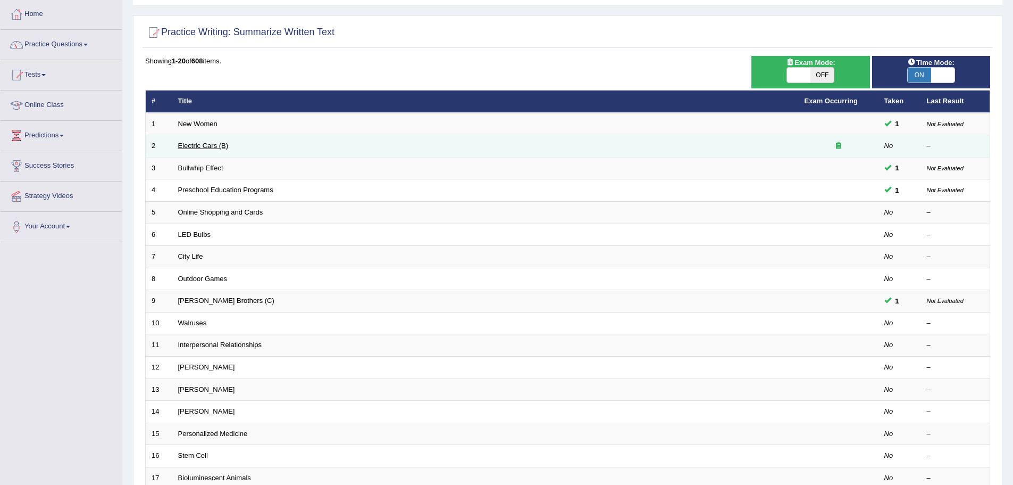
click at [203, 143] on link "Electric Cars (B)" at bounding box center [203, 146] width 51 height 8
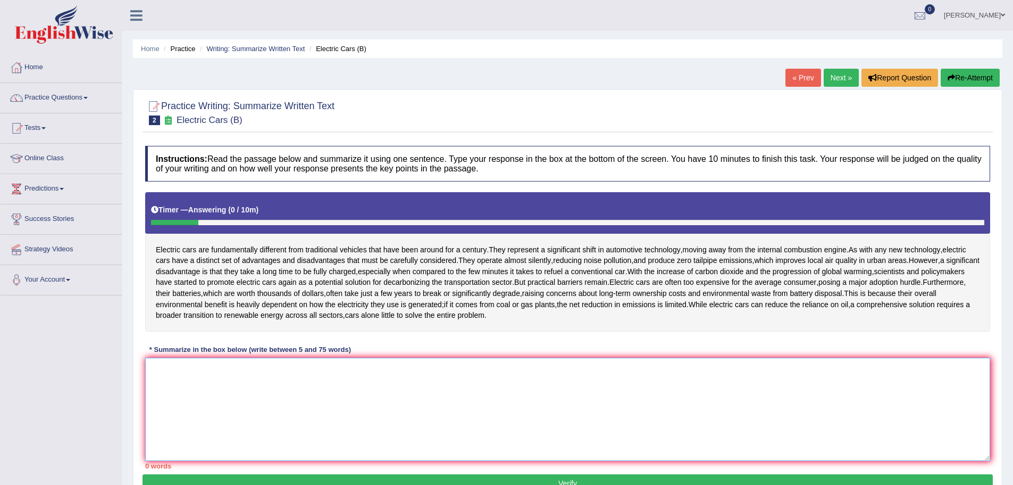
click at [179, 381] on textarea at bounding box center [567, 408] width 845 height 103
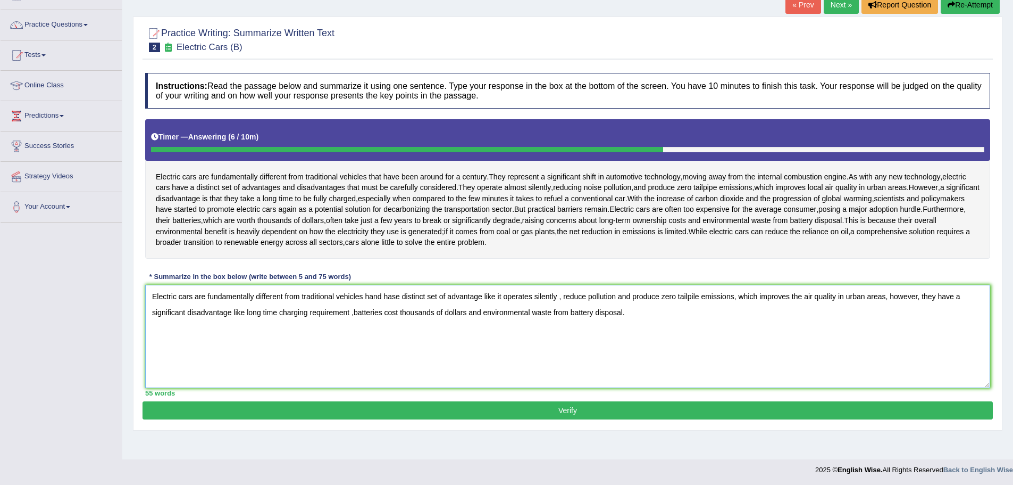
scroll to position [74, 0]
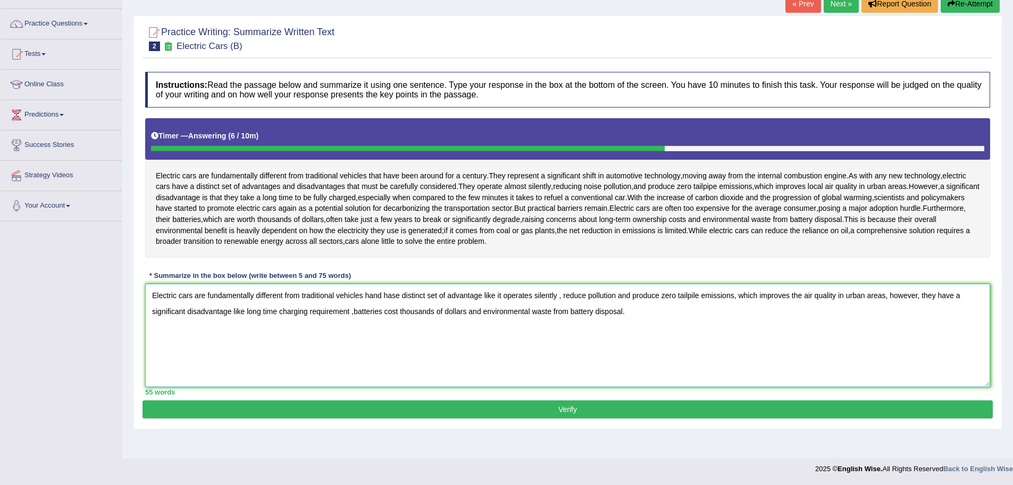
type textarea "Electric cars are fundamentally different from traditional vehicles hand hase d…"
click at [564, 405] on button "Verify" at bounding box center [568, 409] width 851 height 18
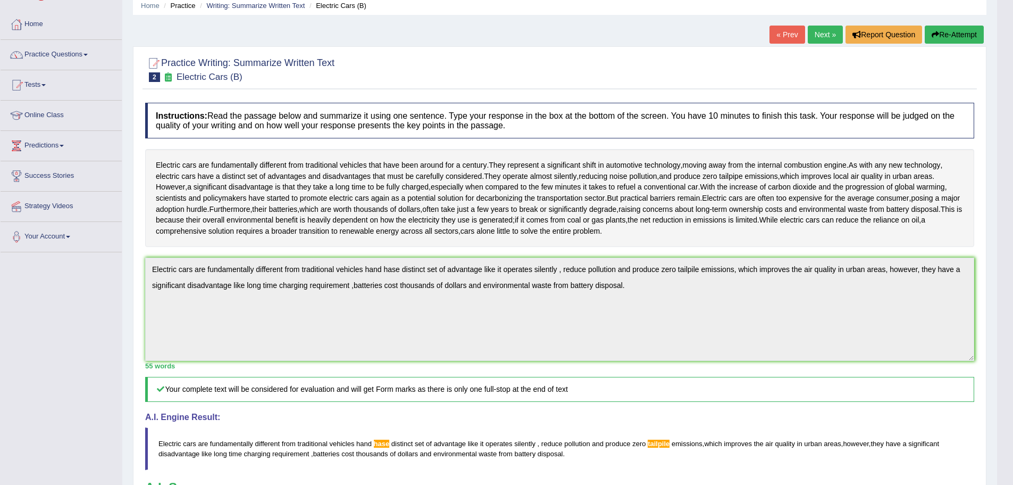
scroll to position [0, 0]
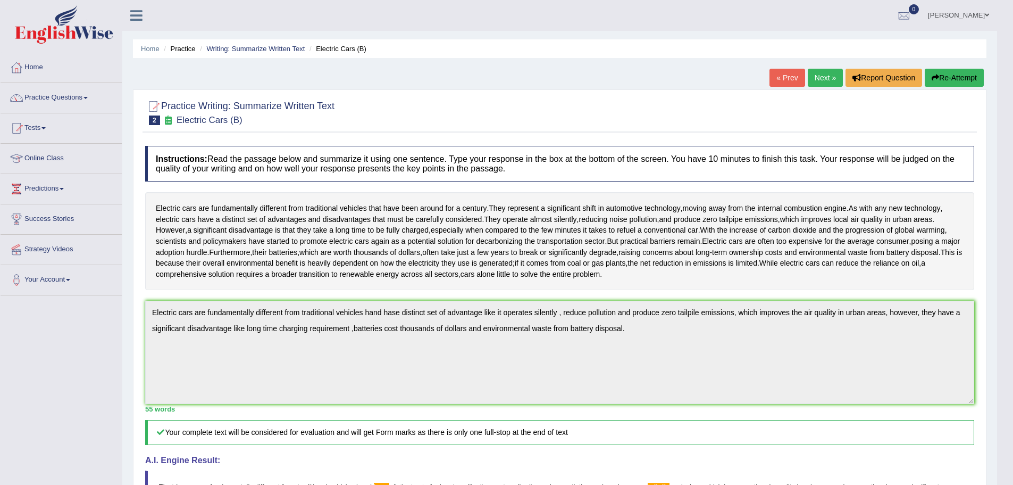
click at [814, 74] on link "Next »" at bounding box center [825, 78] width 35 height 18
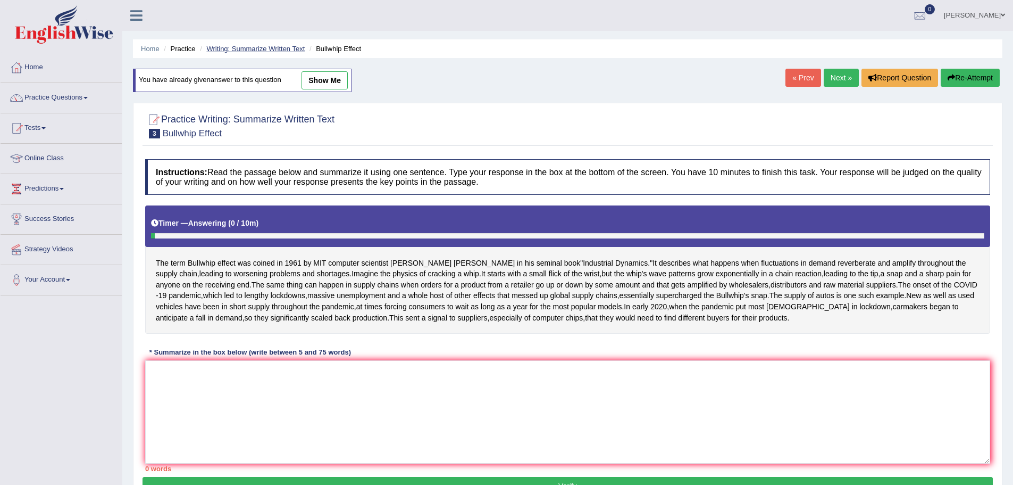
click at [256, 47] on link "Writing: Summarize Written Text" at bounding box center [255, 49] width 98 height 8
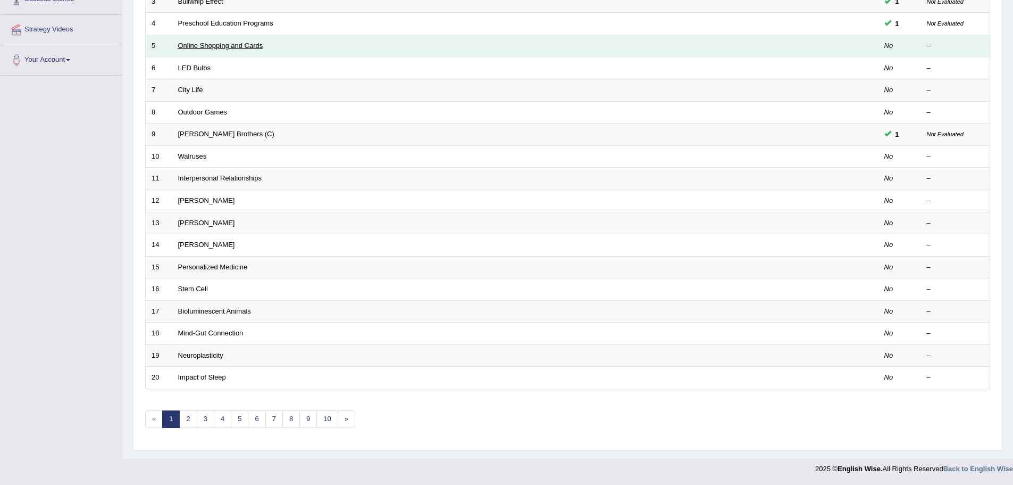
scroll to position [167, 0]
